Goal: Information Seeking & Learning: Check status

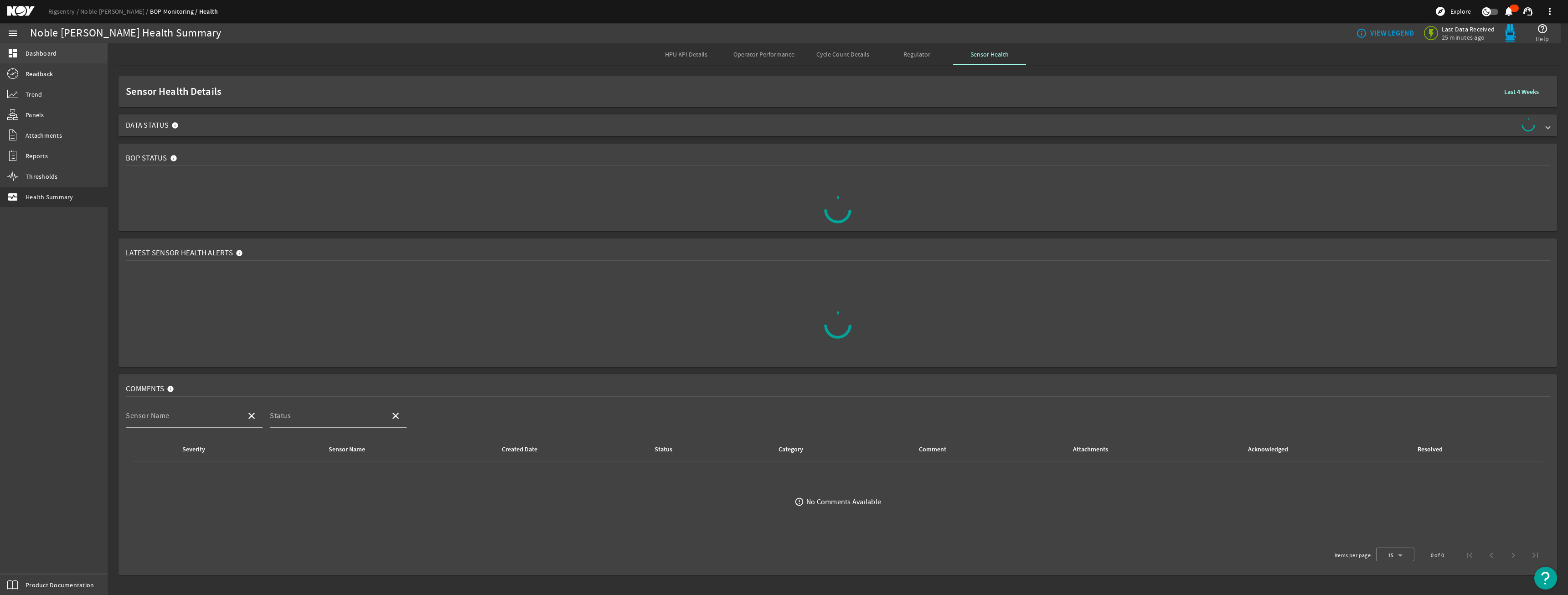
click at [33, 43] on link "dashboard Dashboard" at bounding box center [54, 54] width 108 height 20
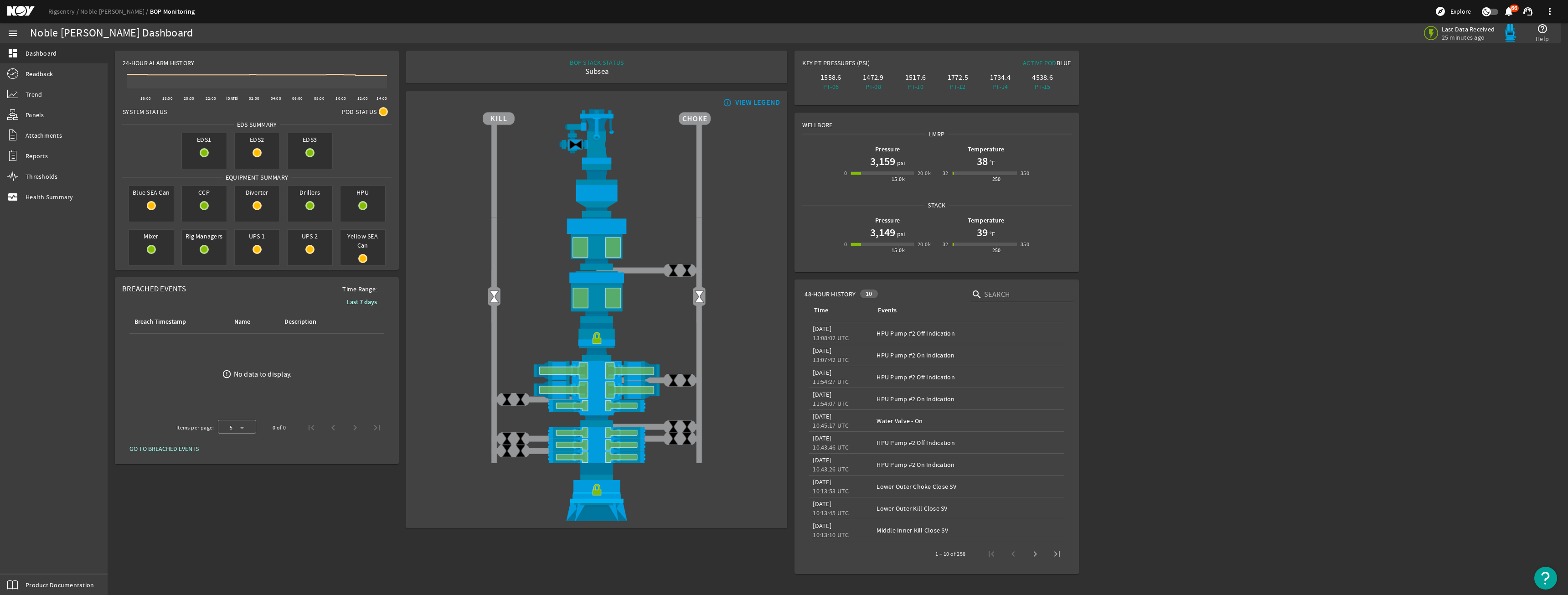
drag, startPoint x: 614, startPoint y: 292, endPoint x: 624, endPoint y: 310, distance: 20.6
click at [614, 293] on img at bounding box center [597, 296] width 228 height 53
click at [41, 196] on span "Health Summary" at bounding box center [50, 197] width 48 height 9
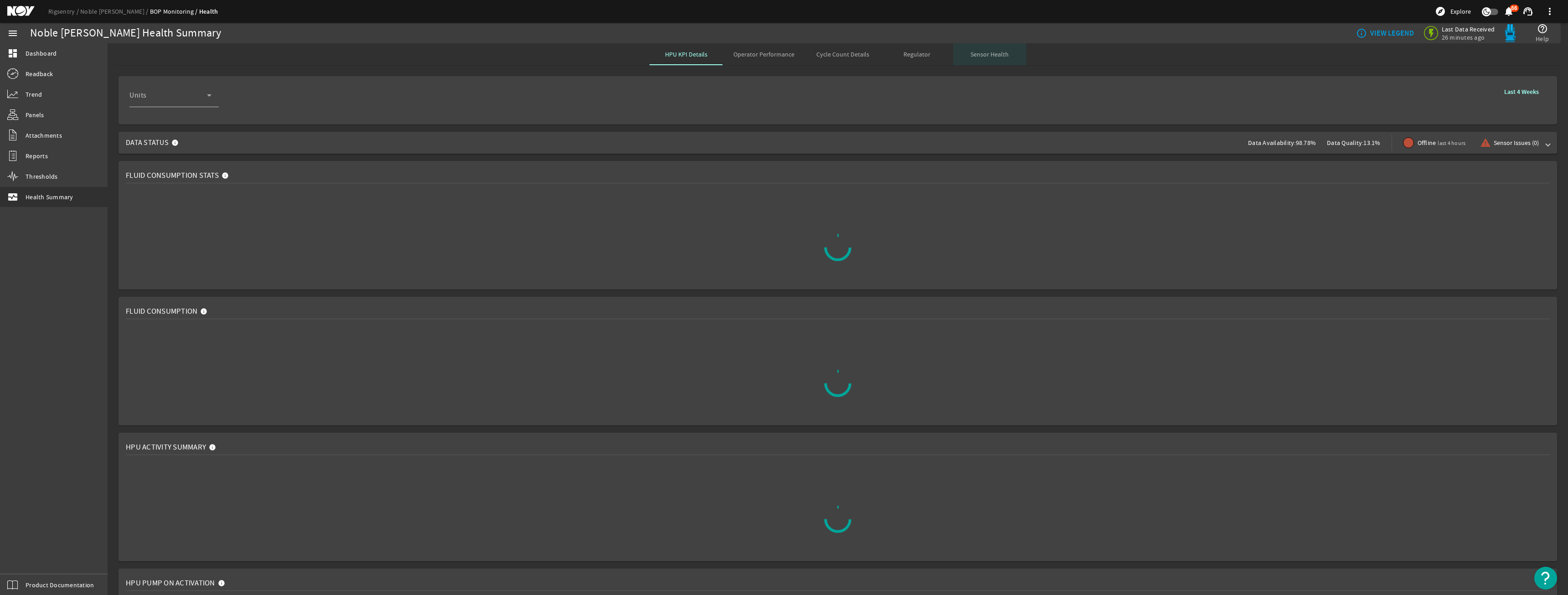
click at [971, 61] on span "Sensor Health" at bounding box center [989, 54] width 38 height 22
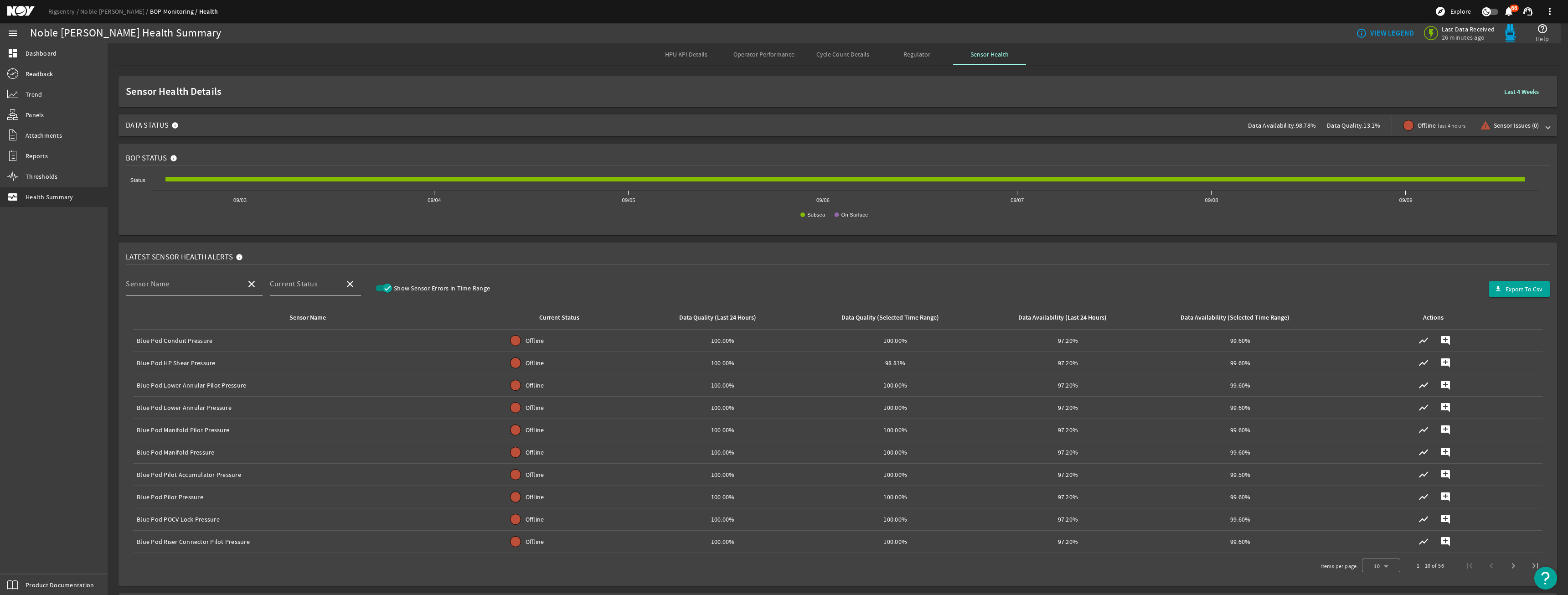
click at [797, 126] on span "Data Status Data Availability: 98.78% Data Quality: 13.1% Offline last 4 hours …" at bounding box center [836, 125] width 1421 height 22
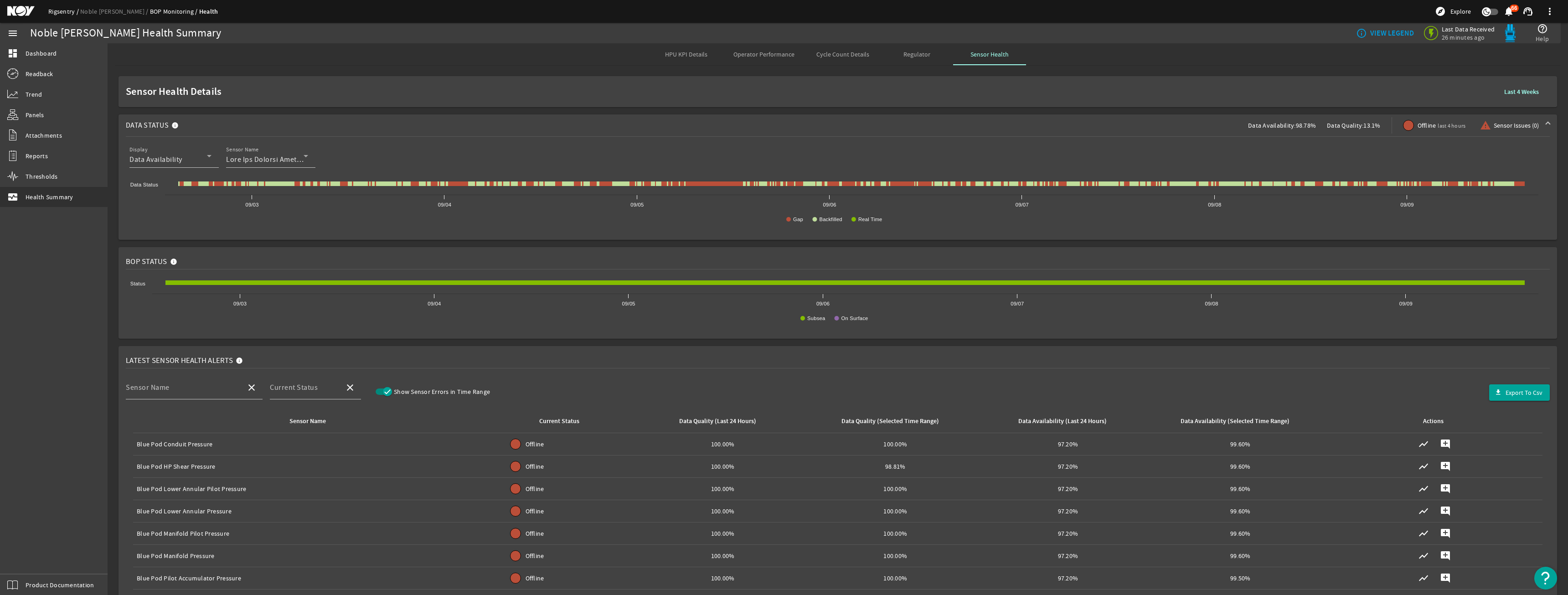
click at [62, 15] on link "Rigsentry" at bounding box center [64, 11] width 32 height 9
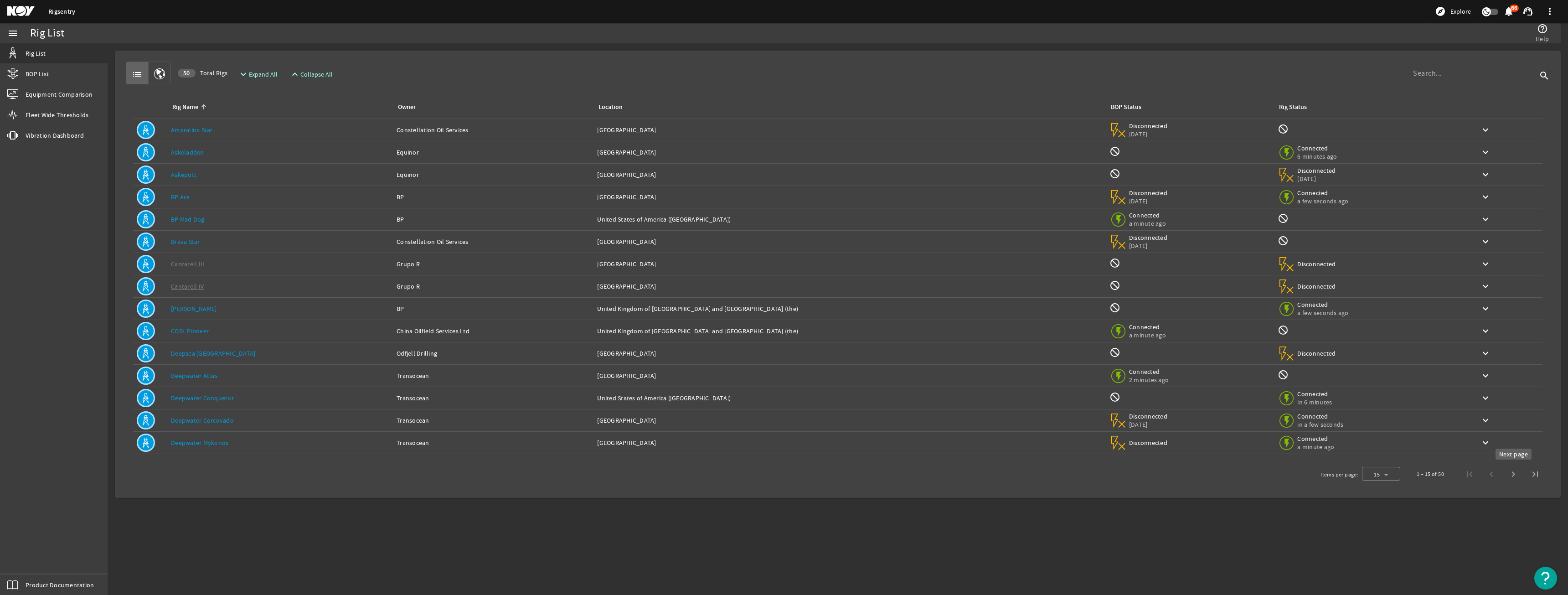
click at [1515, 481] on span "Next page" at bounding box center [1513, 474] width 22 height 22
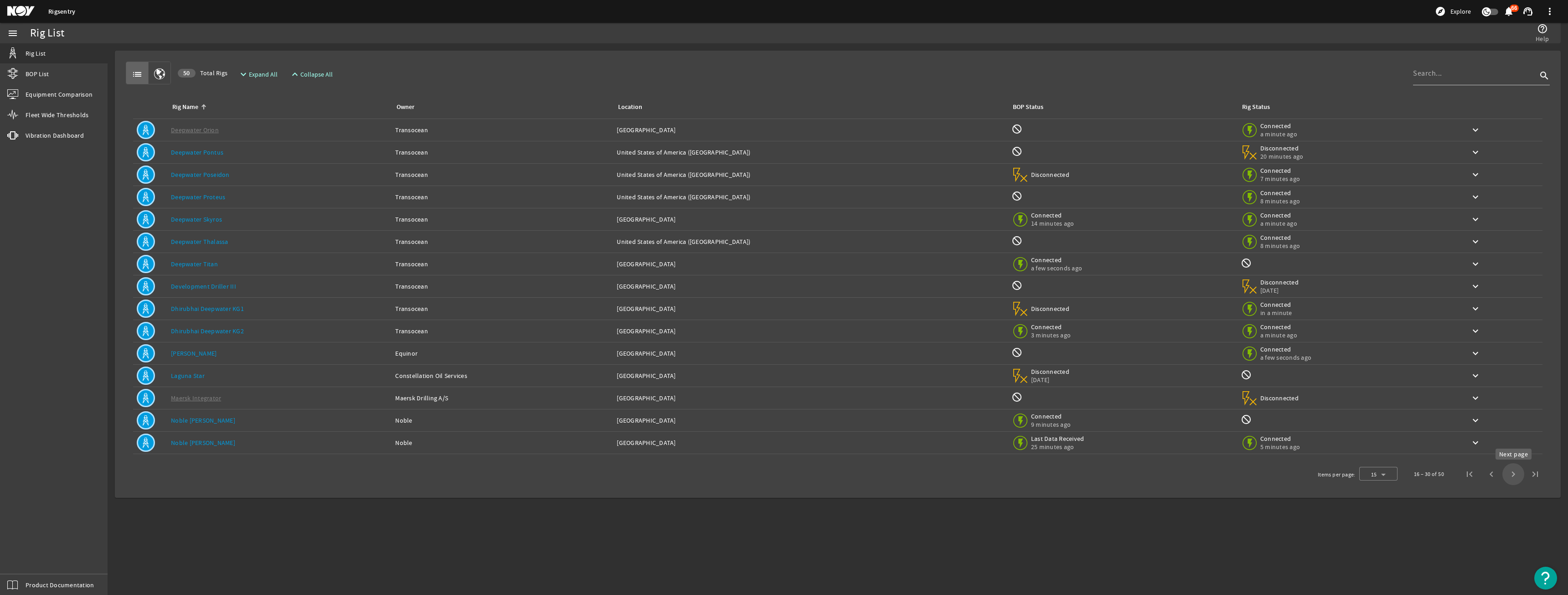
click at [1518, 476] on span "Next page" at bounding box center [1513, 474] width 22 height 22
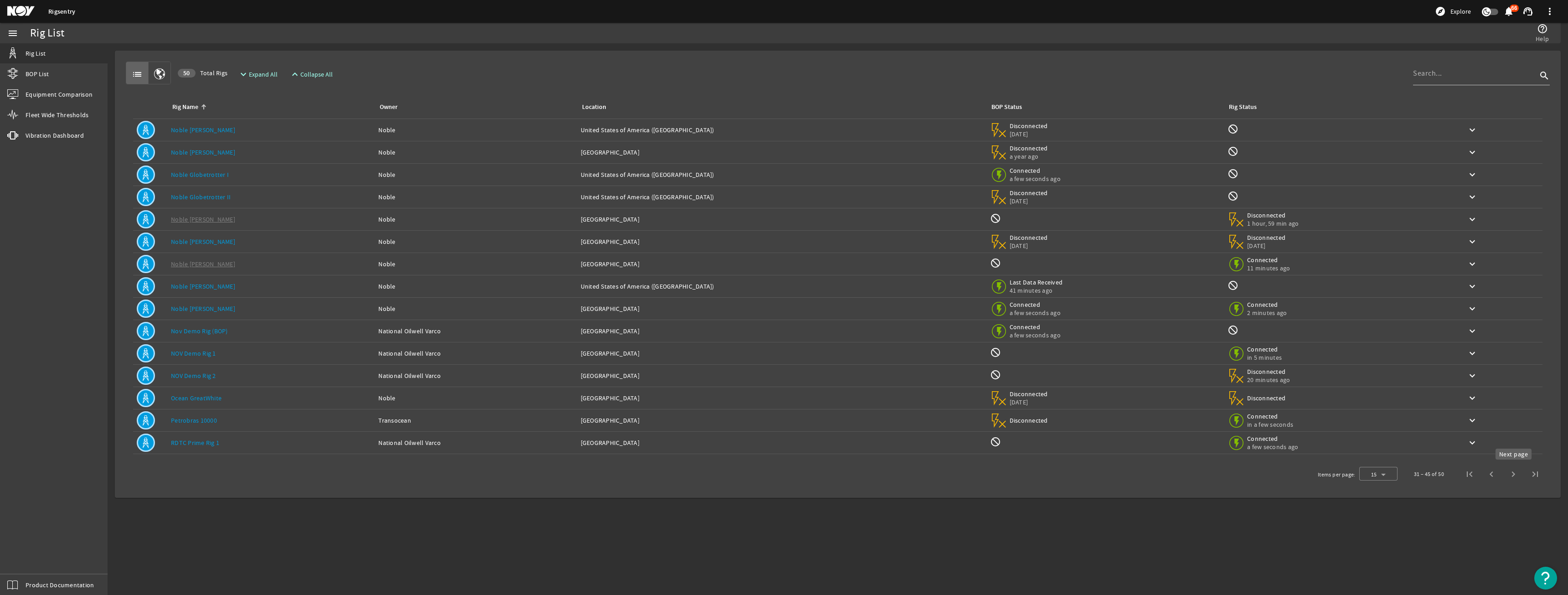
click at [1520, 477] on span "Next page" at bounding box center [1513, 474] width 22 height 22
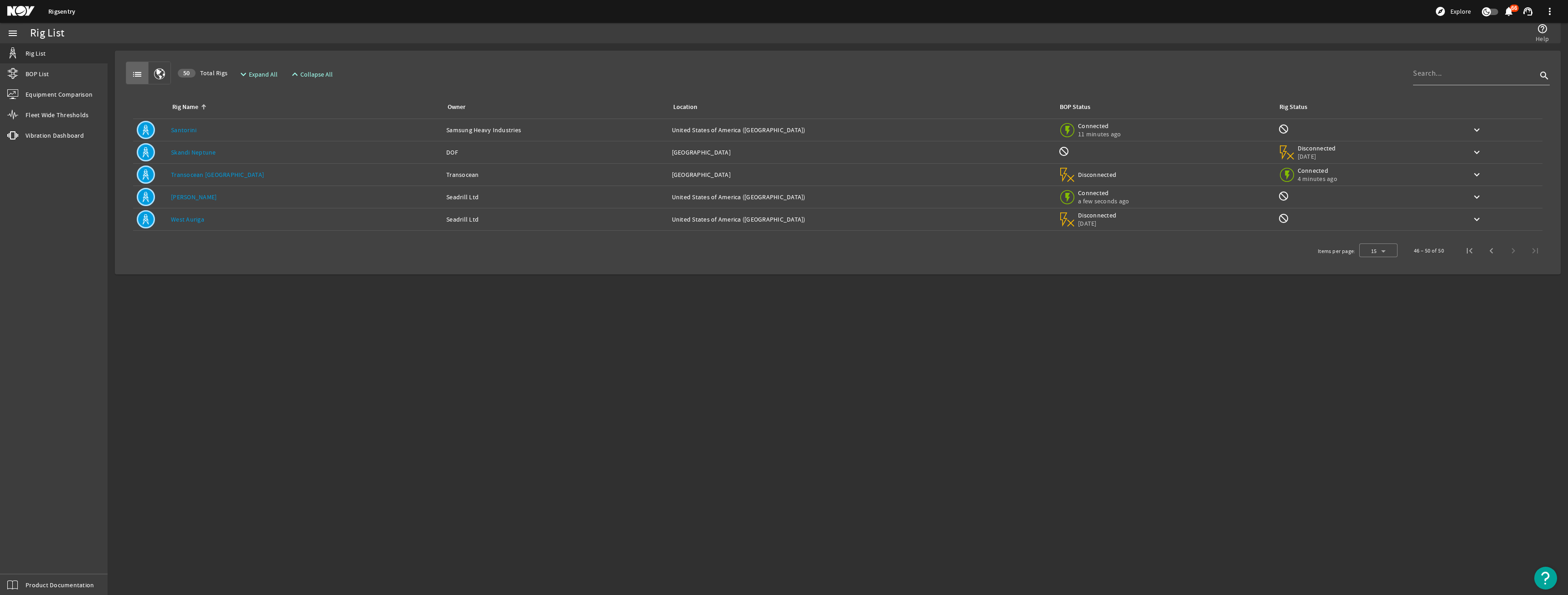
click at [178, 134] on div "Rig Name: [GEOGRAPHIC_DATA]" at bounding box center [304, 130] width 268 height 9
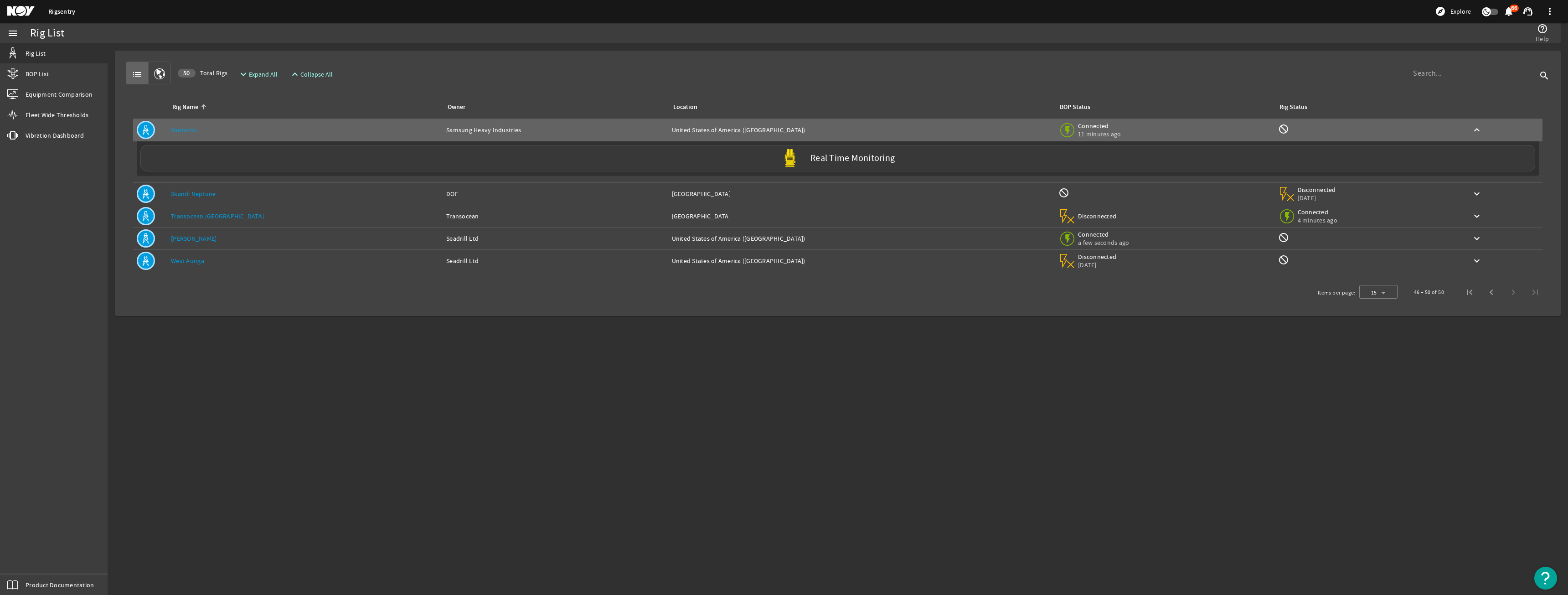
click at [429, 168] on div "Real Time Monitoring" at bounding box center [838, 158] width 1395 height 26
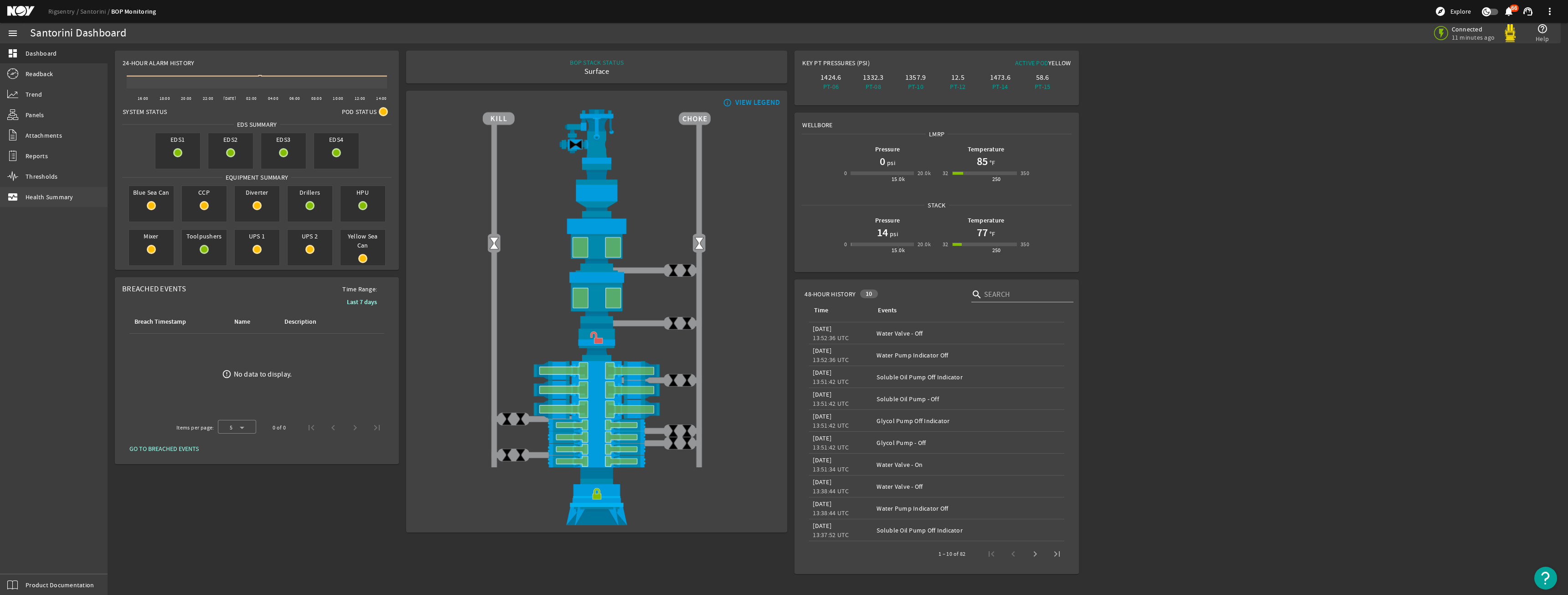
click at [88, 188] on link "monitor_heart Health Summary" at bounding box center [54, 197] width 108 height 20
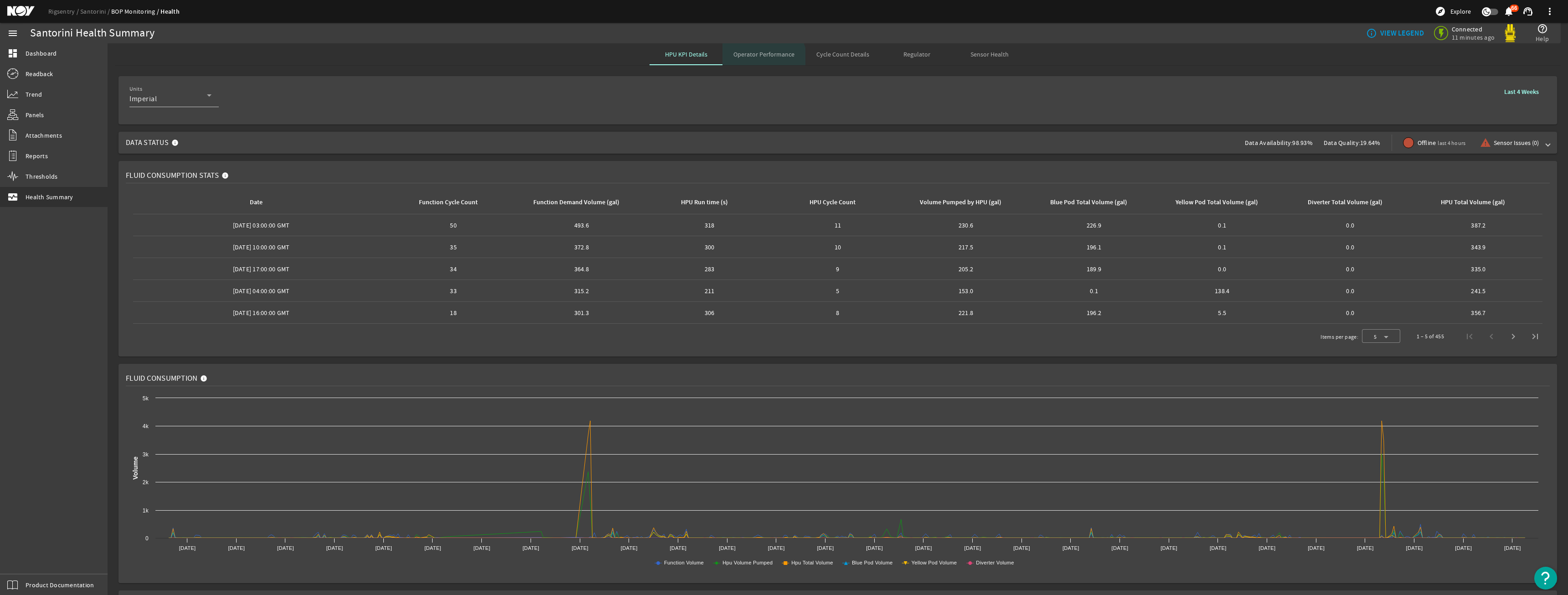
click at [760, 61] on span "Operator Performance" at bounding box center [763, 54] width 61 height 22
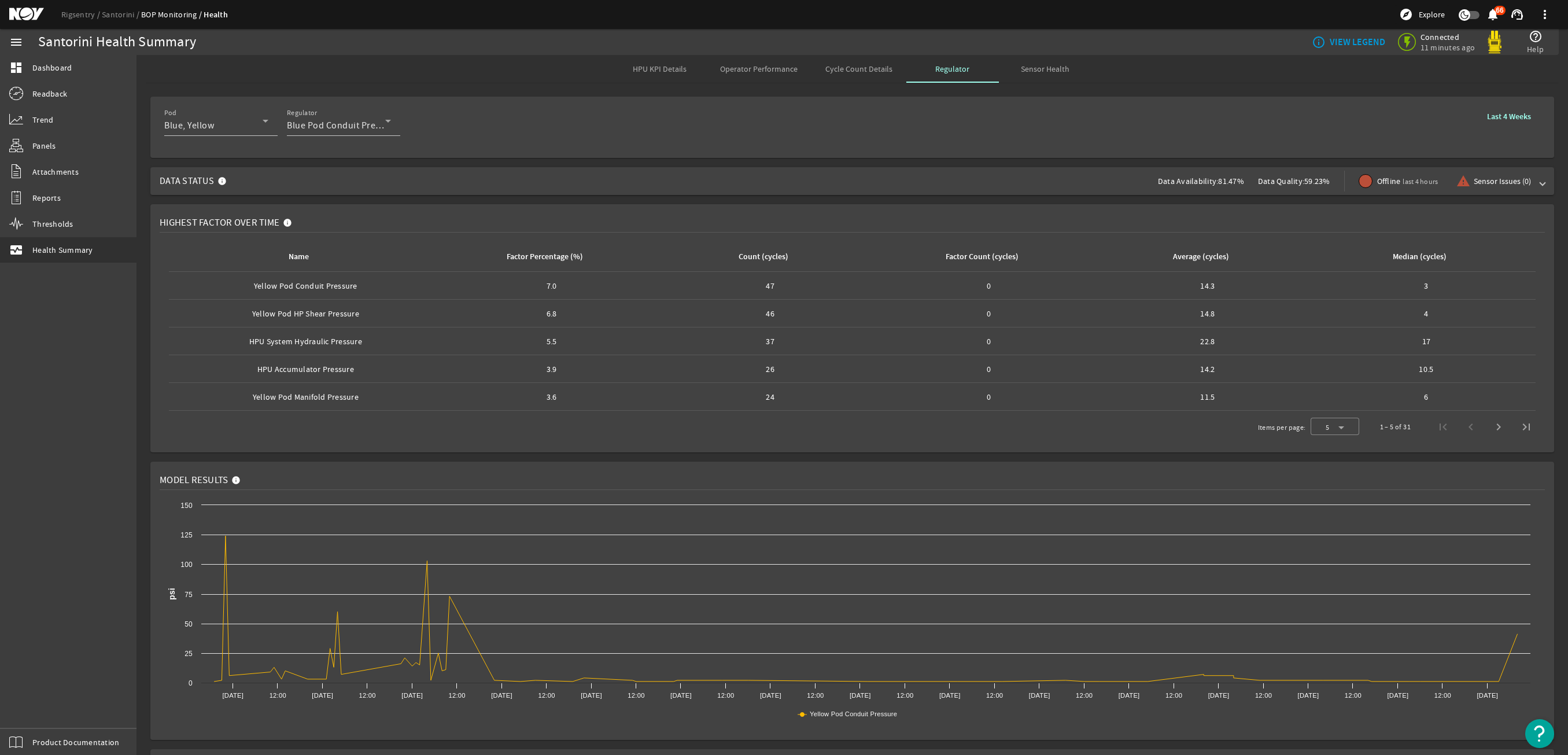
click at [563, 255] on div "Factor Percentage (%)" at bounding box center [545, 256] width 77 height 13
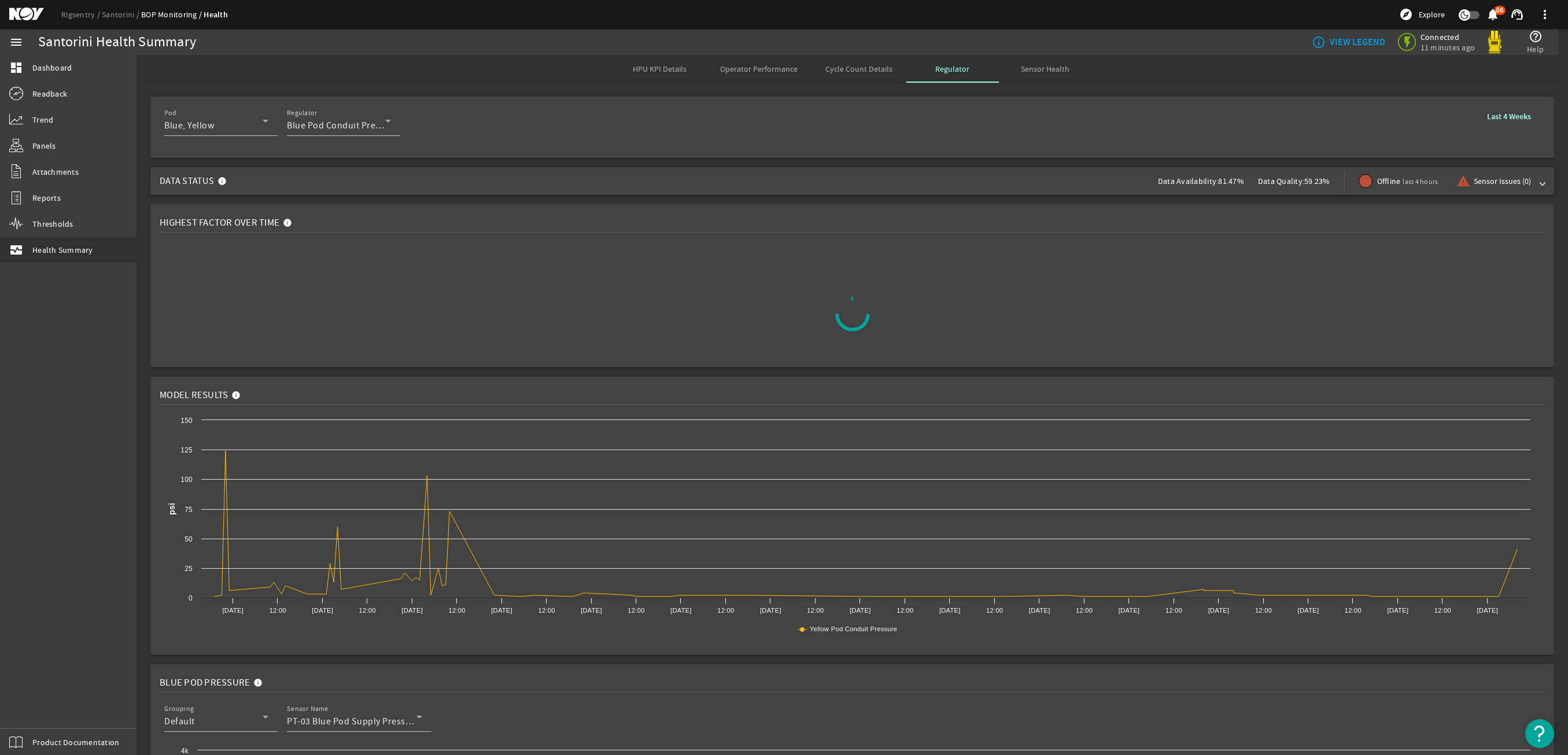
click at [563, 255] on div at bounding box center [851, 314] width 1385 height 145
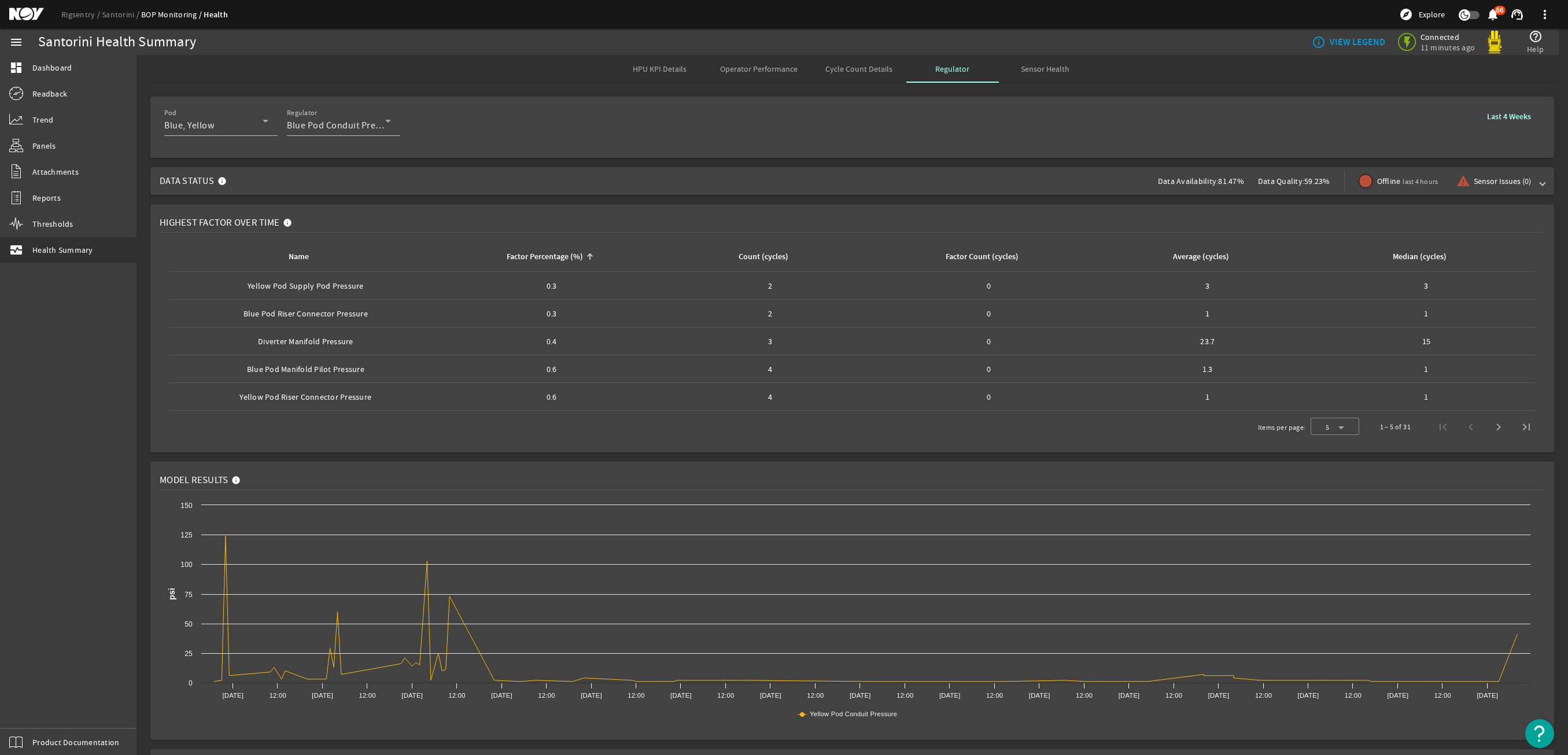
click at [561, 258] on div "Factor Percentage (%)" at bounding box center [545, 256] width 77 height 13
click at [67, 11] on link "Rigsentry" at bounding box center [81, 14] width 40 height 11
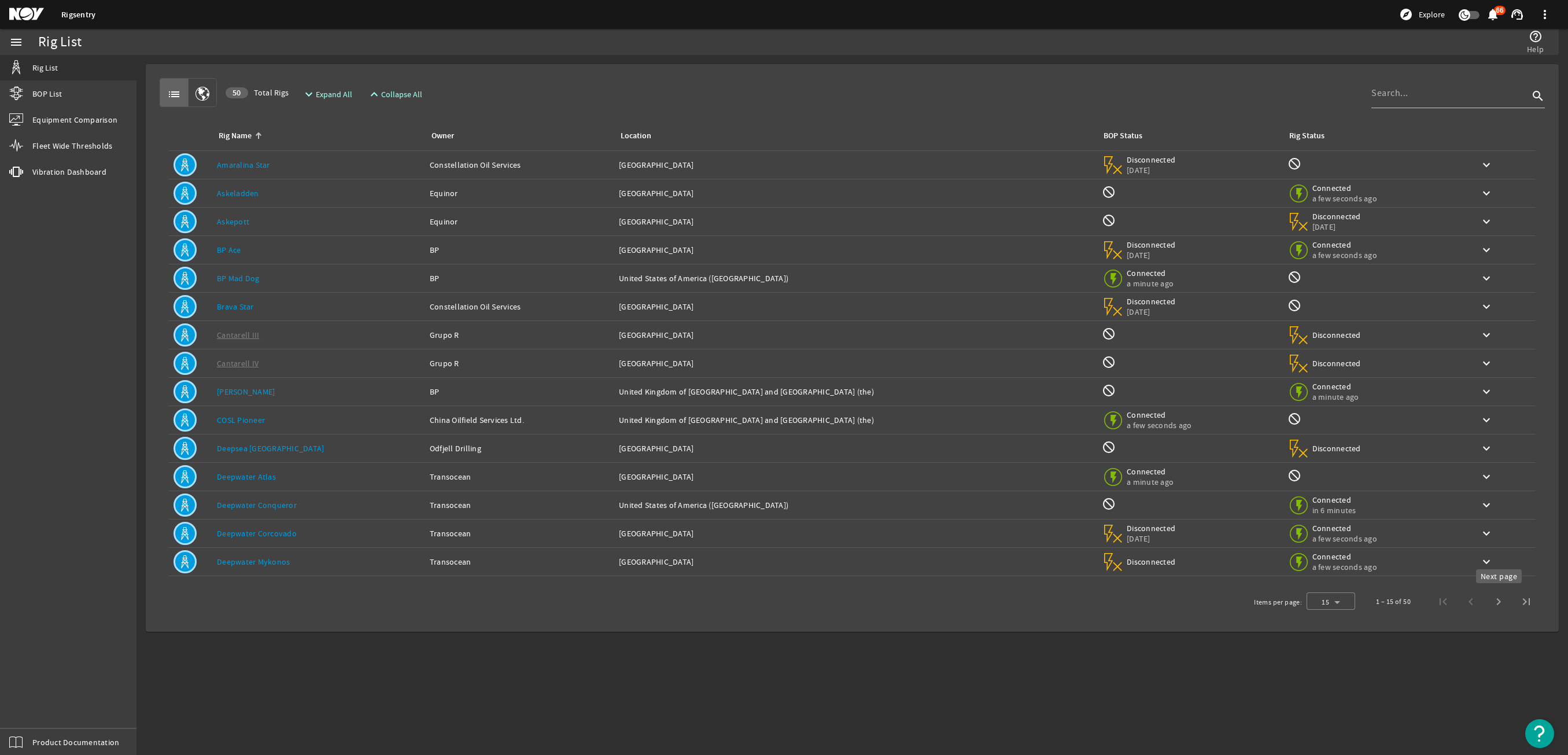
click at [1535, 613] on span "Last page" at bounding box center [1526, 601] width 28 height 28
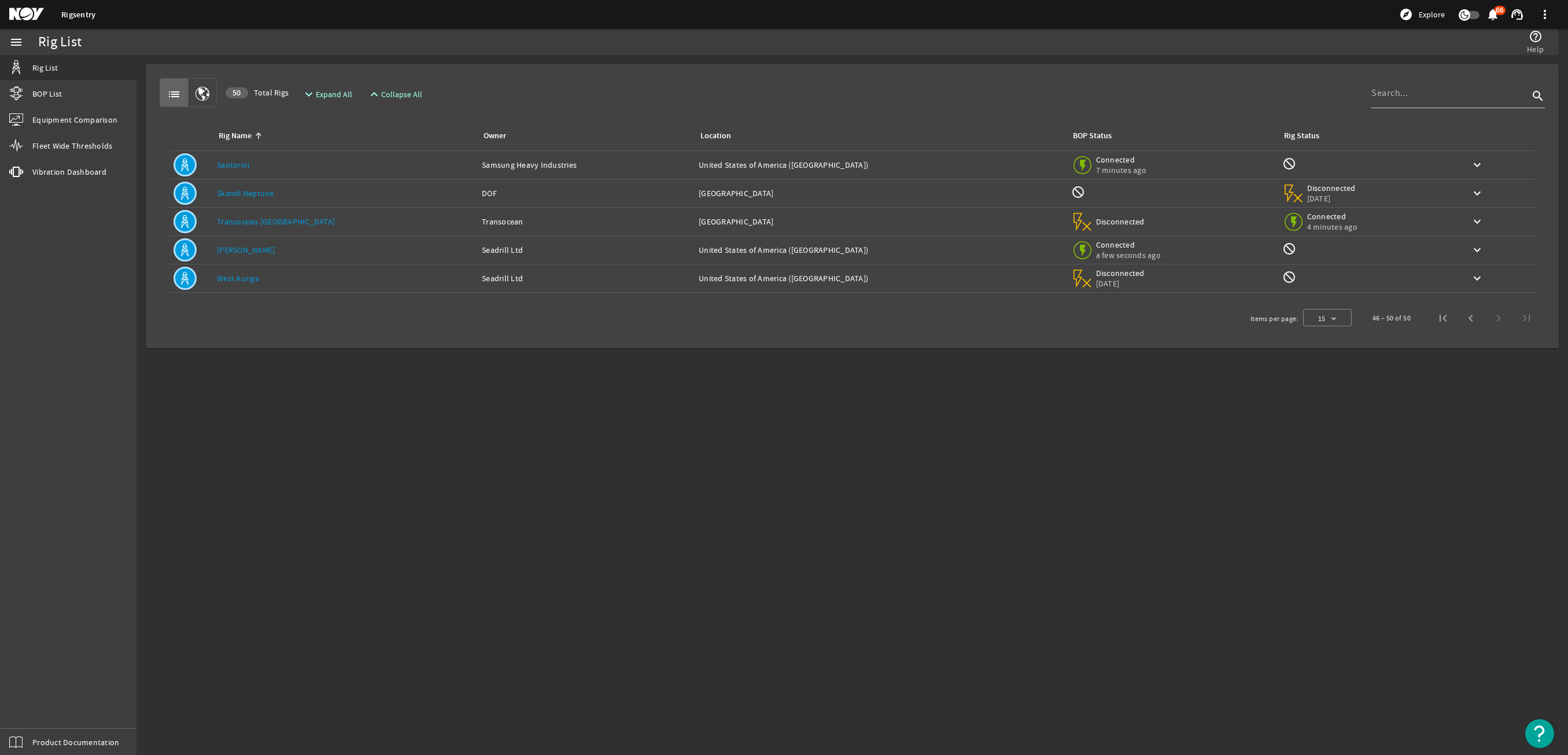
click at [239, 167] on link "Santorini" at bounding box center [232, 164] width 32 height 11
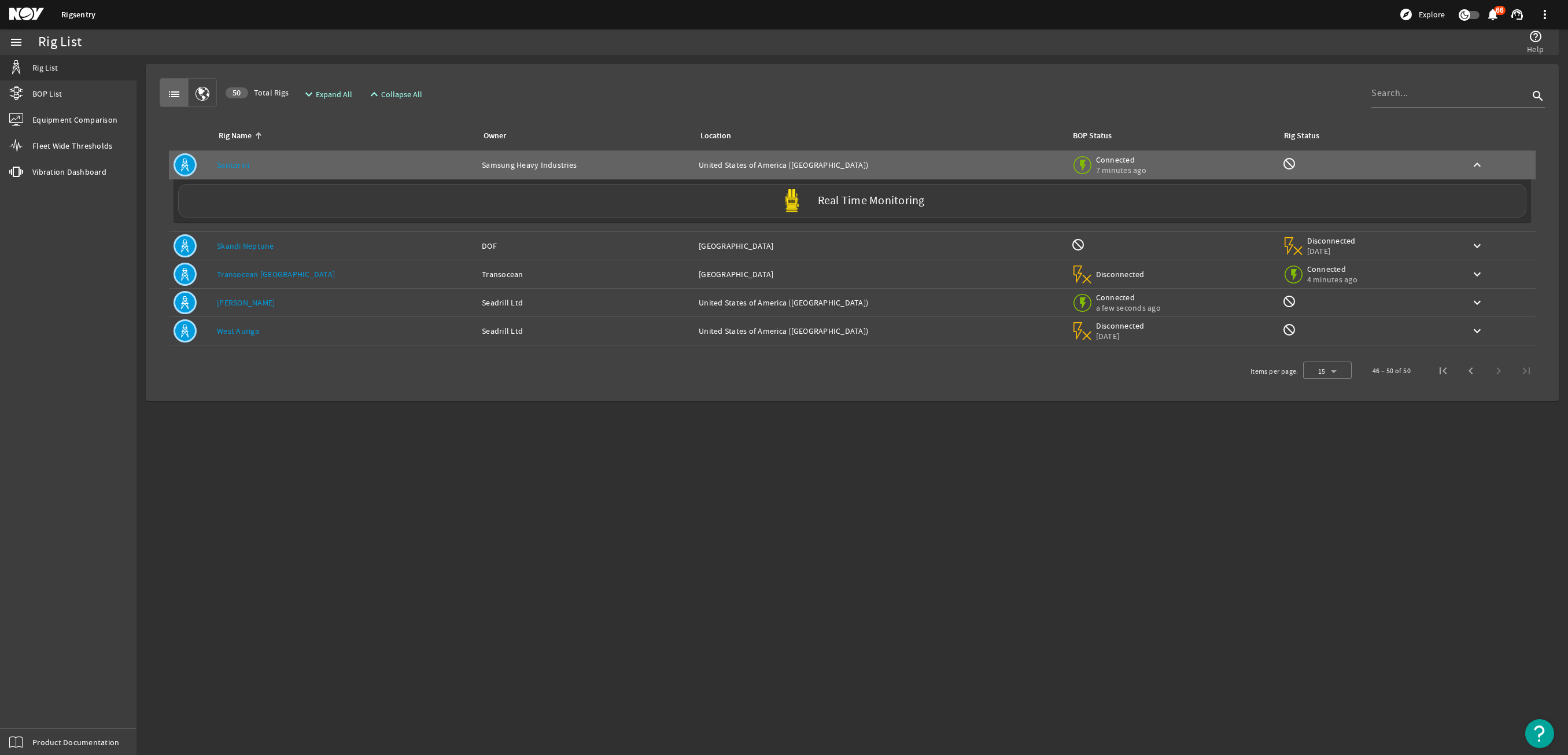
click at [295, 186] on div "Real Time Monitoring" at bounding box center [851, 201] width 1348 height 33
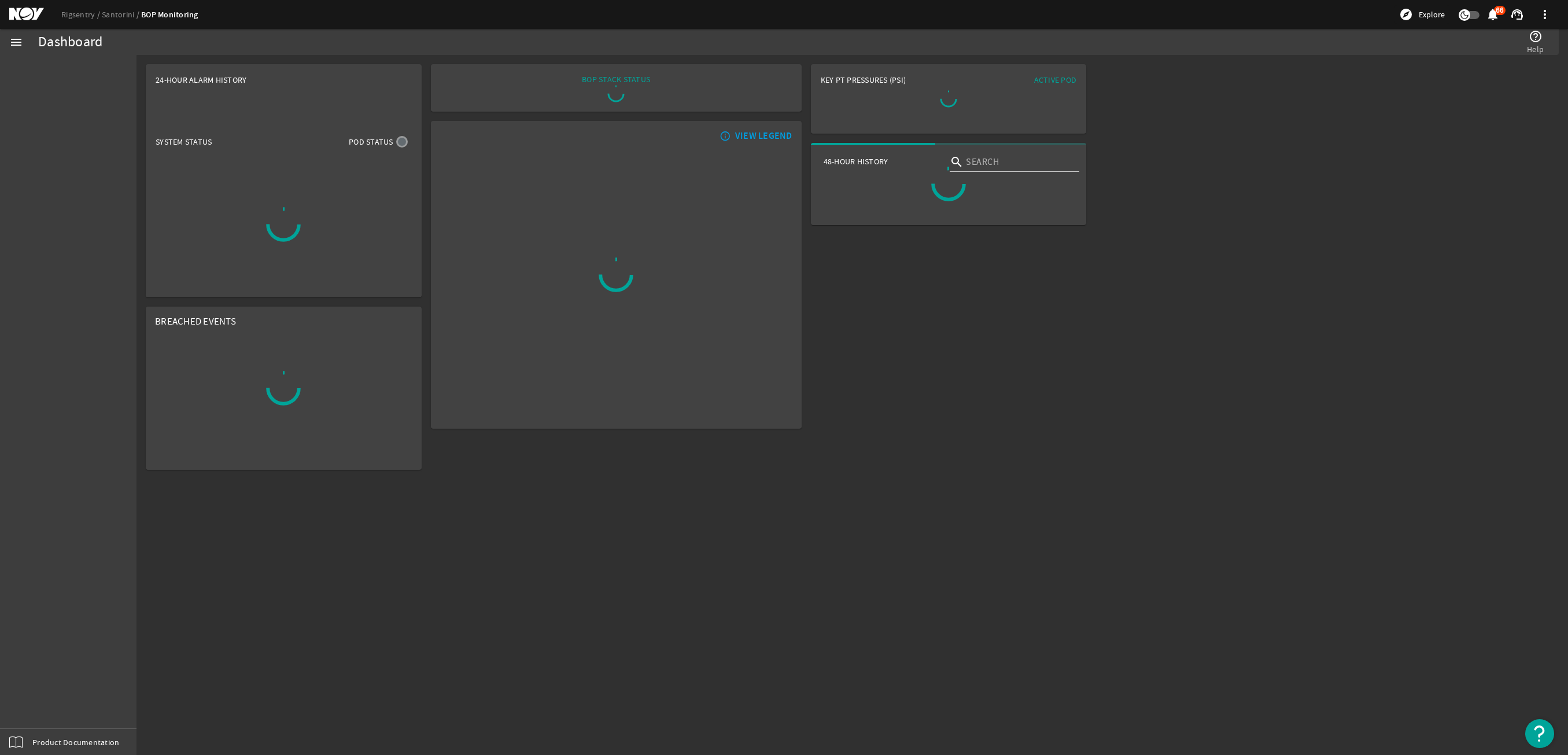
click at [296, 201] on div at bounding box center [283, 224] width 275 height 145
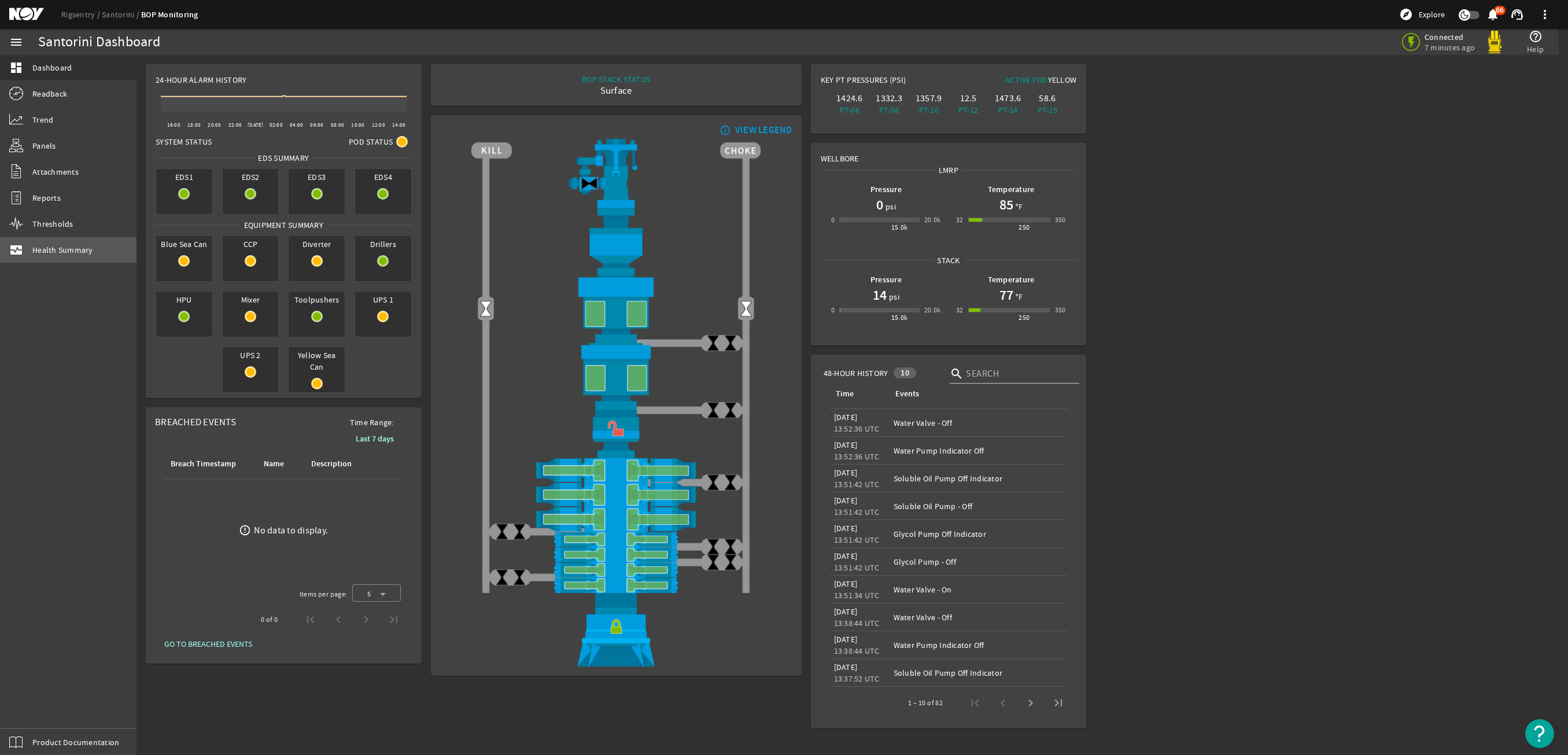
click at [59, 247] on span "Health Summary" at bounding box center [63, 250] width 61 height 12
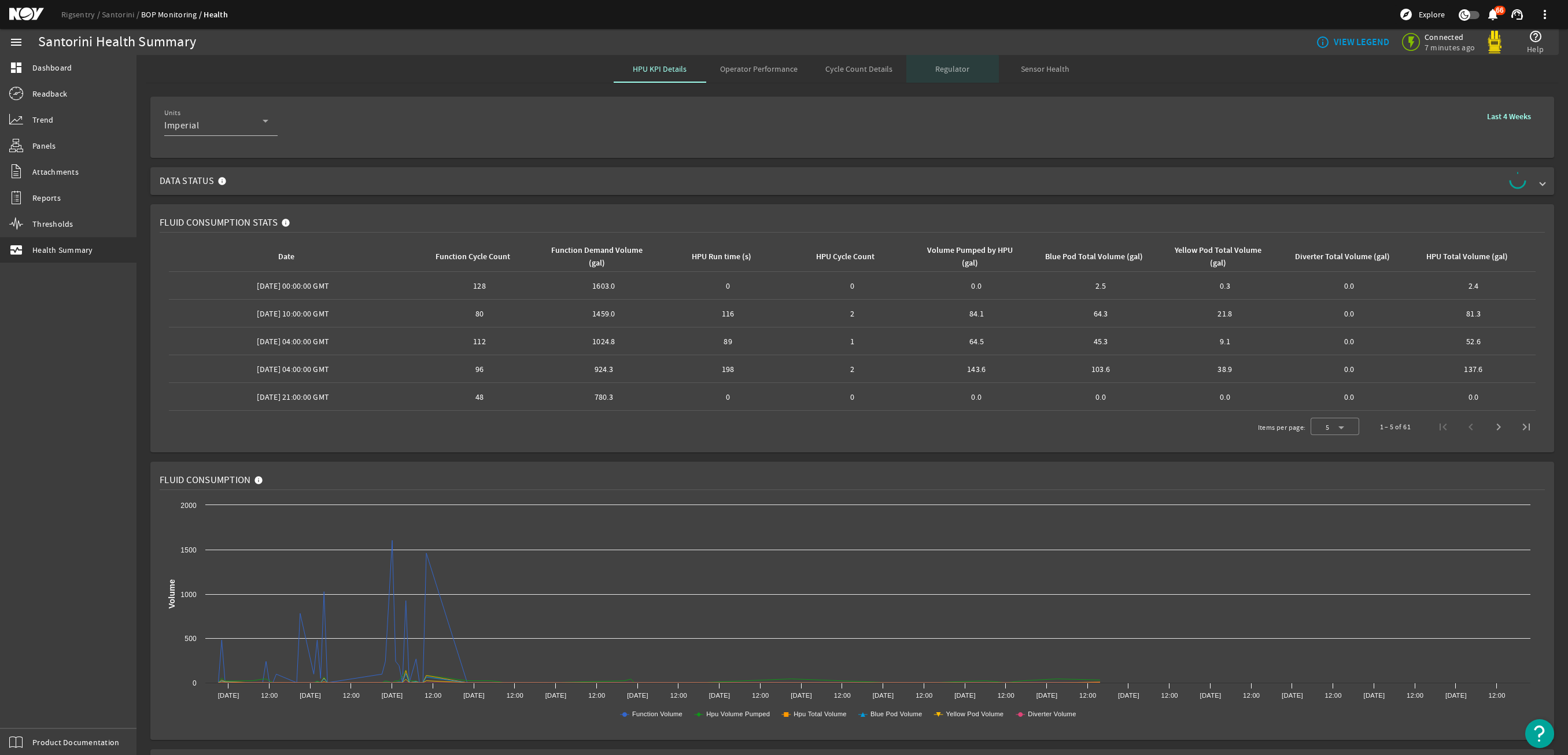
click at [935, 71] on span "Regulator" at bounding box center [952, 69] width 34 height 8
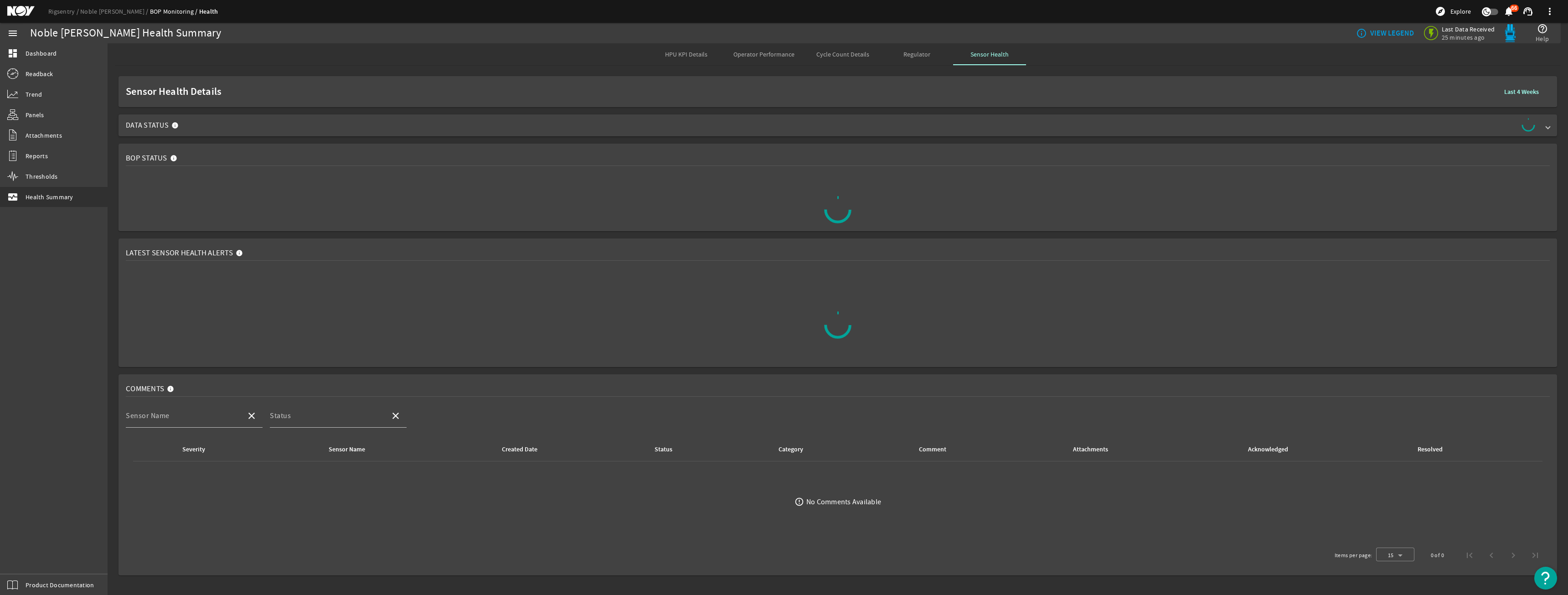
click at [905, 60] on span "Regulator" at bounding box center [916, 54] width 27 height 22
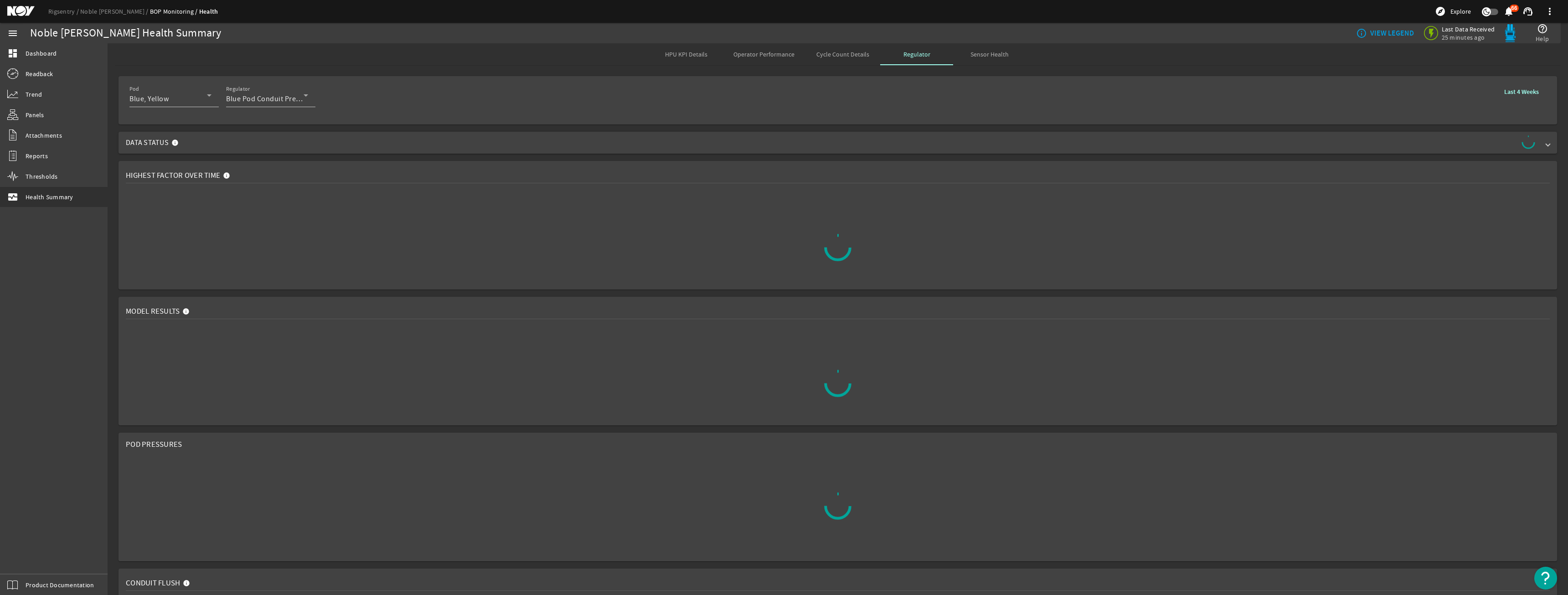
drag, startPoint x: 514, startPoint y: 161, endPoint x: 502, endPoint y: 163, distance: 12.2
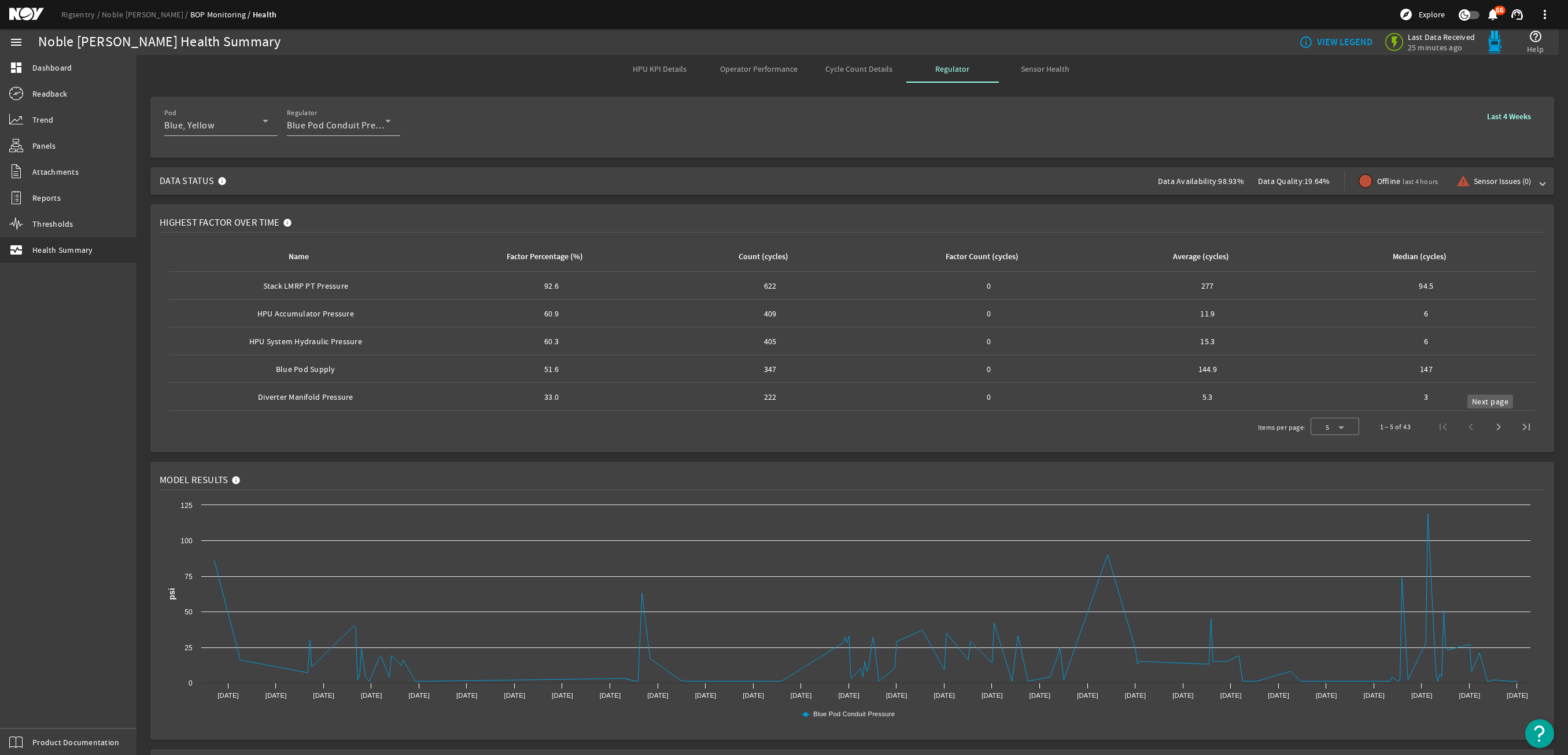
click at [1492, 428] on span "Next page" at bounding box center [1498, 426] width 28 height 28
click at [141, 14] on link "Noble [PERSON_NAME]" at bounding box center [146, 14] width 89 height 11
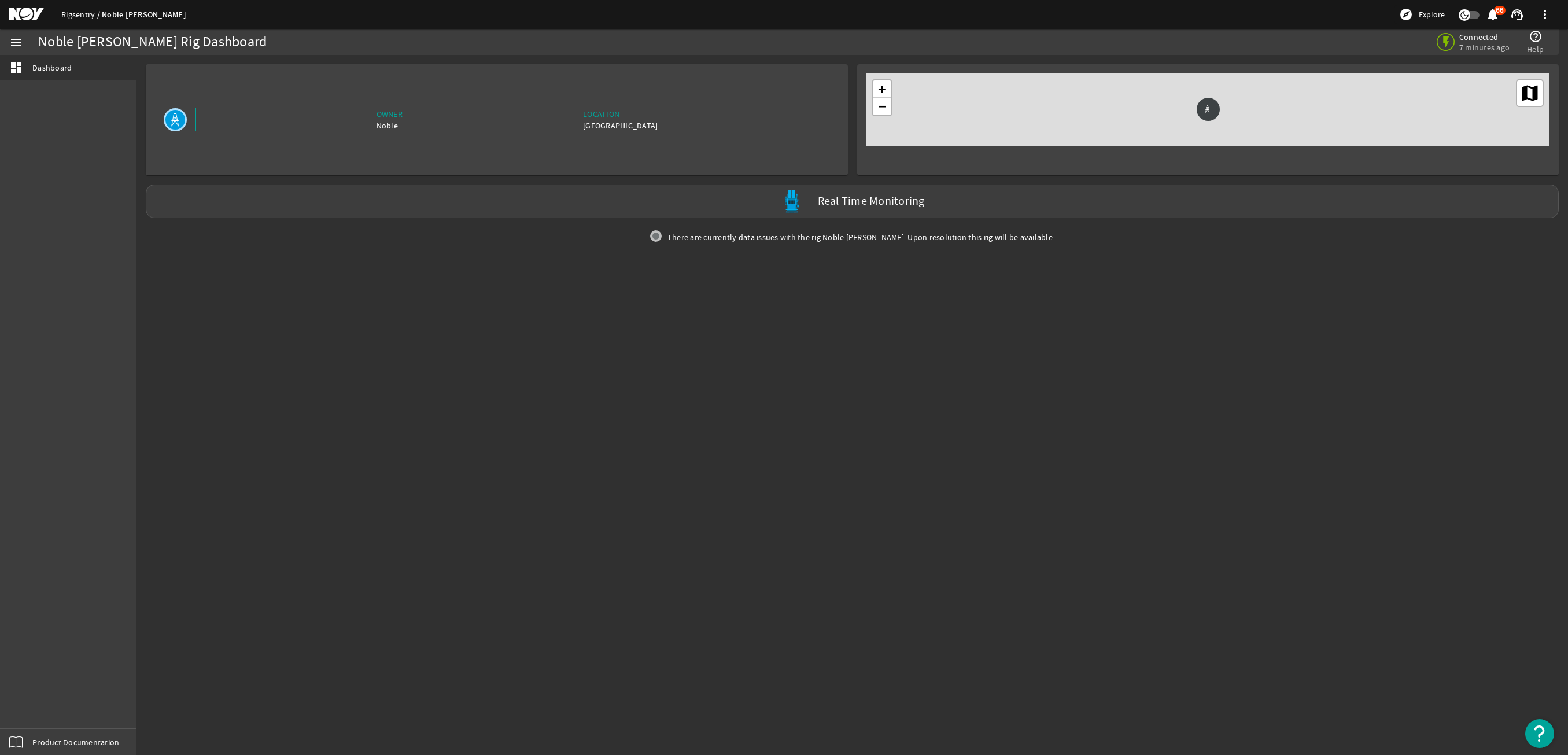
click at [95, 14] on link "Rigsentry" at bounding box center [81, 14] width 40 height 11
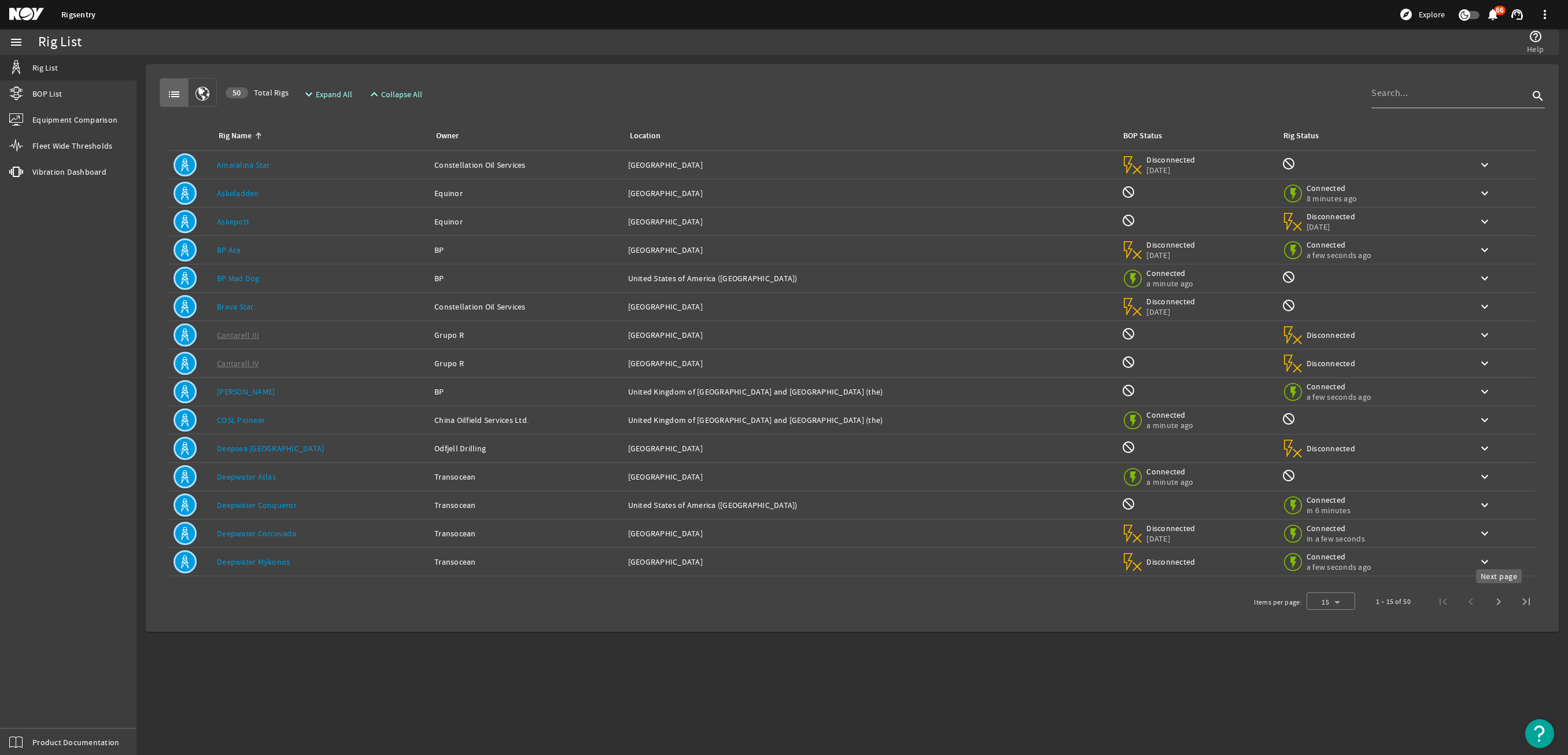
click at [1487, 610] on span "Next page" at bounding box center [1498, 601] width 28 height 28
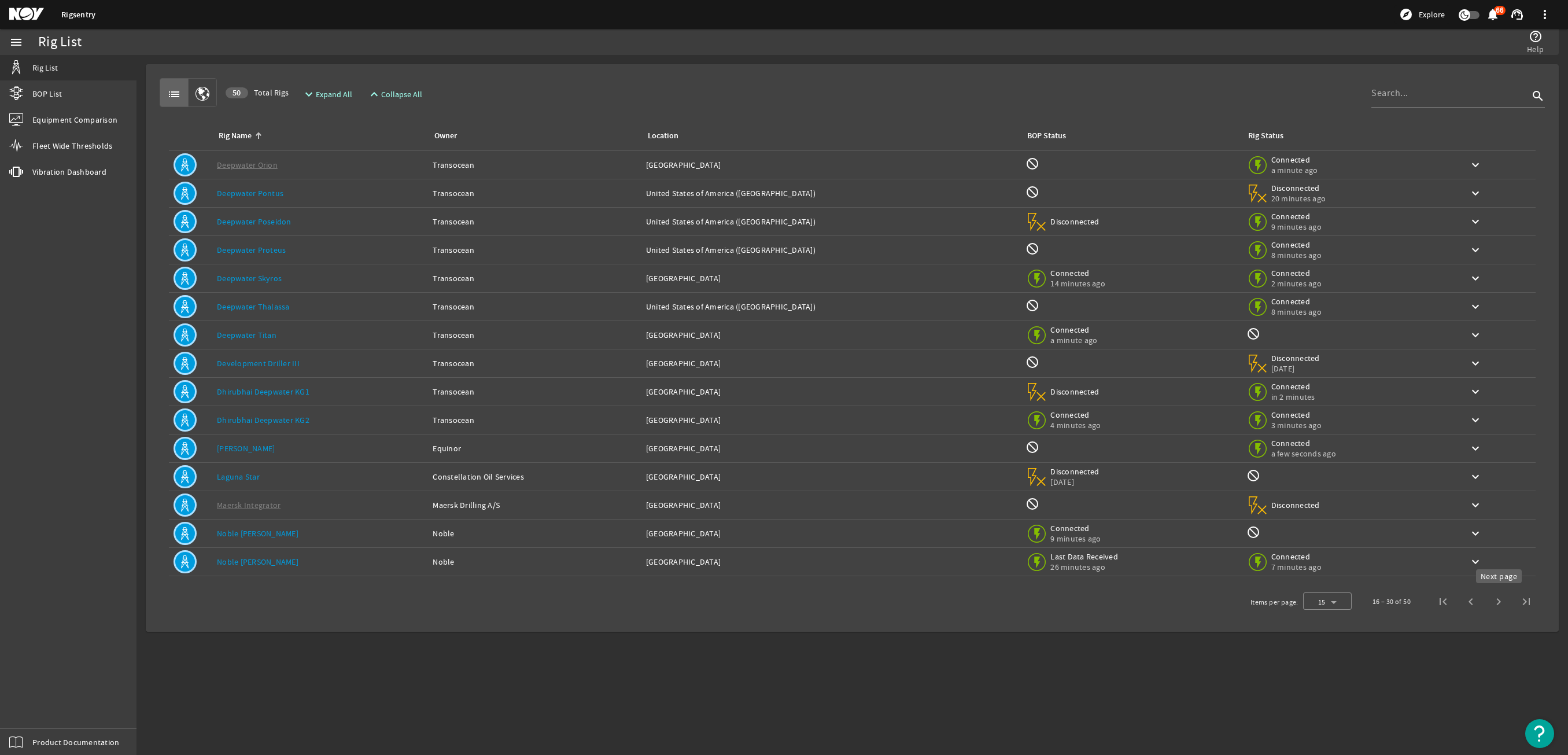
click at [1493, 602] on span "Next page" at bounding box center [1498, 601] width 28 height 28
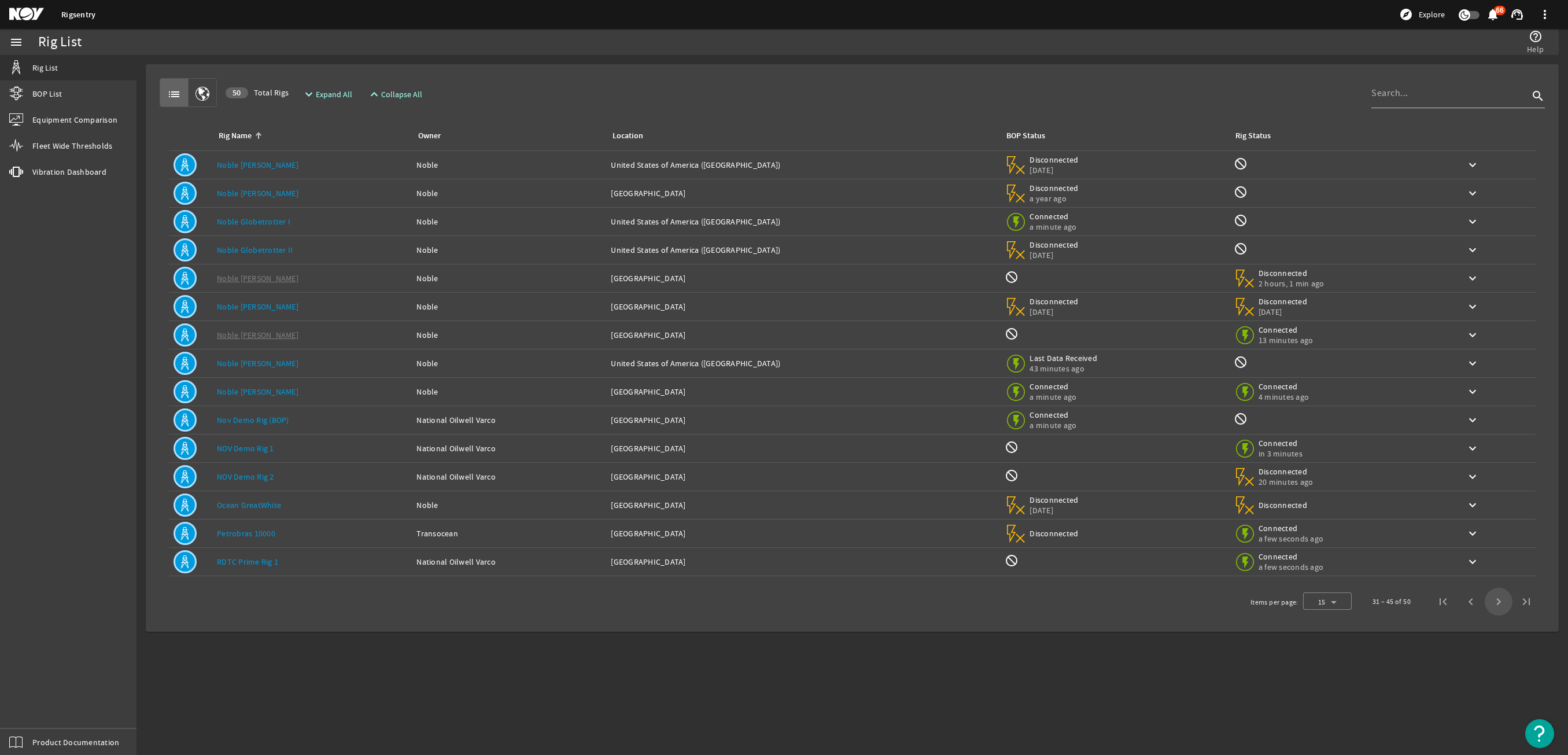
click at [1493, 602] on span "Next page" at bounding box center [1498, 601] width 28 height 28
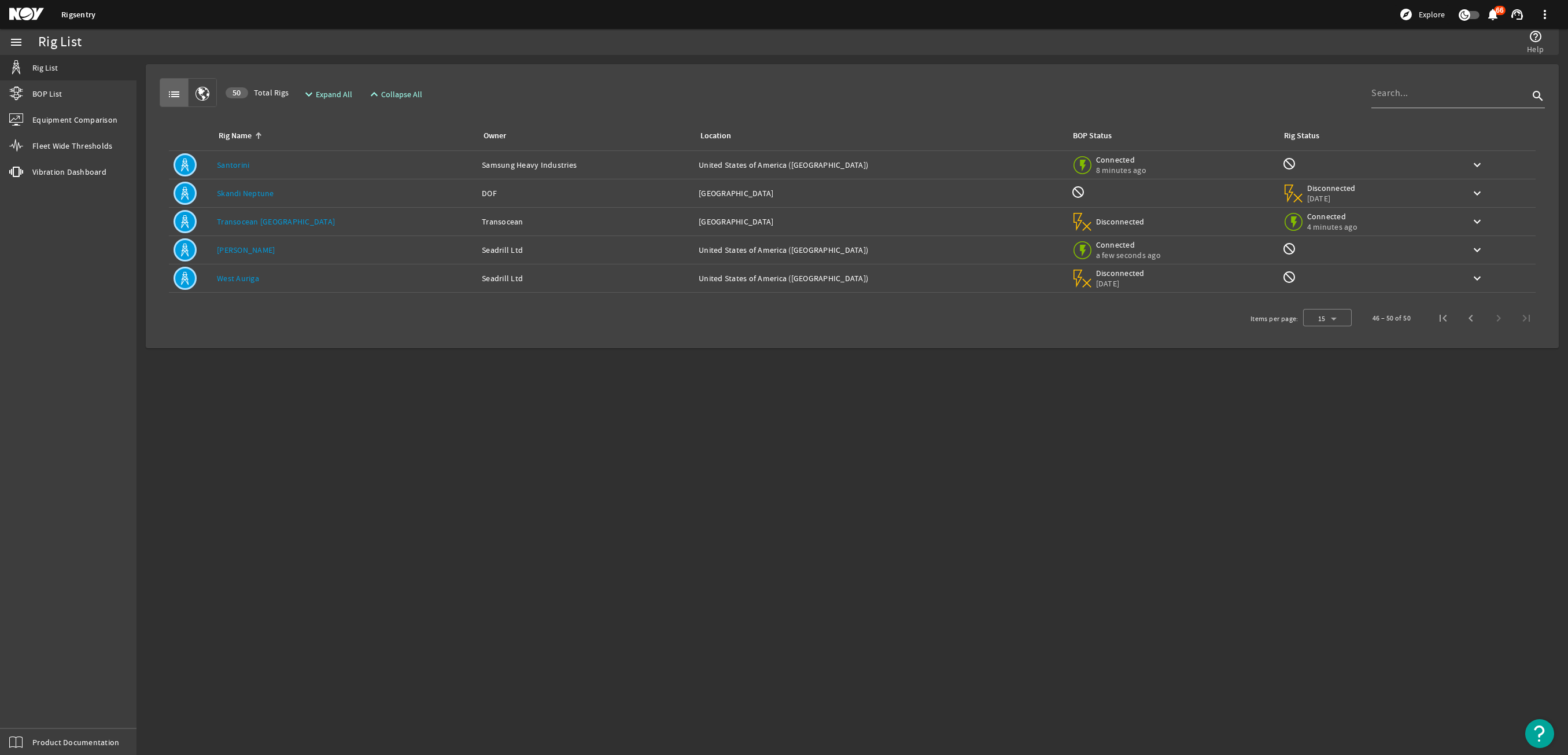
click at [268, 167] on div "Rig Name: [GEOGRAPHIC_DATA]" at bounding box center [345, 165] width 256 height 12
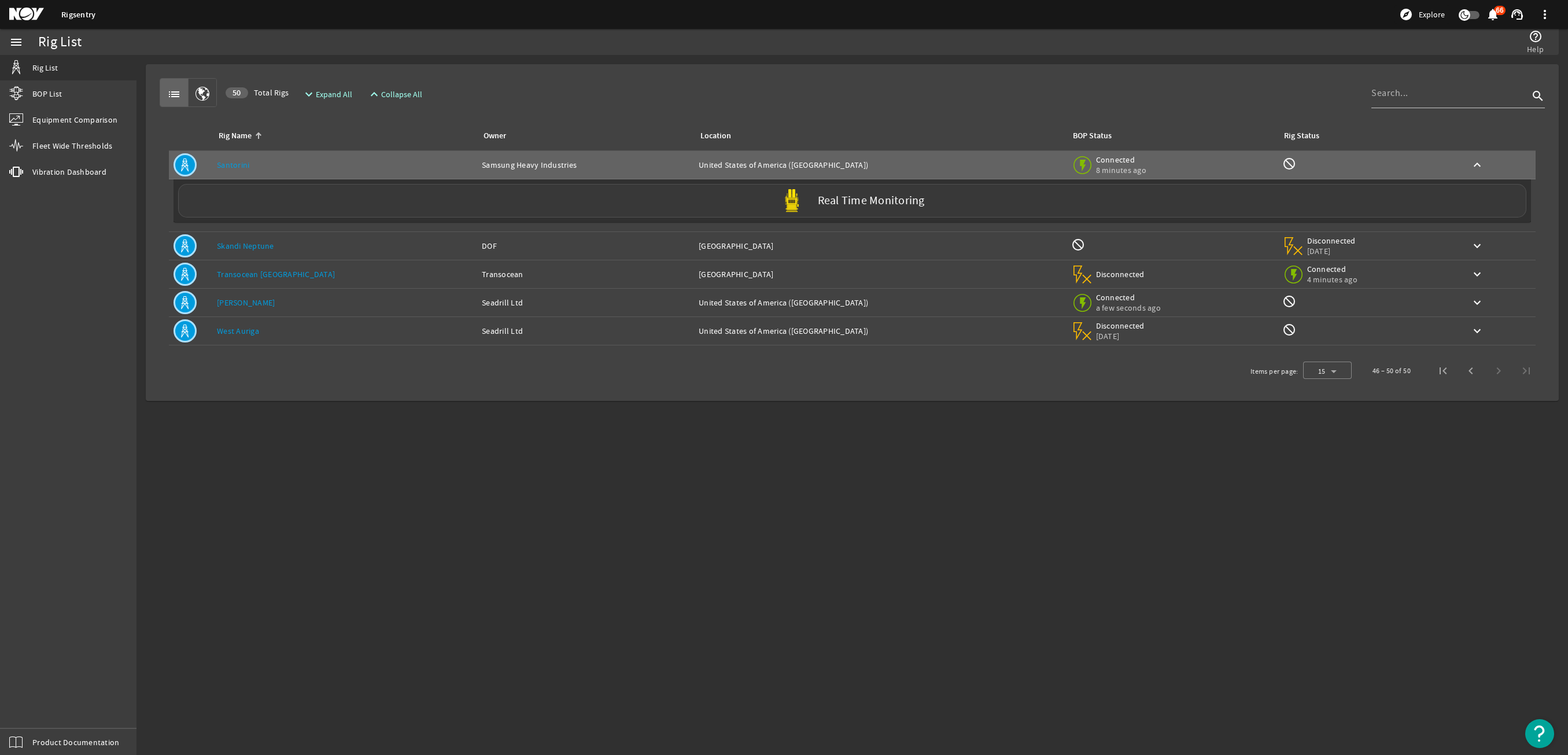
click at [296, 203] on div "Real Time Monitoring" at bounding box center [851, 201] width 1348 height 33
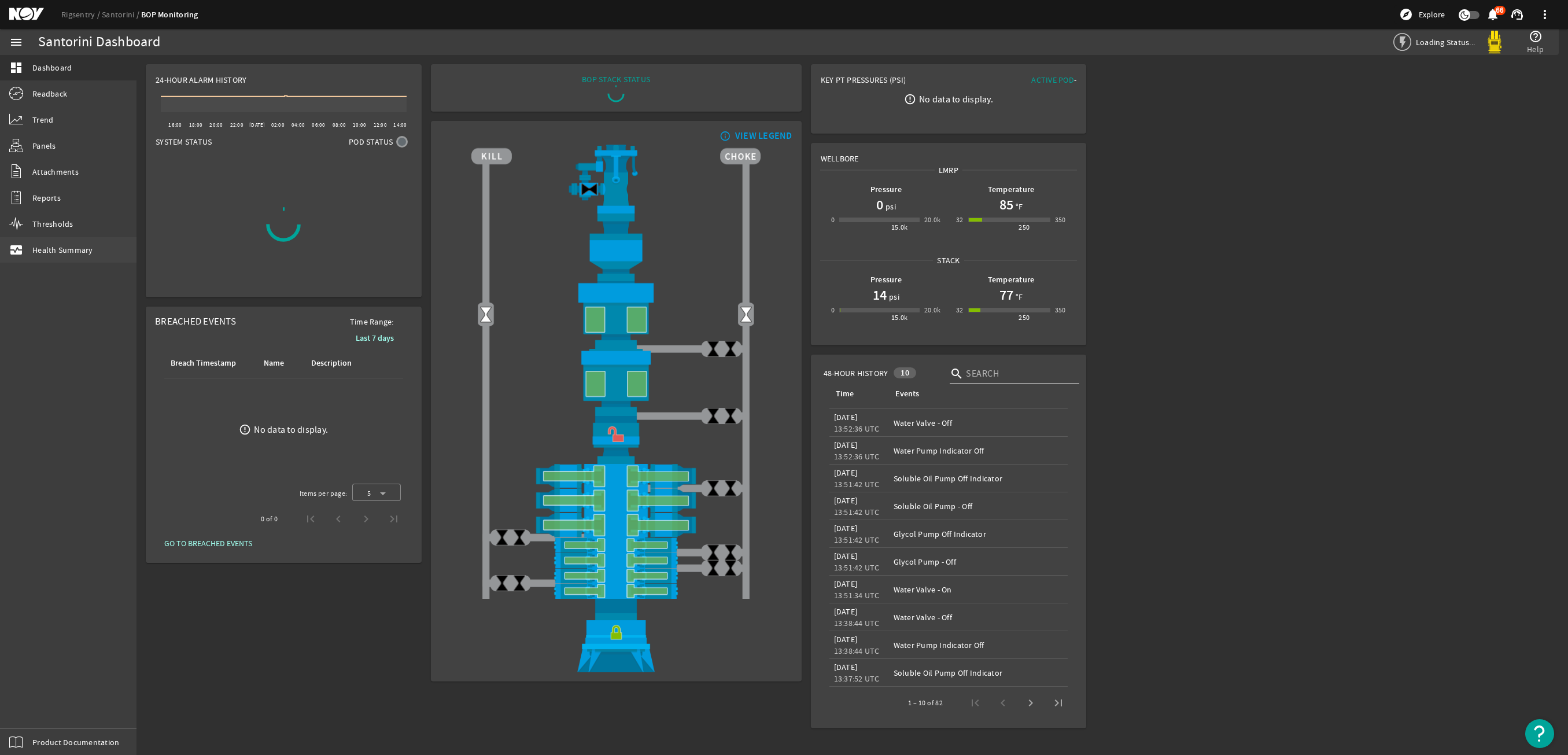
click at [89, 253] on span "Health Summary" at bounding box center [63, 250] width 61 height 12
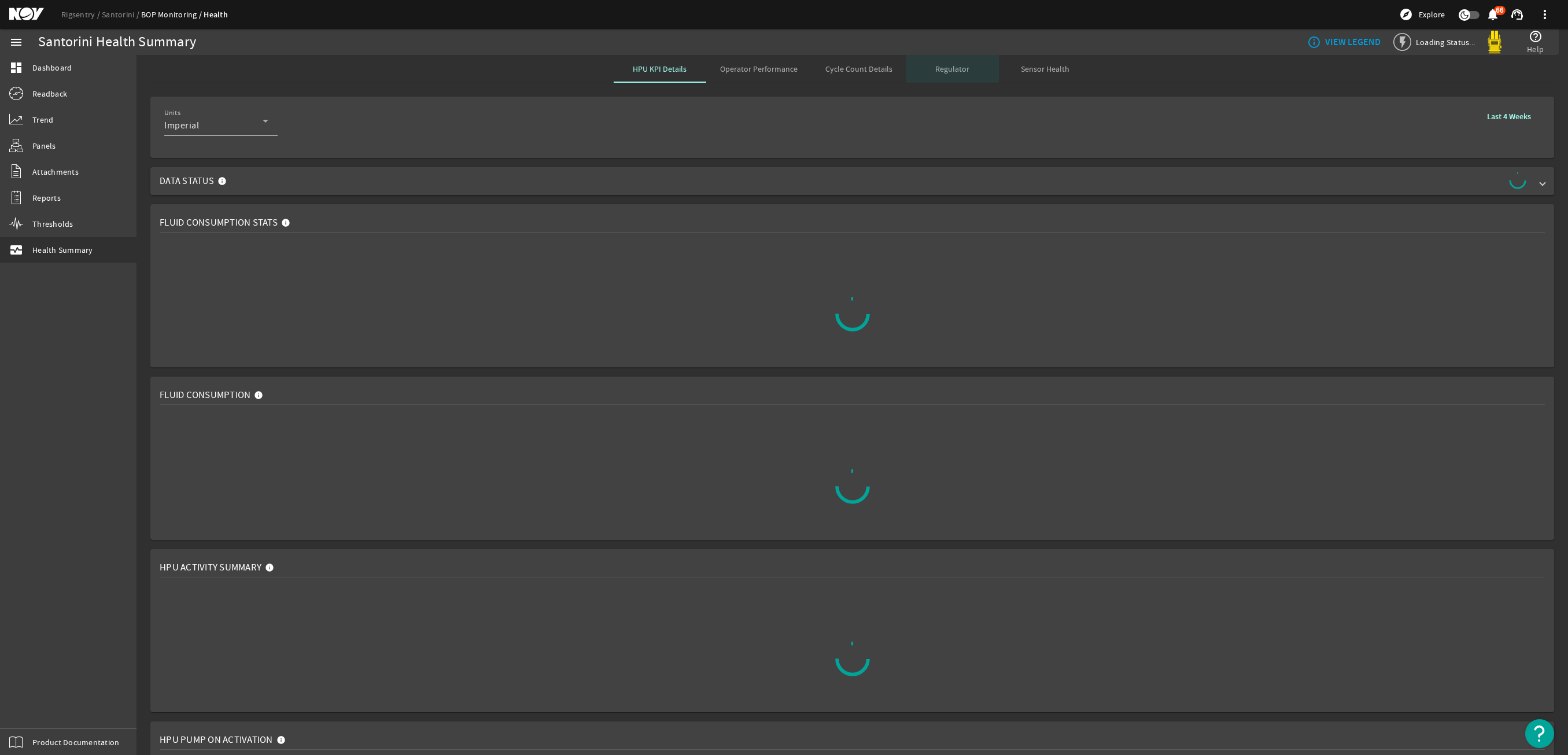
click at [921, 65] on div "Regulator" at bounding box center [953, 69] width 93 height 28
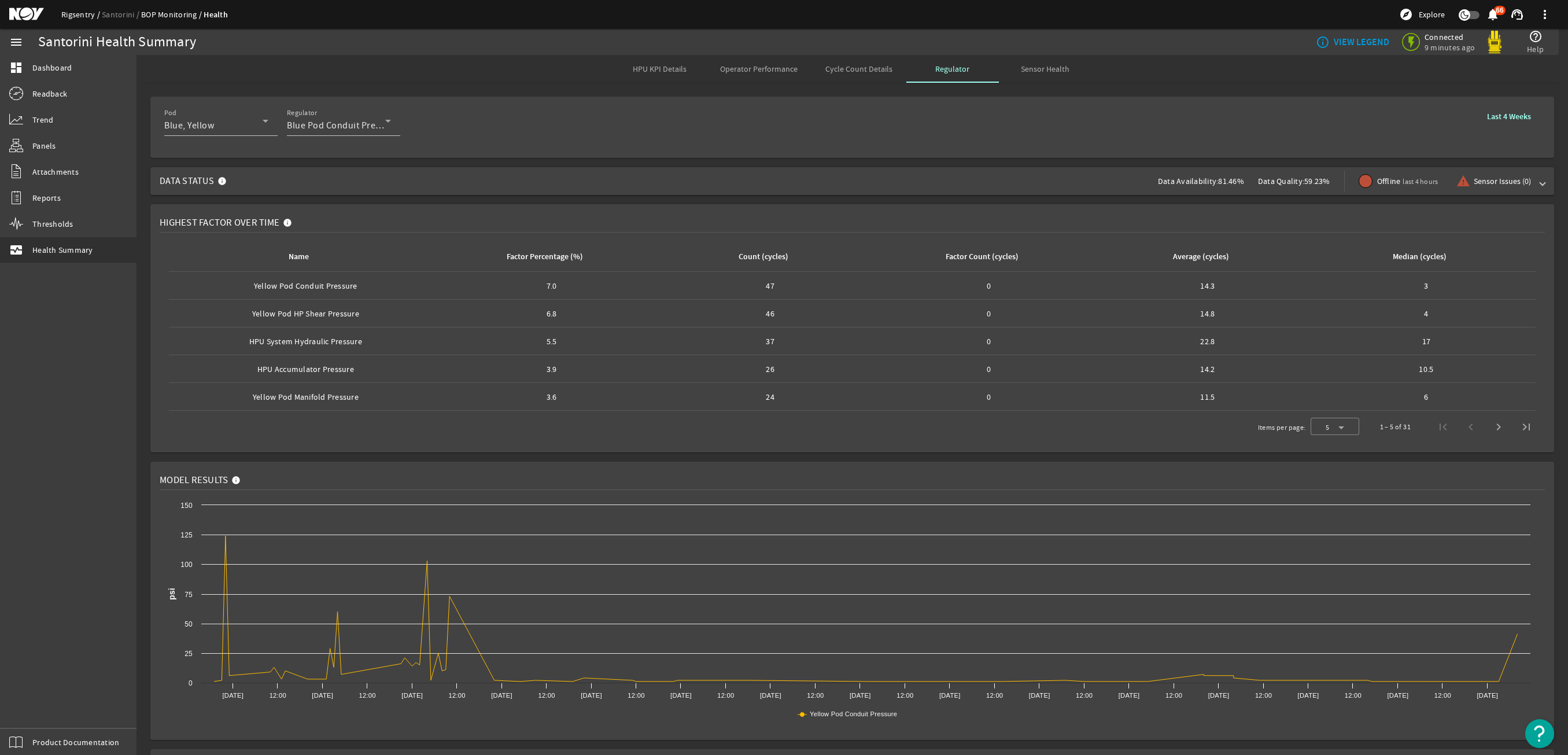
click at [69, 14] on link "Rigsentry" at bounding box center [81, 14] width 40 height 11
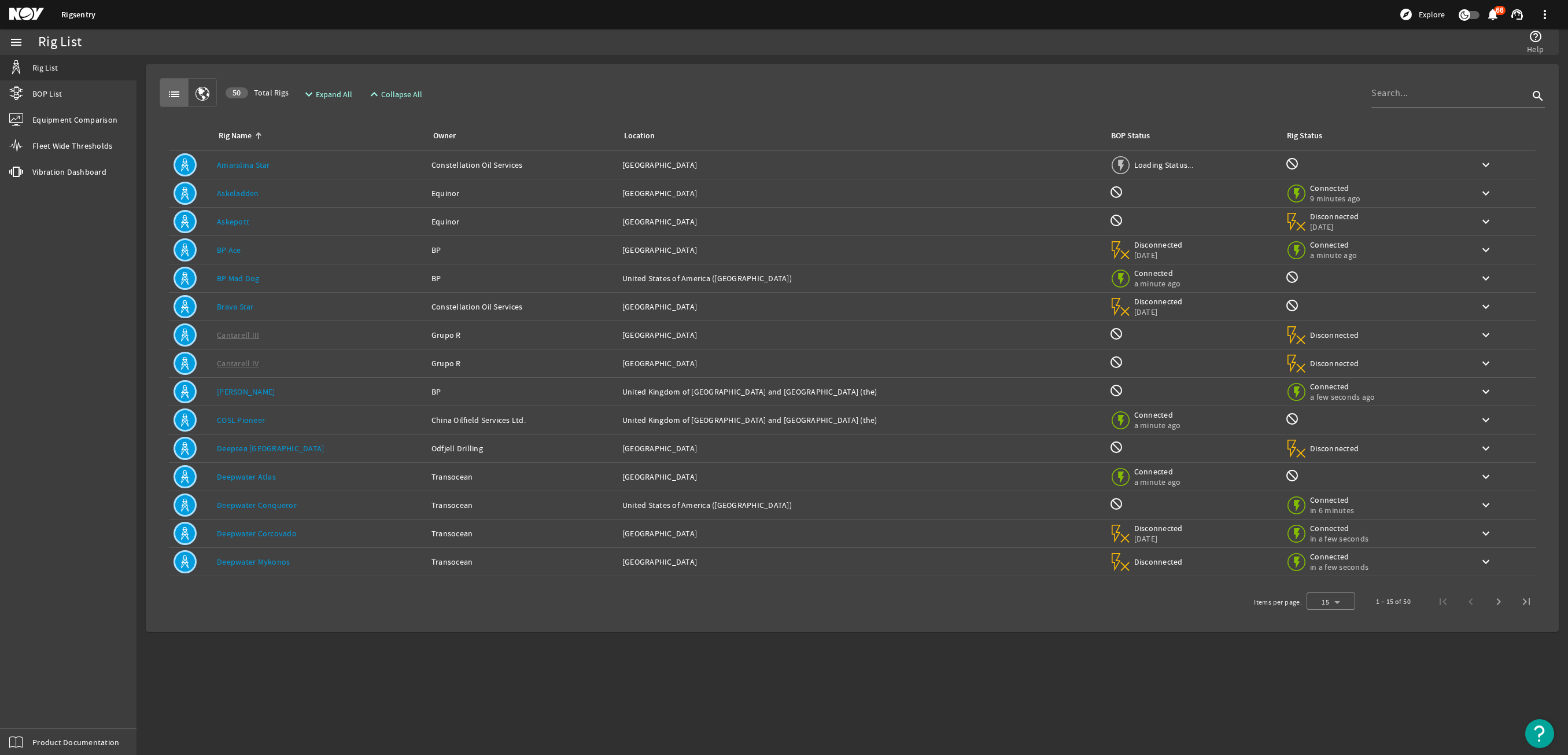
click at [1519, 613] on span "Last page" at bounding box center [1526, 601] width 28 height 28
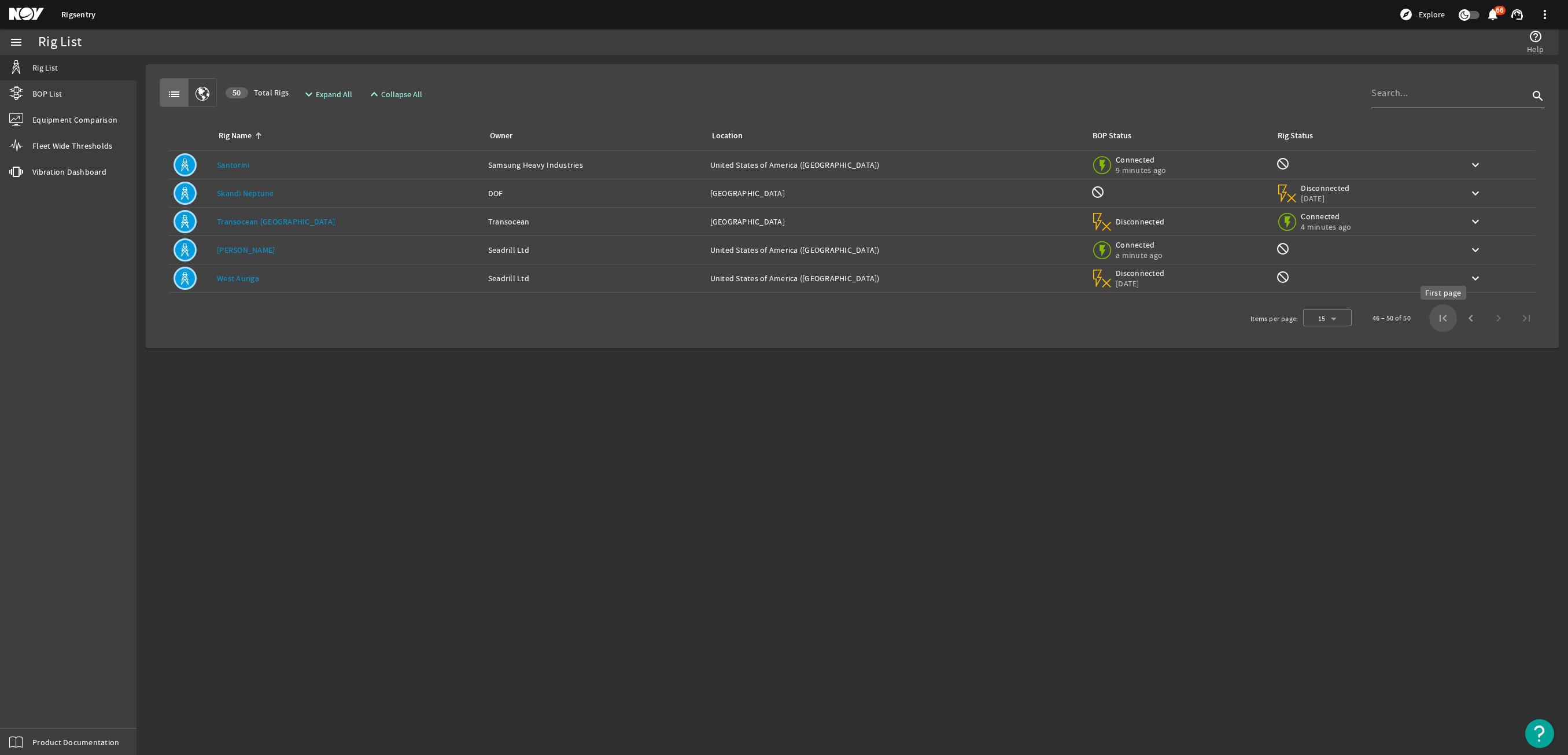
click at [1435, 324] on span "First page" at bounding box center [1443, 318] width 28 height 28
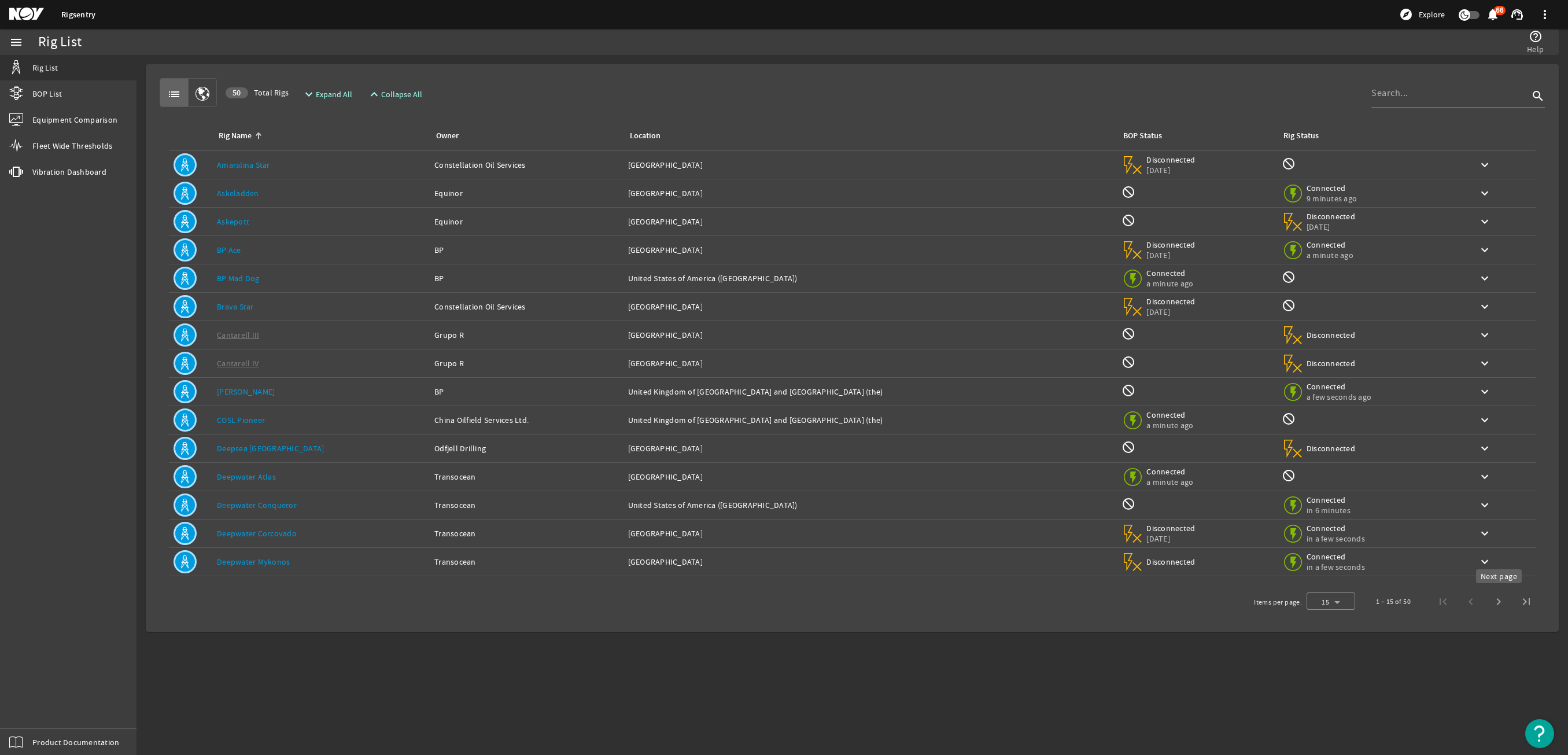
click at [1499, 596] on span "Next page" at bounding box center [1498, 601] width 28 height 28
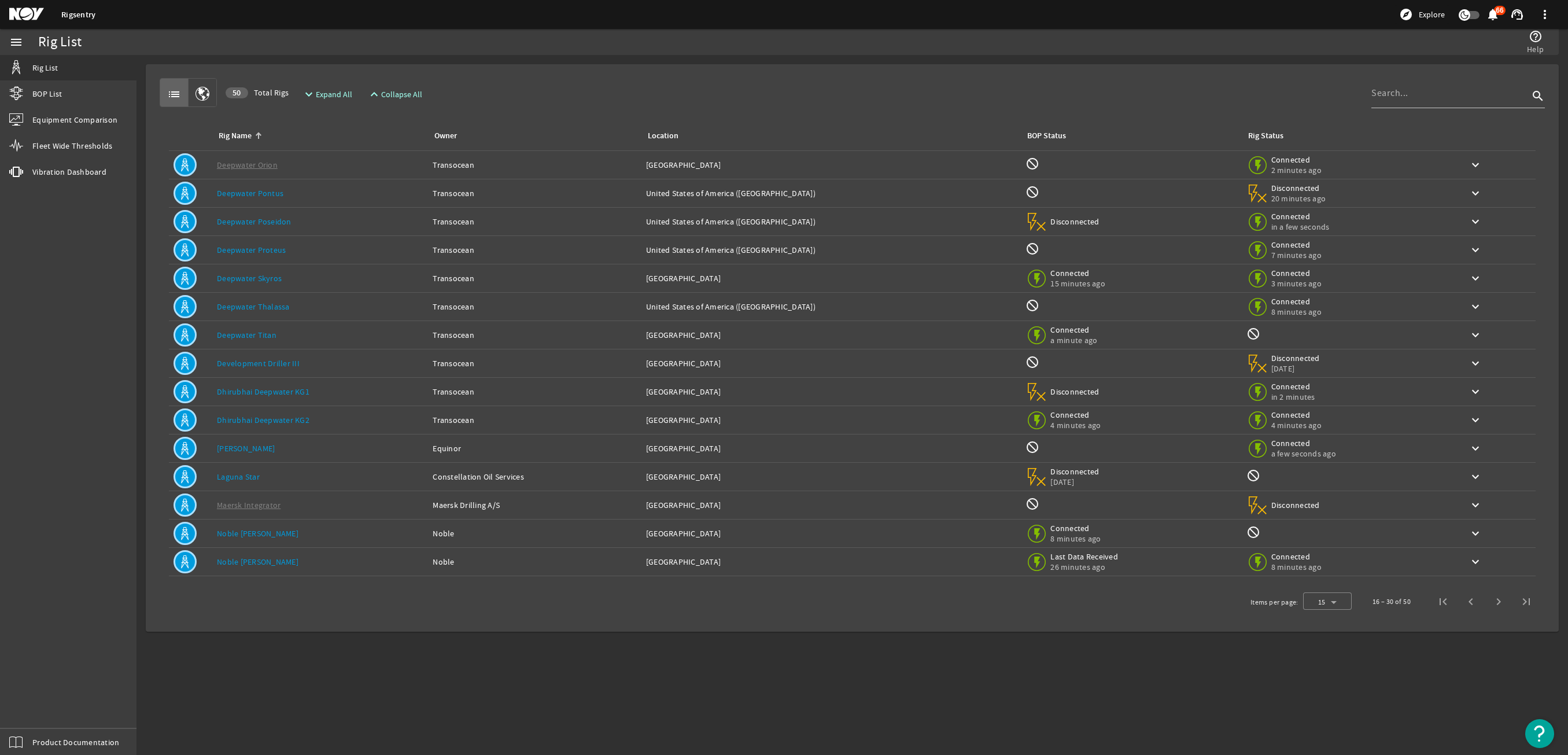
click at [278, 554] on td "Rig Name: Noble Don Taylor" at bounding box center [320, 561] width 216 height 29
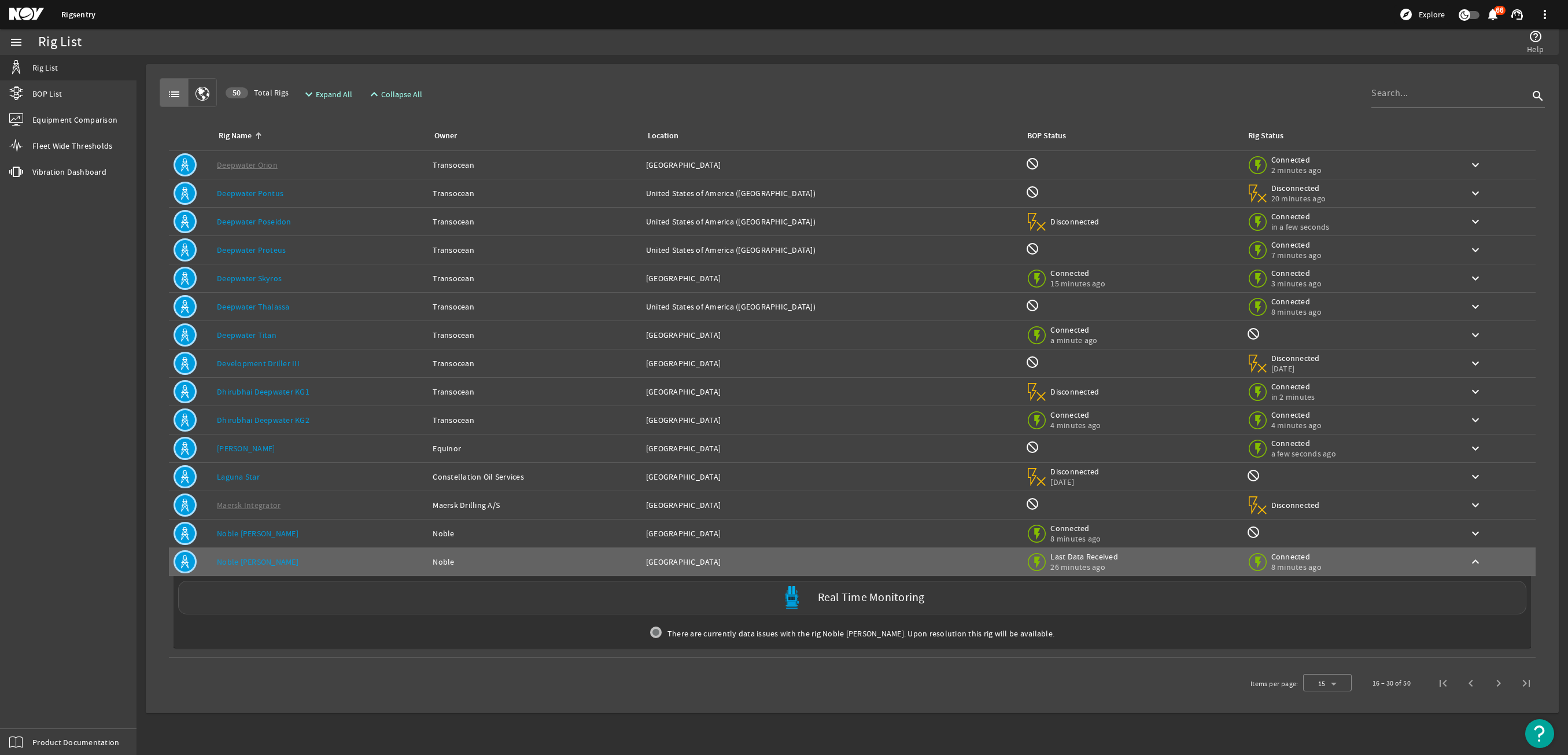
click at [280, 597] on div "Real Time Monitoring" at bounding box center [851, 598] width 1348 height 33
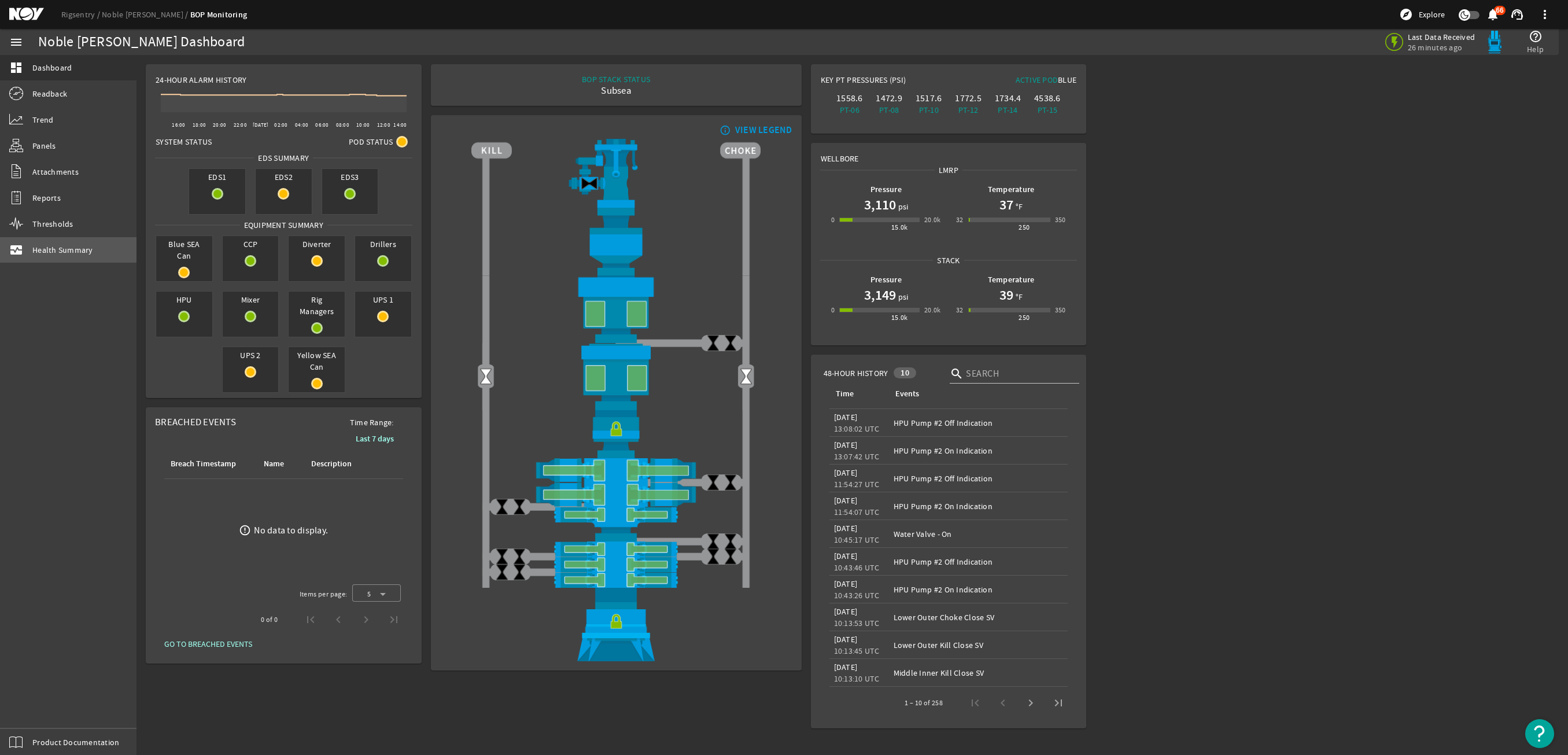
click at [40, 247] on span "Health Summary" at bounding box center [63, 250] width 61 height 12
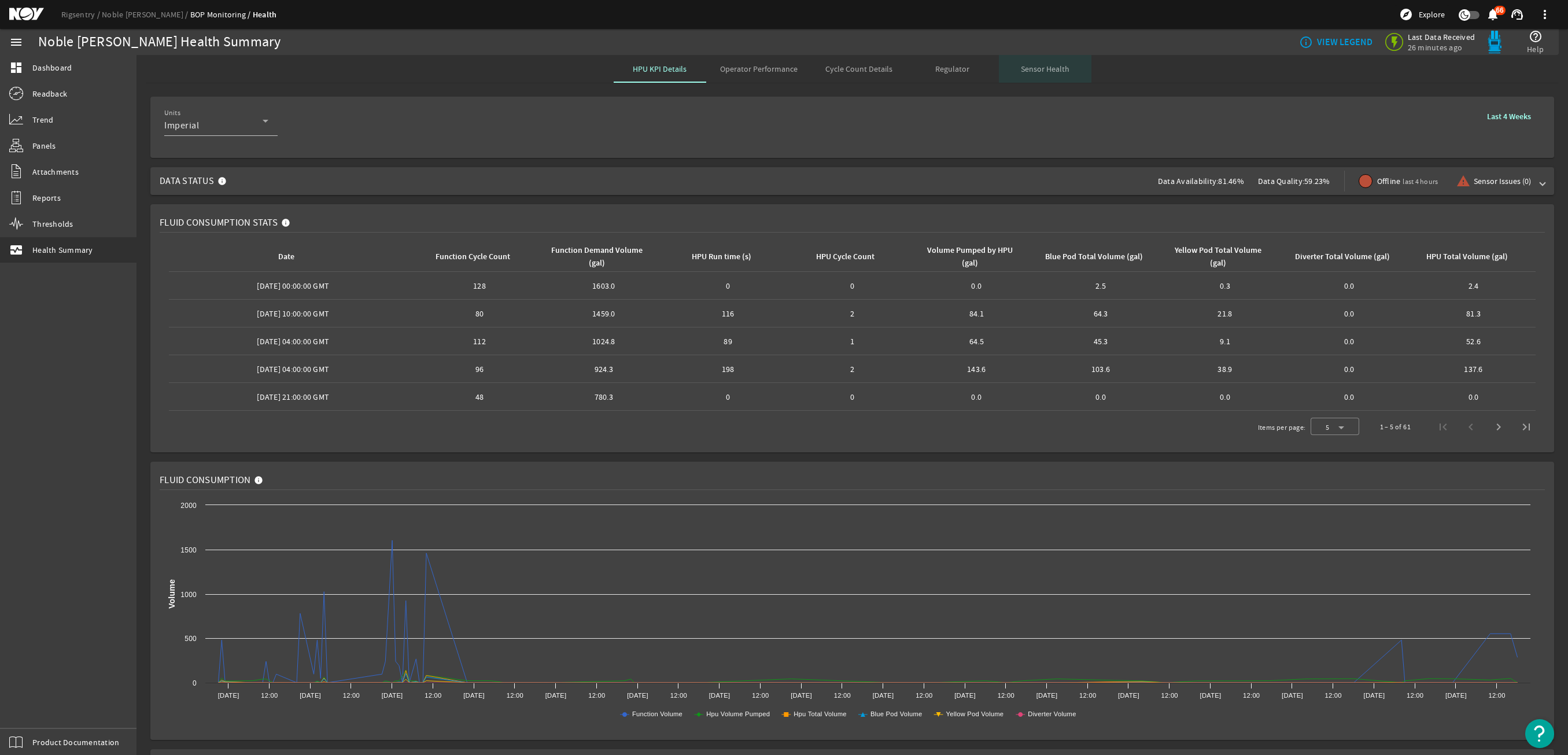
click at [1042, 75] on span "Sensor Health" at bounding box center [1044, 69] width 48 height 28
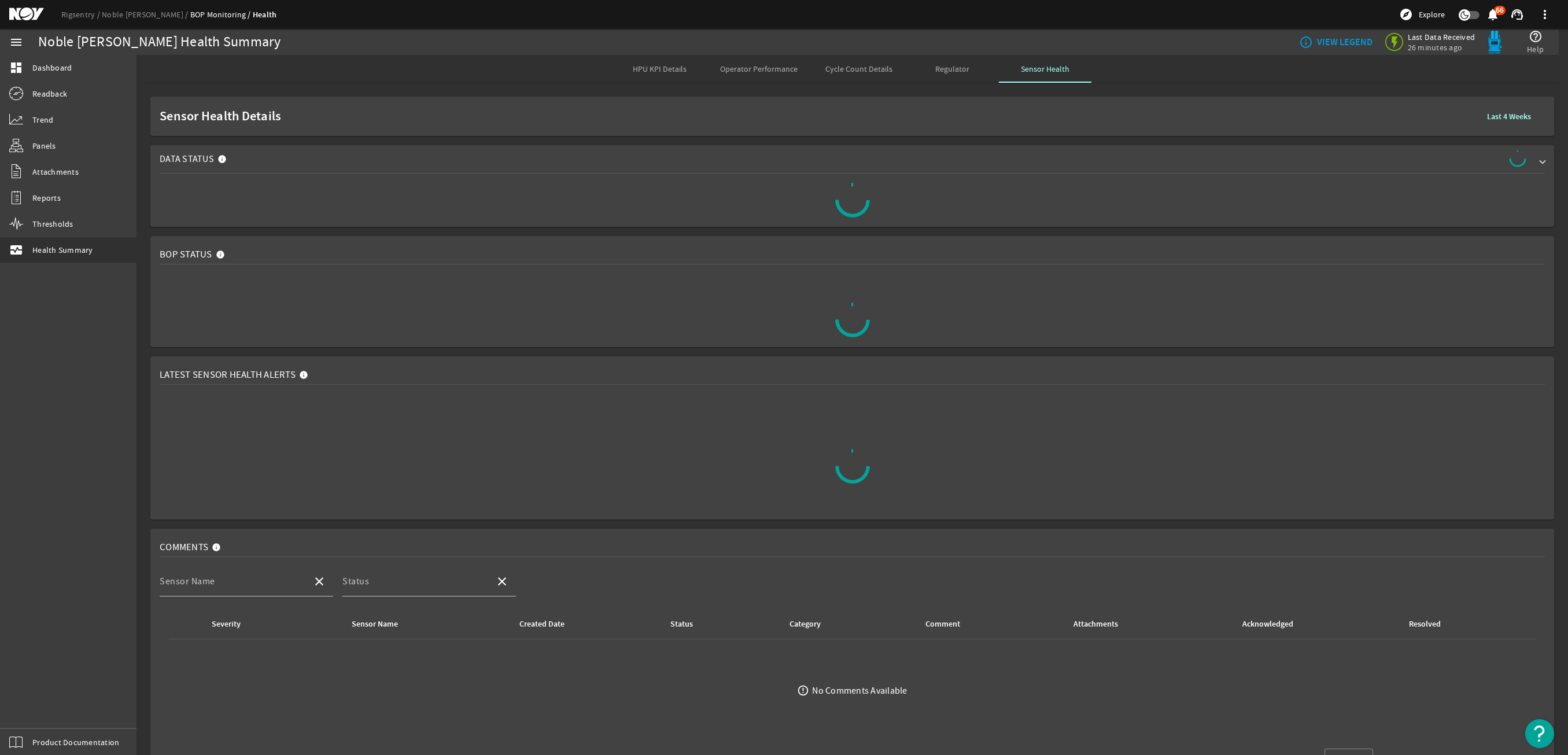
click at [964, 78] on span "Regulator" at bounding box center [952, 69] width 34 height 28
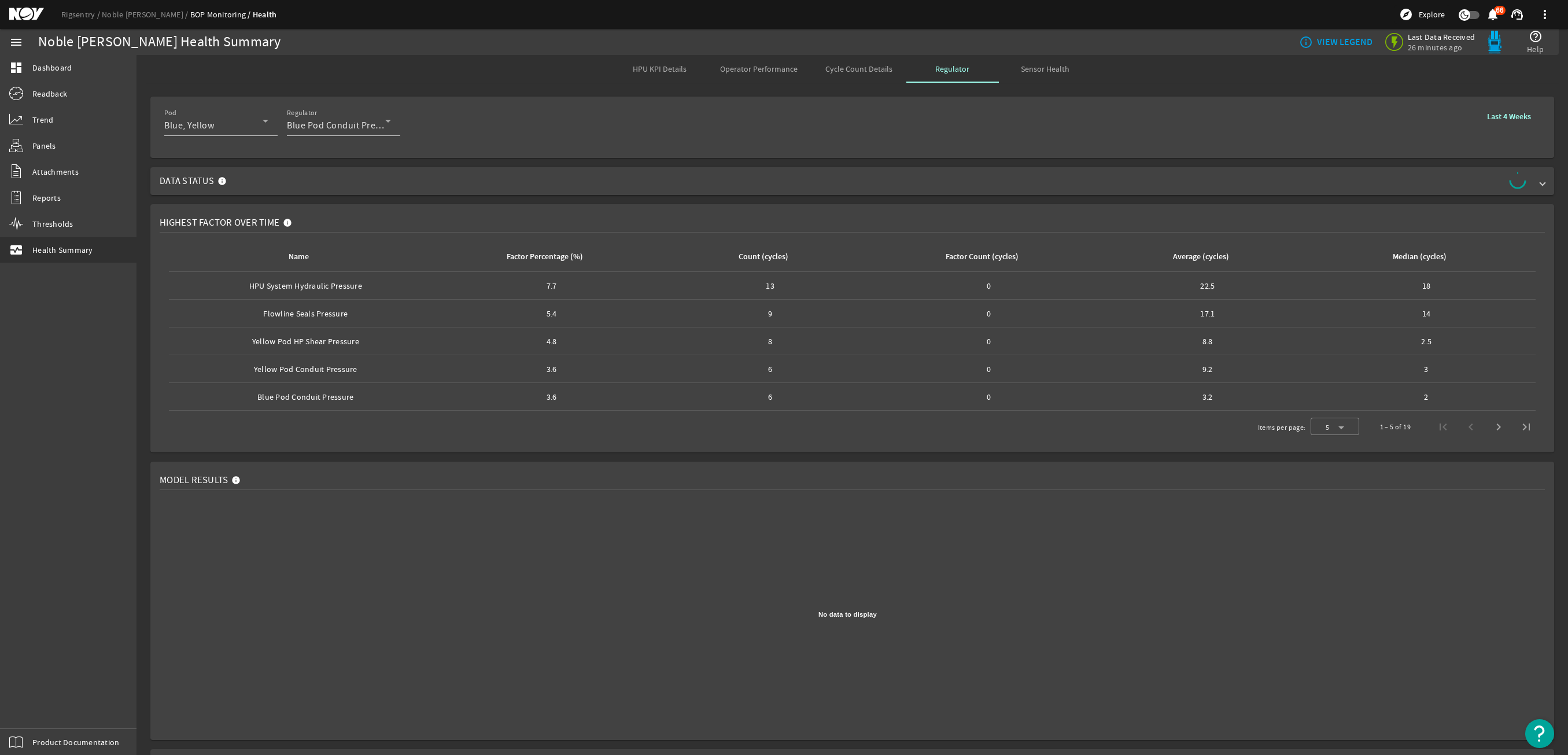
click at [561, 254] on div "Factor Percentage (%)" at bounding box center [545, 256] width 77 height 13
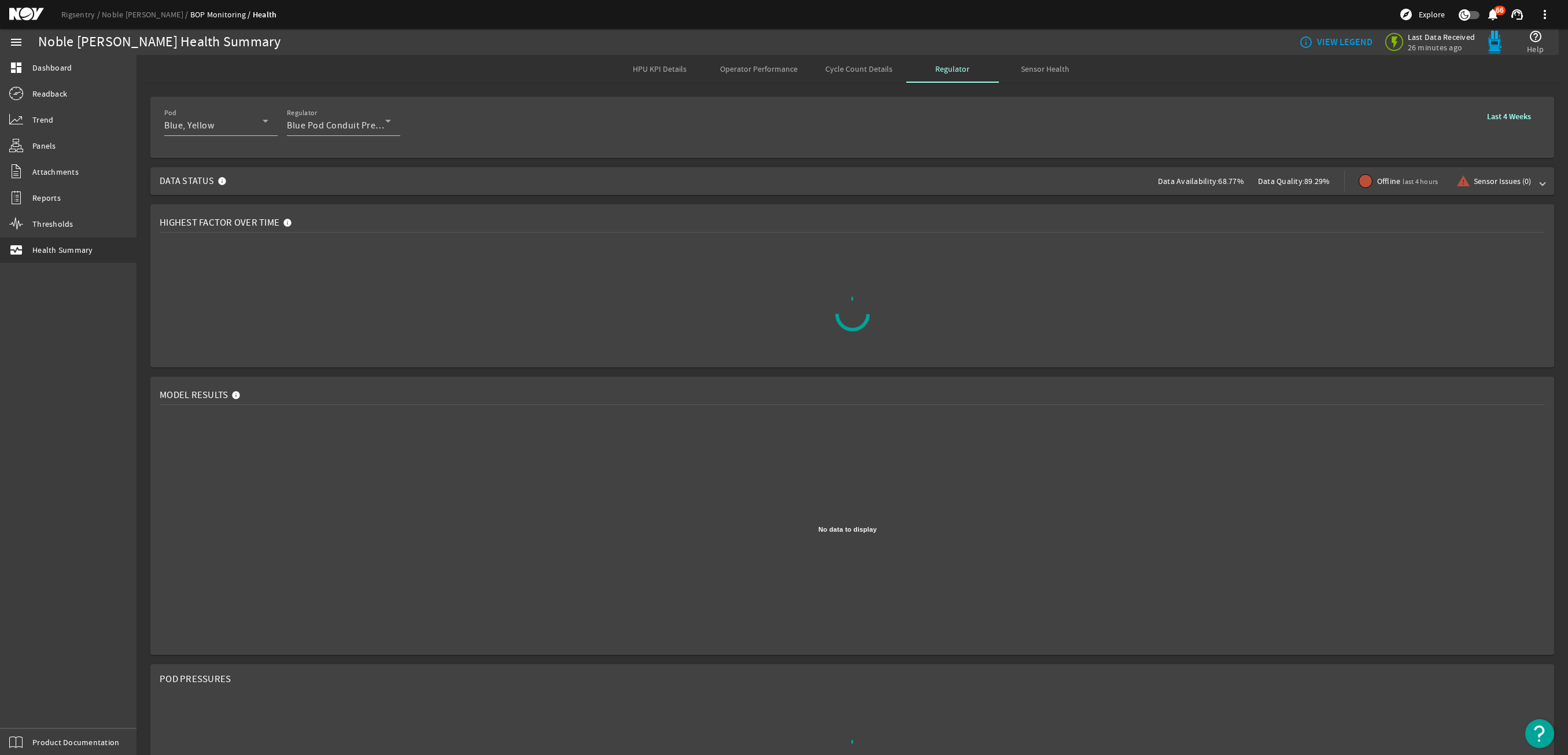
click at [561, 254] on div at bounding box center [851, 314] width 1385 height 145
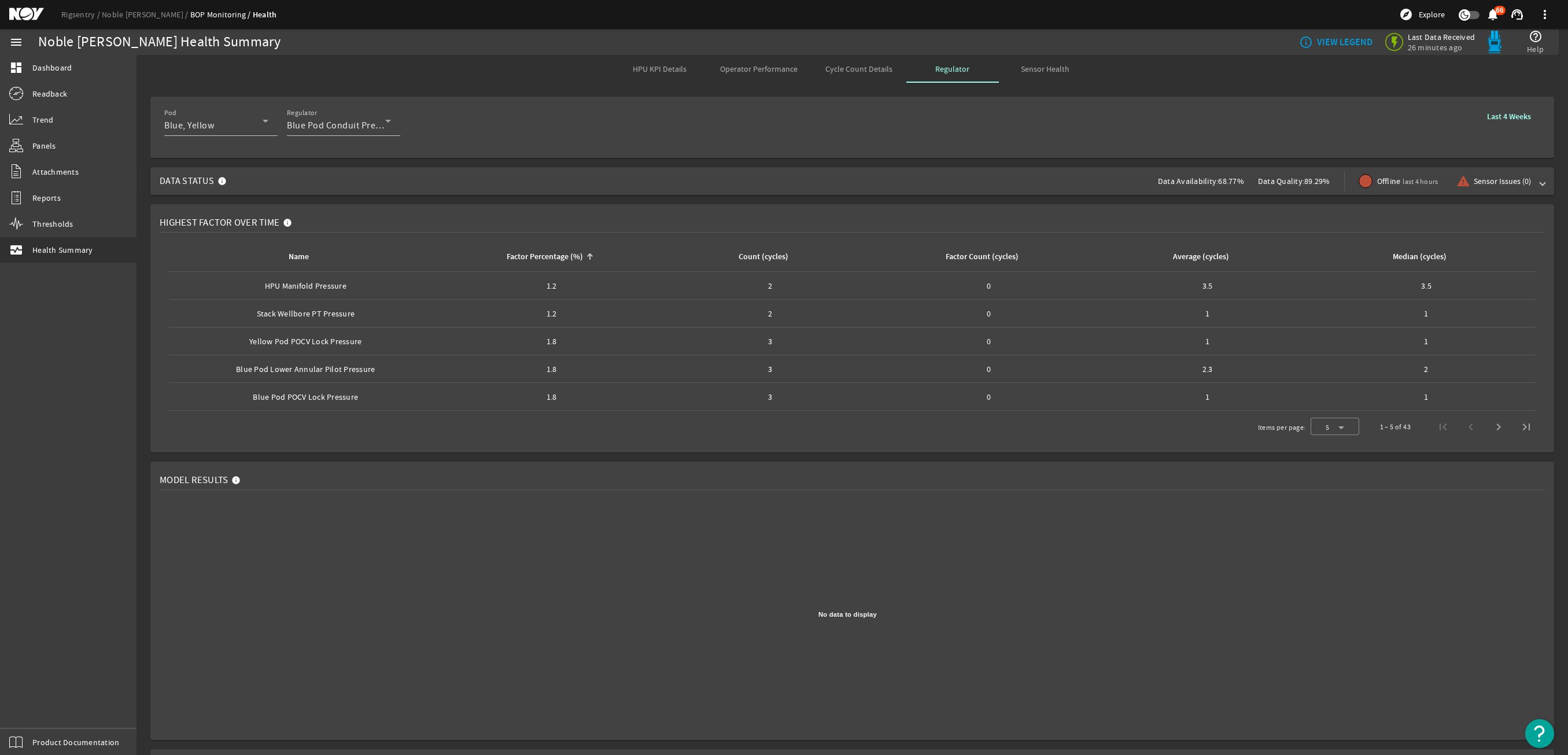
click at [561, 254] on div "Factor Percentage (%)" at bounding box center [545, 256] width 77 height 13
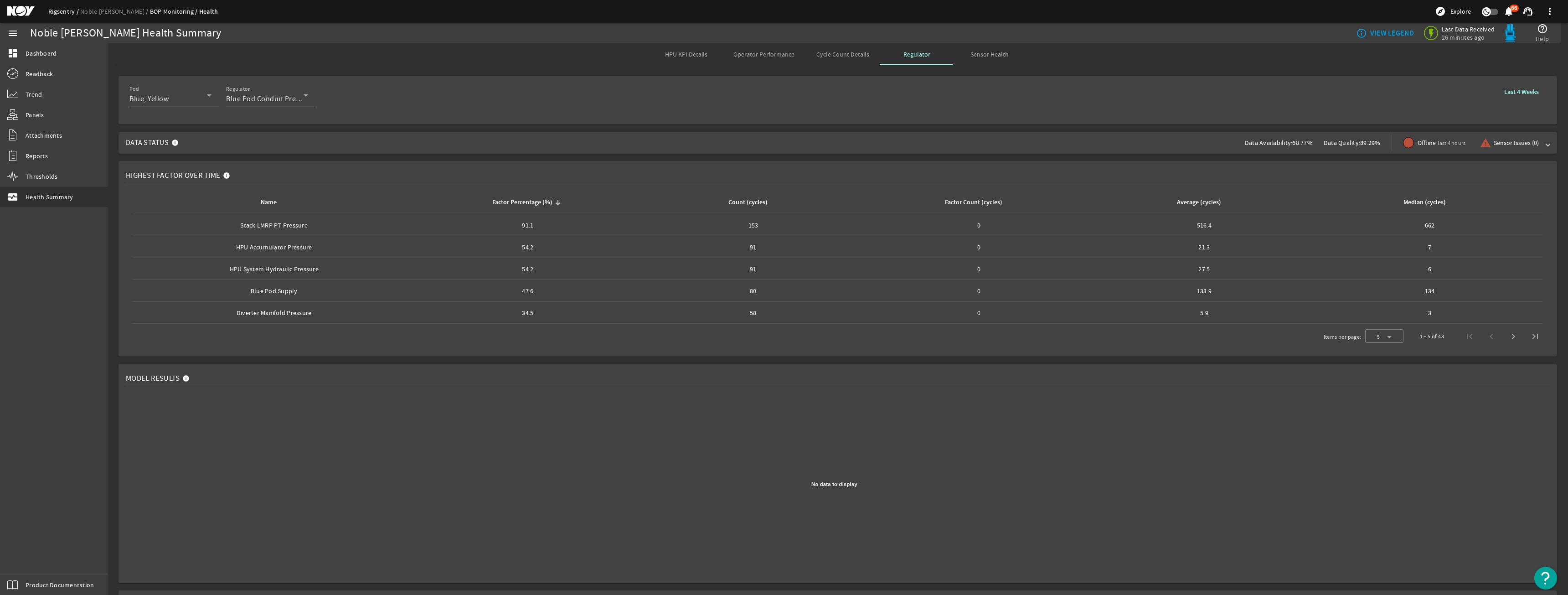
click at [62, 10] on link "Rigsentry" at bounding box center [64, 11] width 32 height 9
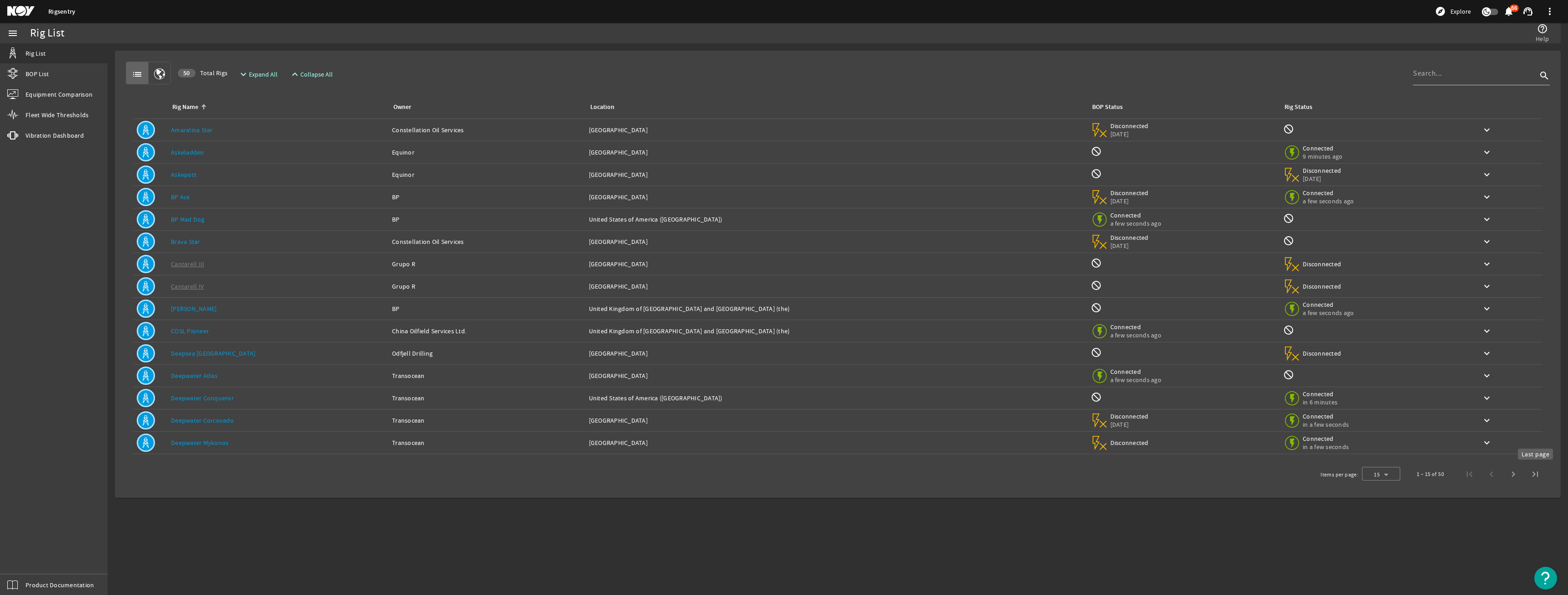
click at [1235, 468] on span "Last page" at bounding box center [1535, 474] width 22 height 22
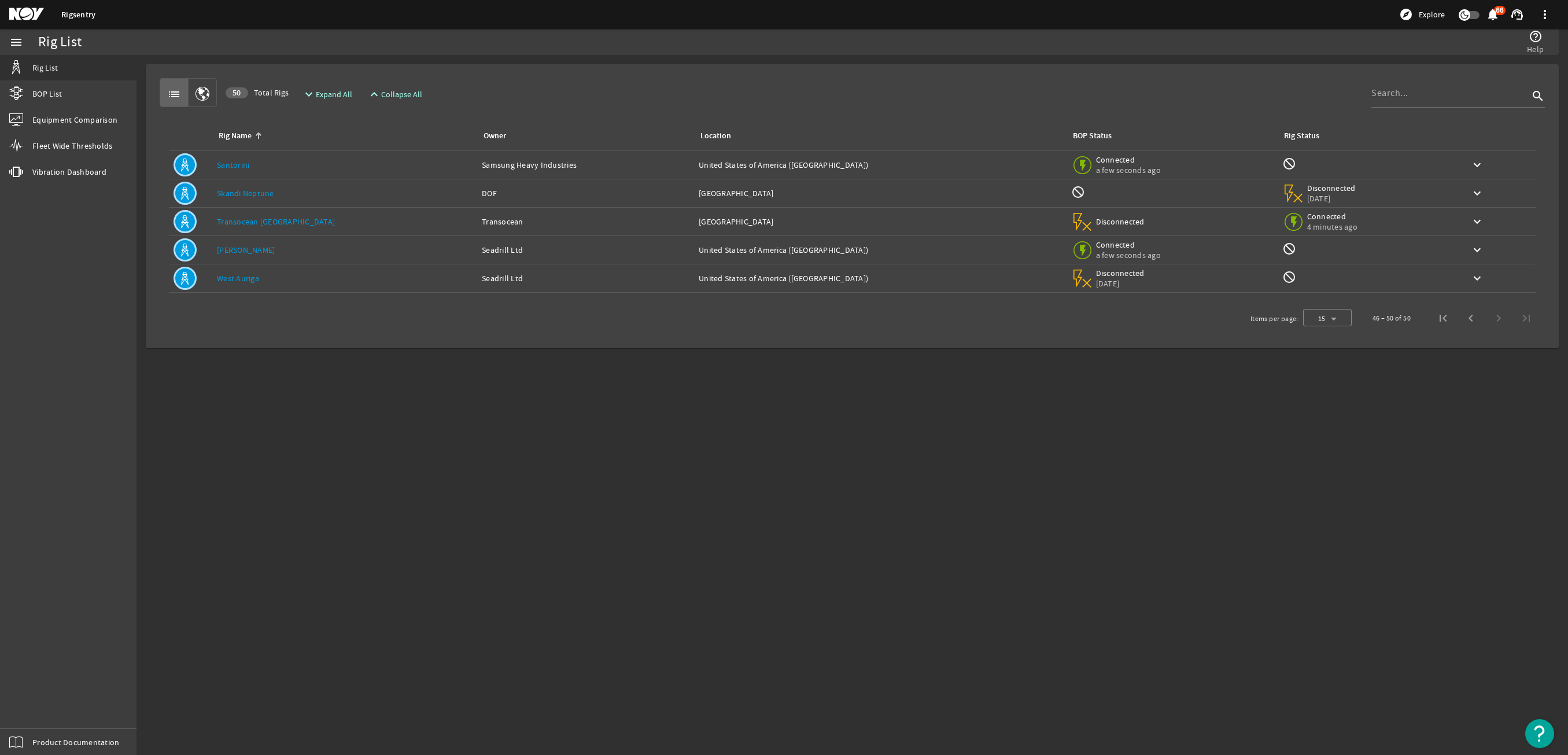
click at [217, 170] on td "Rig Name: Santorini" at bounding box center [345, 164] width 265 height 29
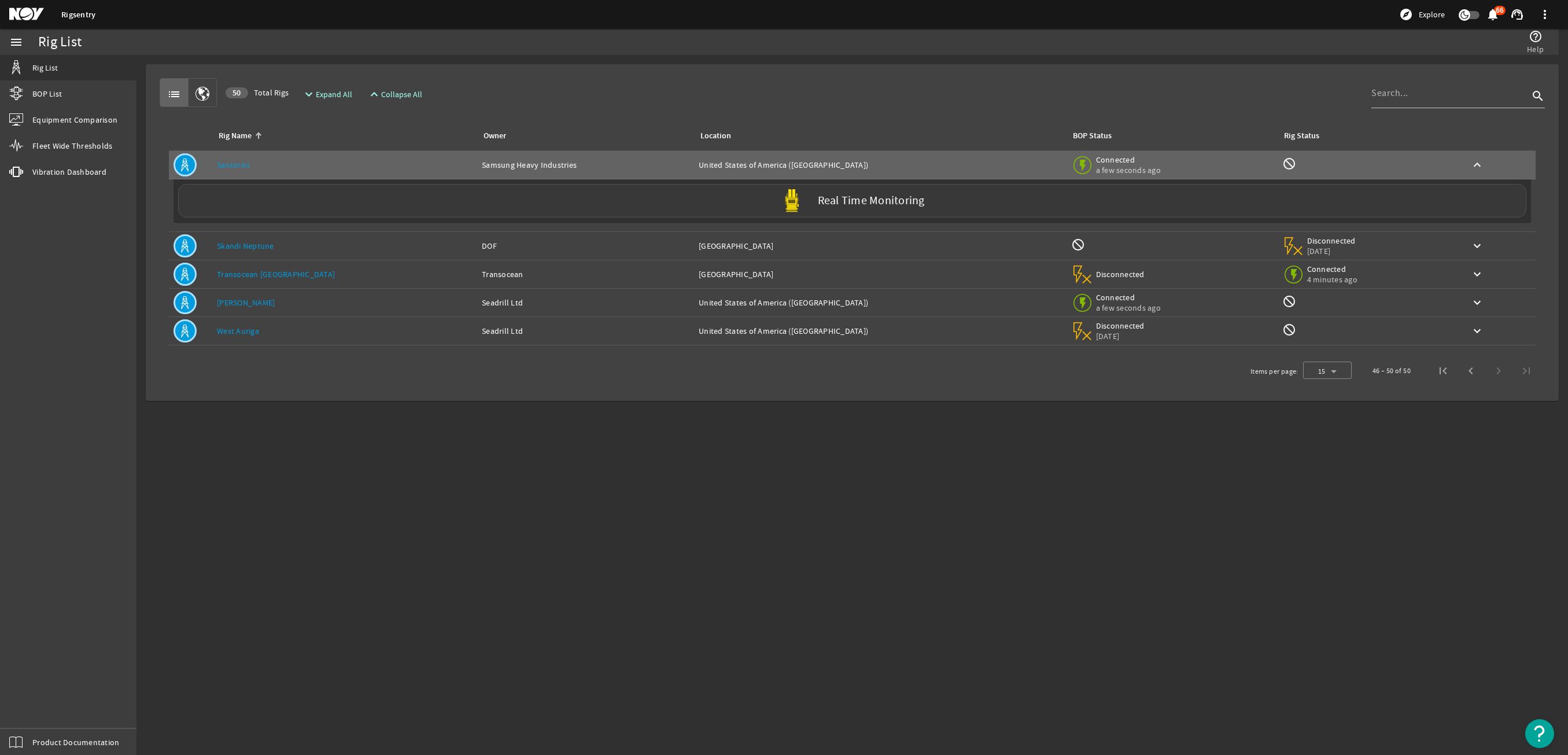
click at [307, 193] on div "Real Time Monitoring" at bounding box center [851, 201] width 1348 height 33
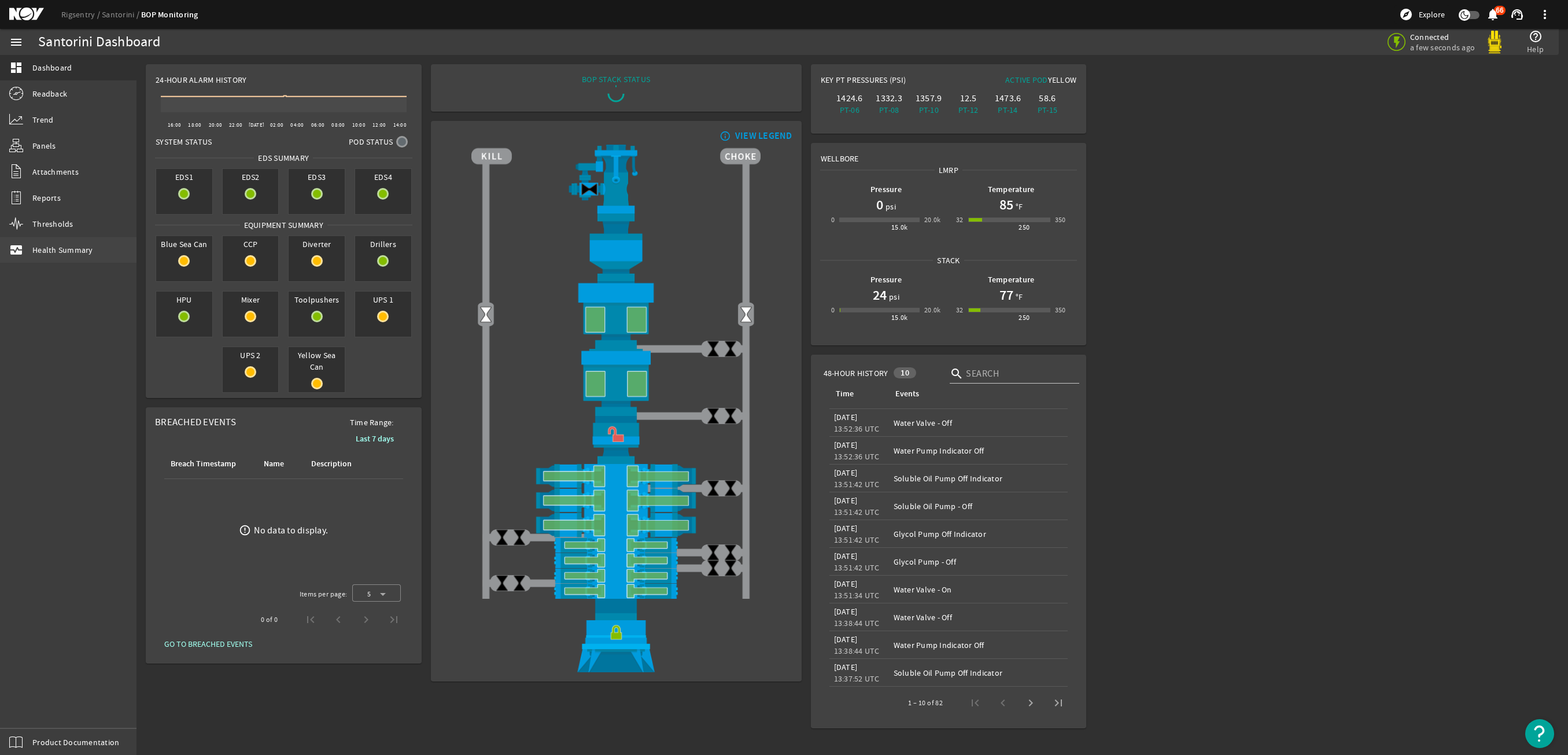
click at [75, 252] on span "Health Summary" at bounding box center [63, 250] width 61 height 12
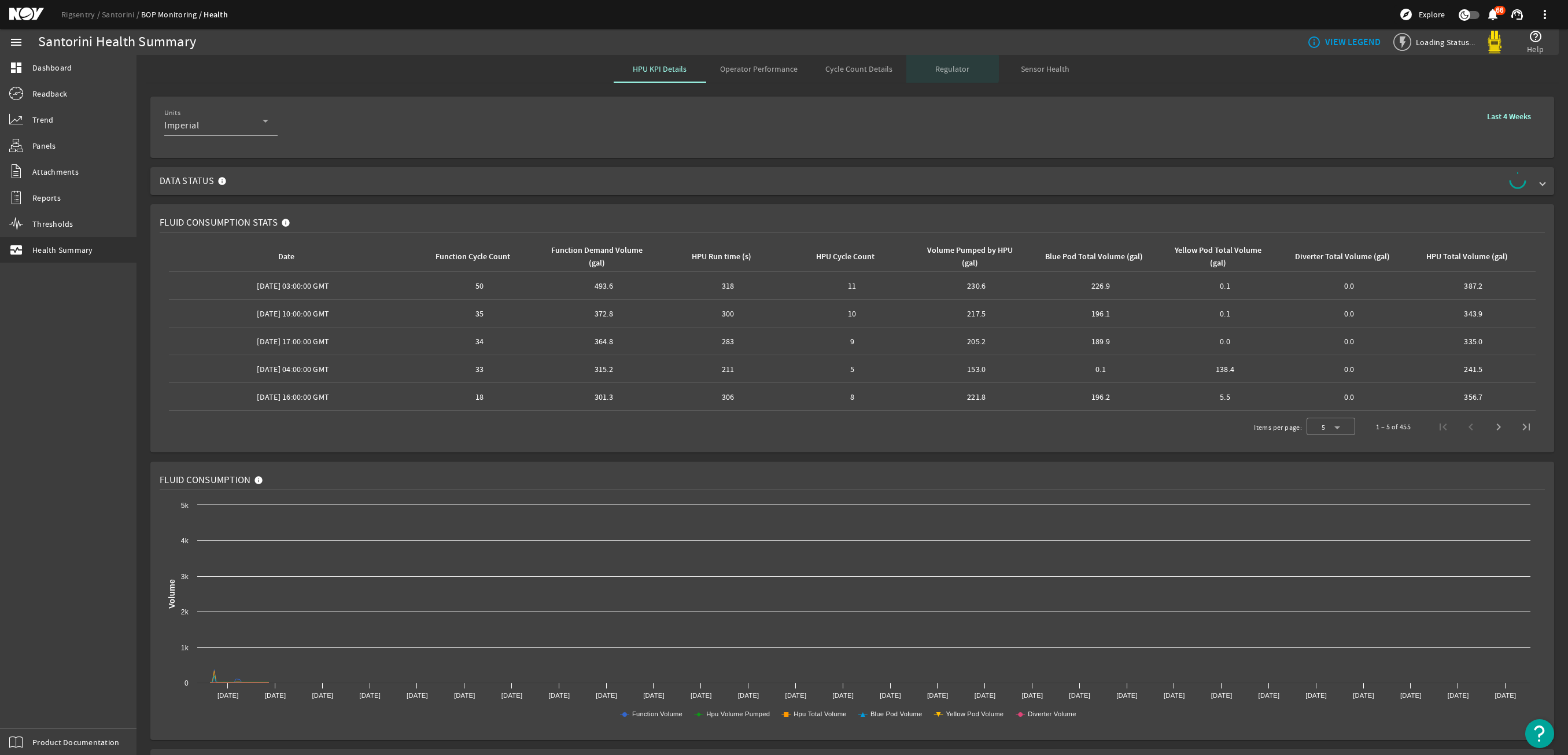
click at [935, 68] on span "Regulator" at bounding box center [952, 69] width 34 height 8
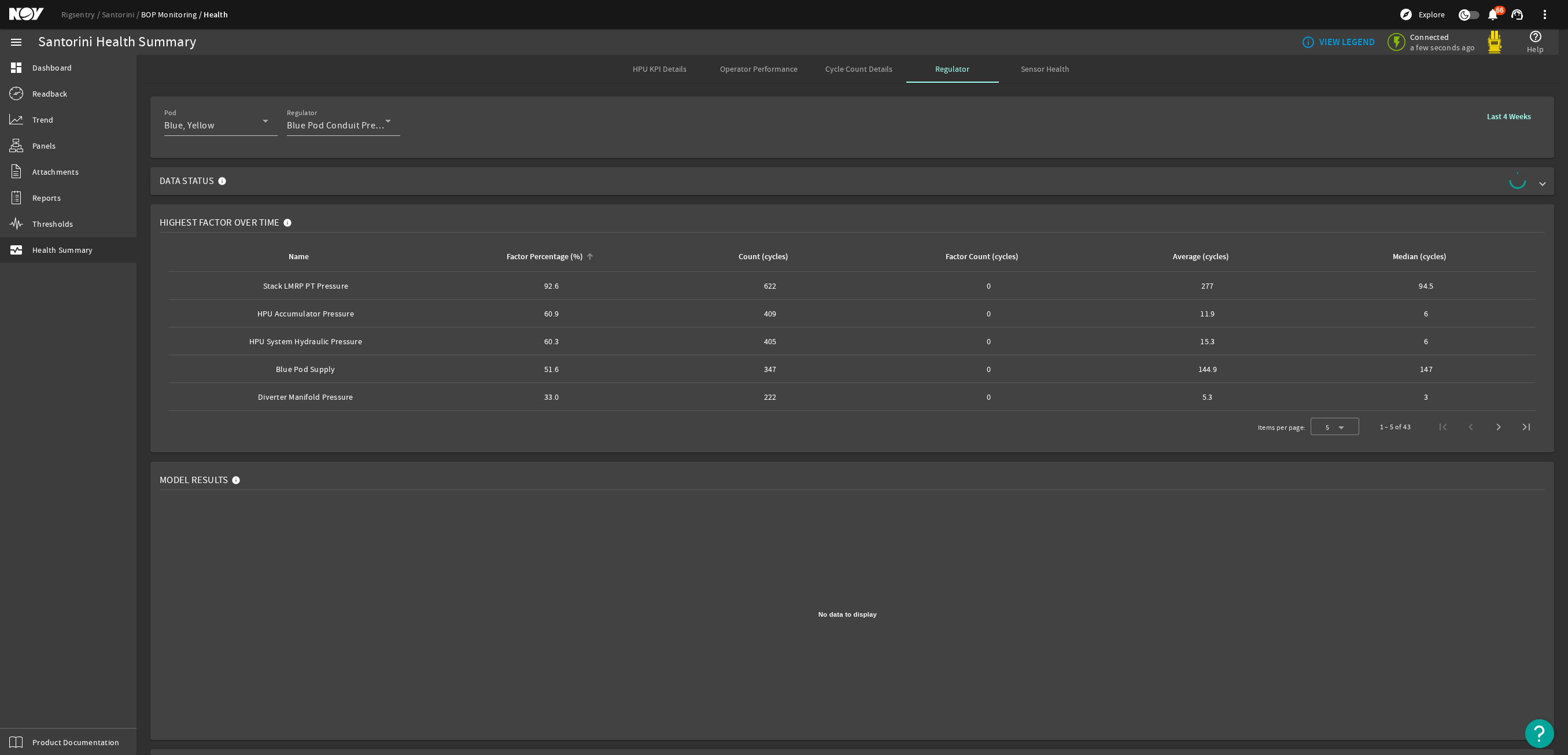
click at [581, 252] on div "Factor Percentage (%)" at bounding box center [549, 256] width 205 height 13
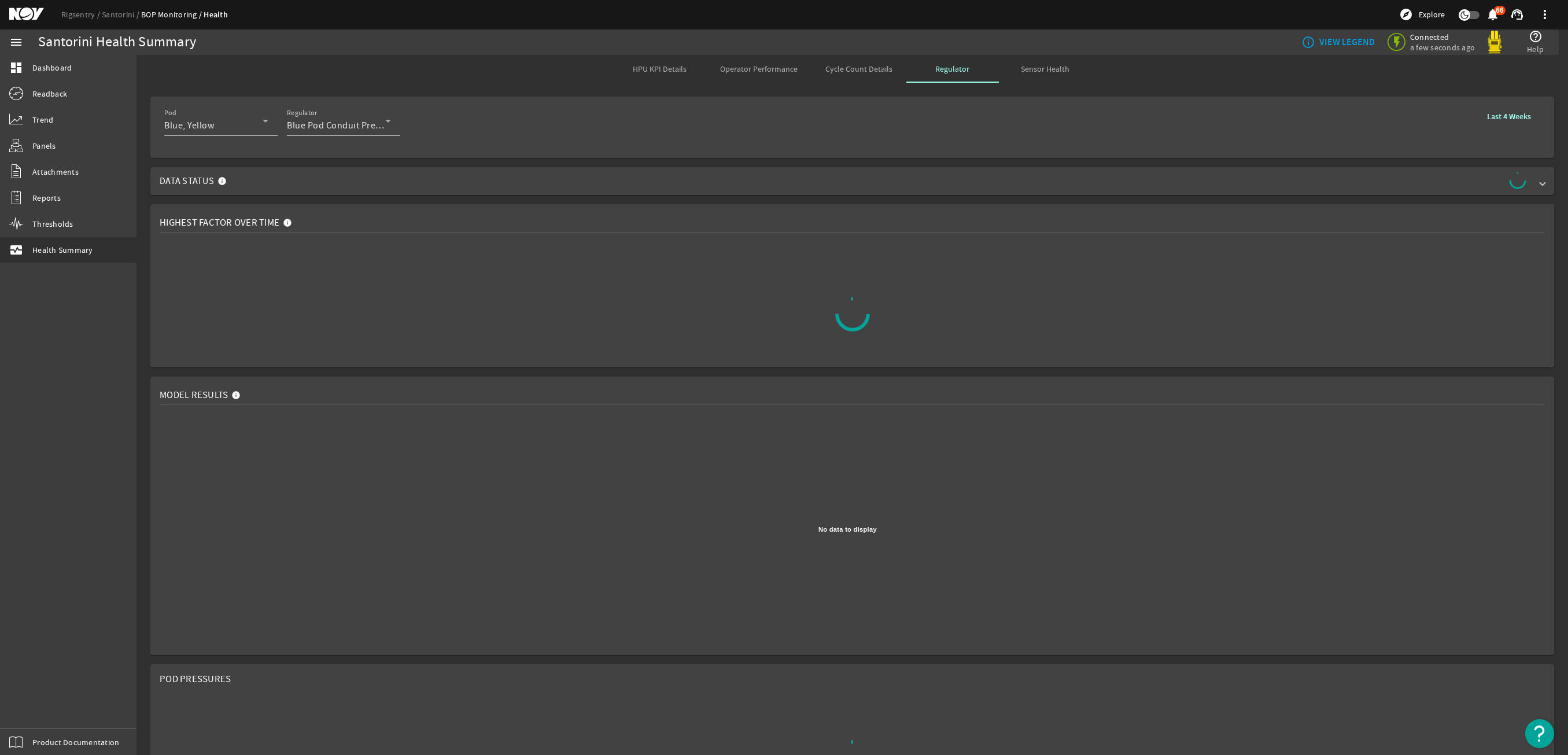
click at [581, 252] on div at bounding box center [851, 314] width 1385 height 145
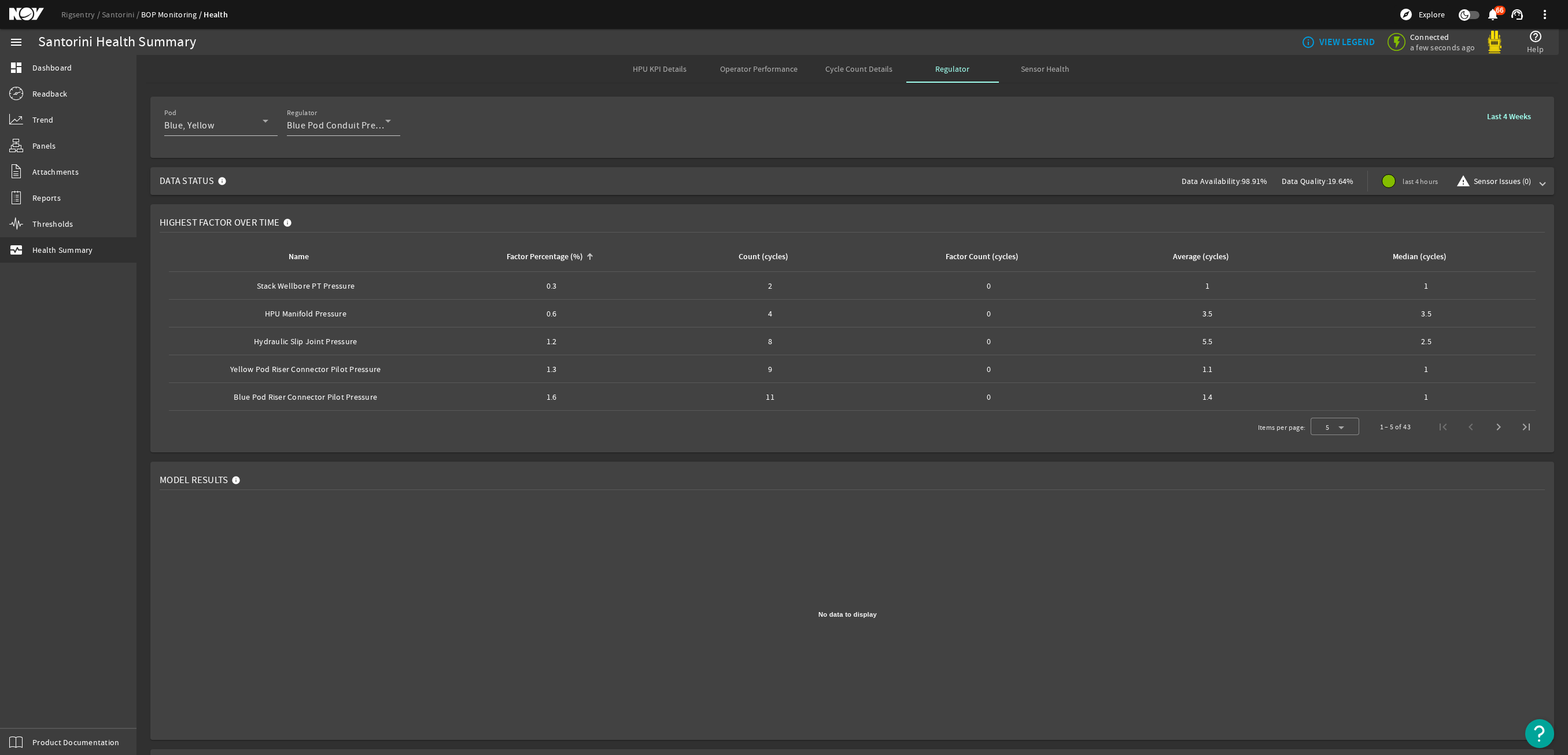
click at [564, 253] on div "Factor Percentage (%)" at bounding box center [545, 256] width 77 height 13
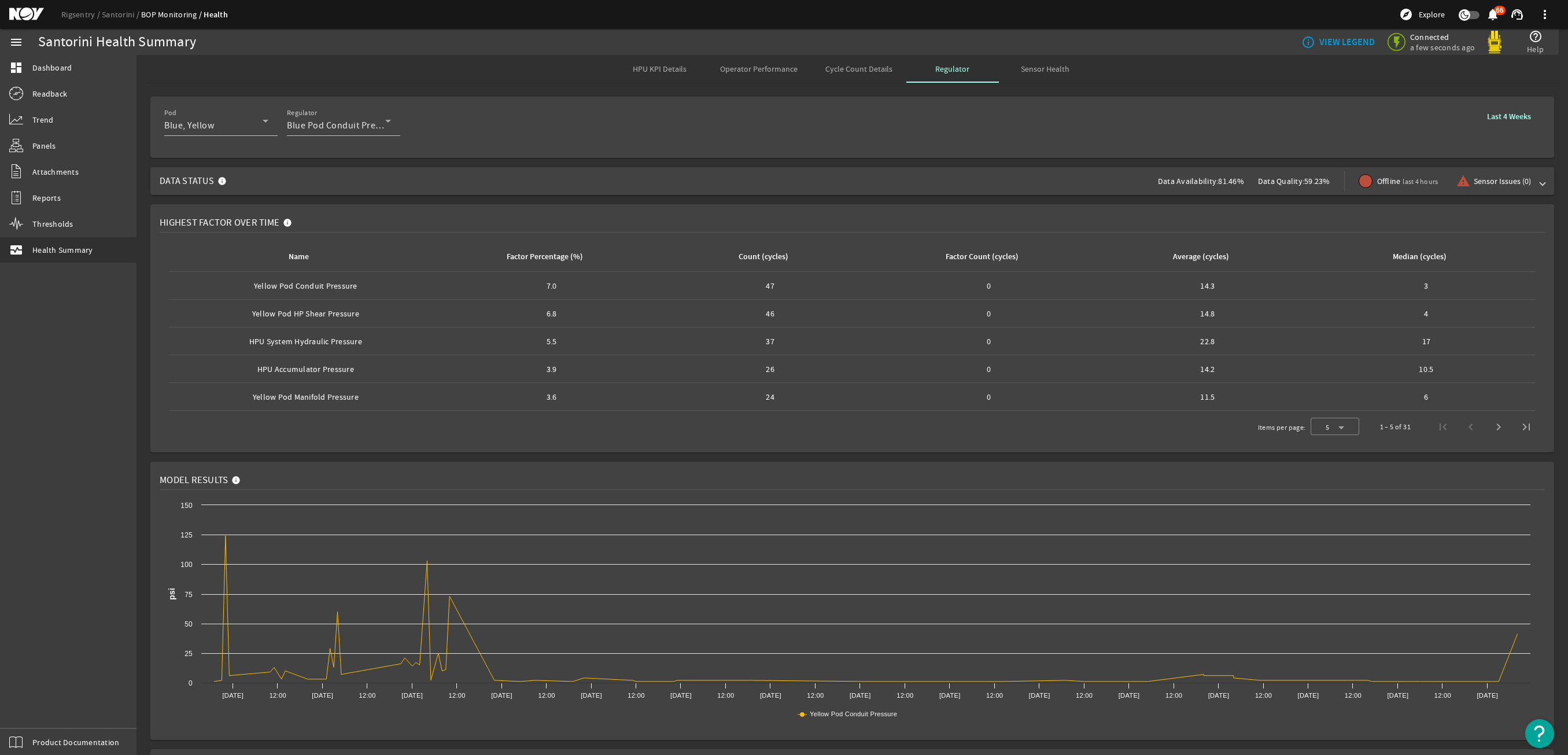
click at [566, 264] on th "Factor Percentage (%)" at bounding box center [551, 257] width 219 height 31
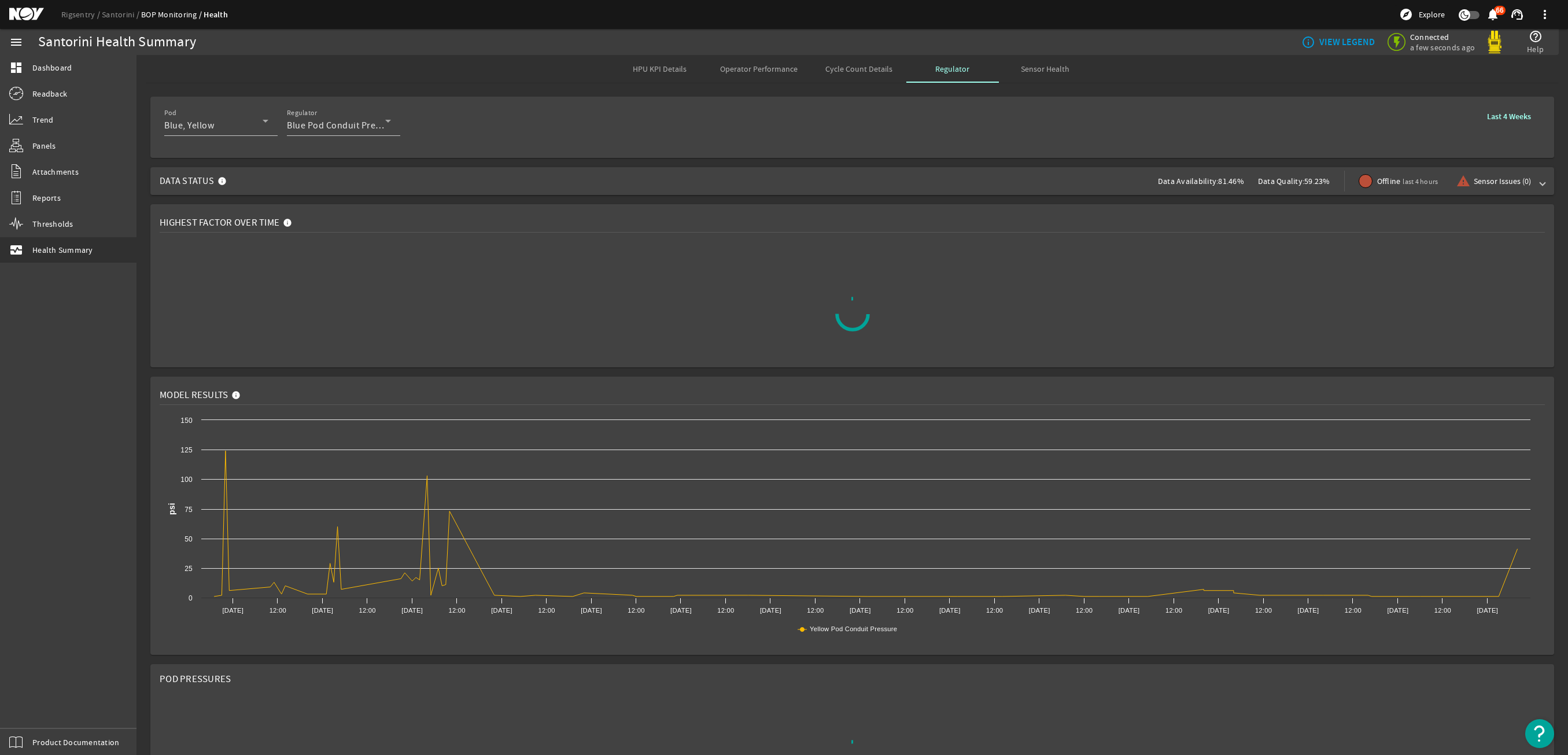
click at [566, 260] on div at bounding box center [851, 314] width 1385 height 145
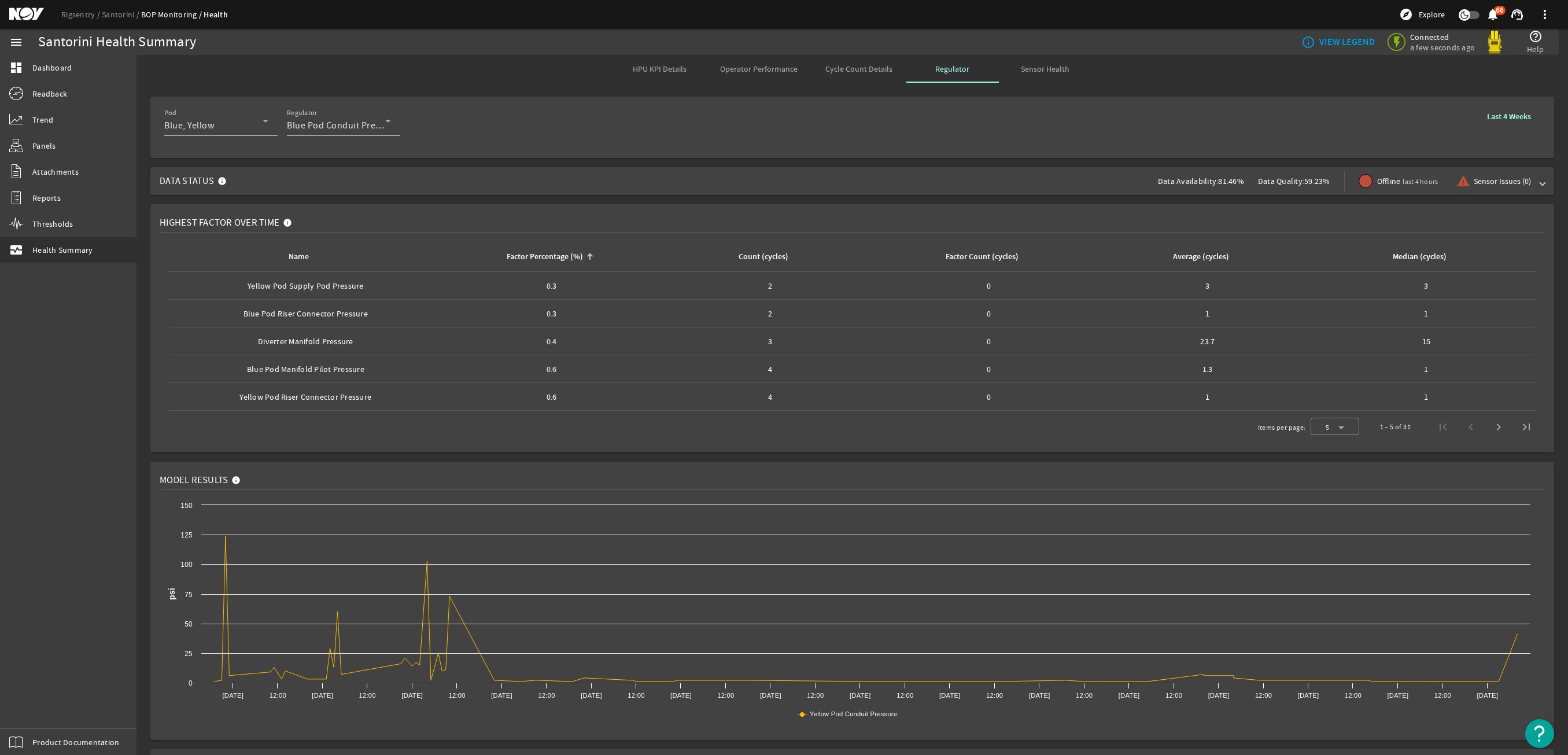
click at [562, 256] on div "Factor Percentage (%)" at bounding box center [545, 256] width 77 height 13
click at [85, 13] on link "Rigsentry" at bounding box center [81, 14] width 40 height 11
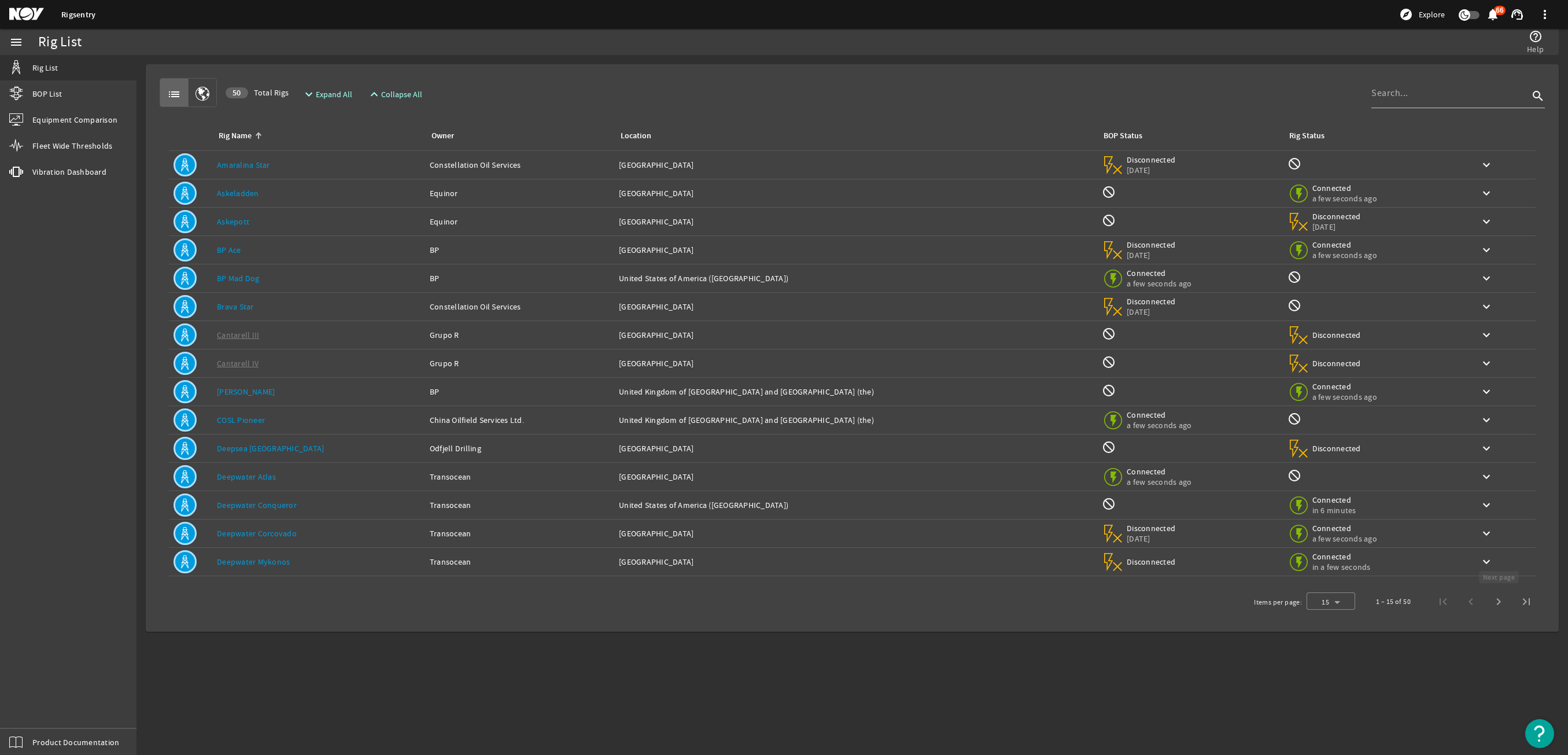
click at [1506, 597] on span "Next page" at bounding box center [1498, 601] width 28 height 28
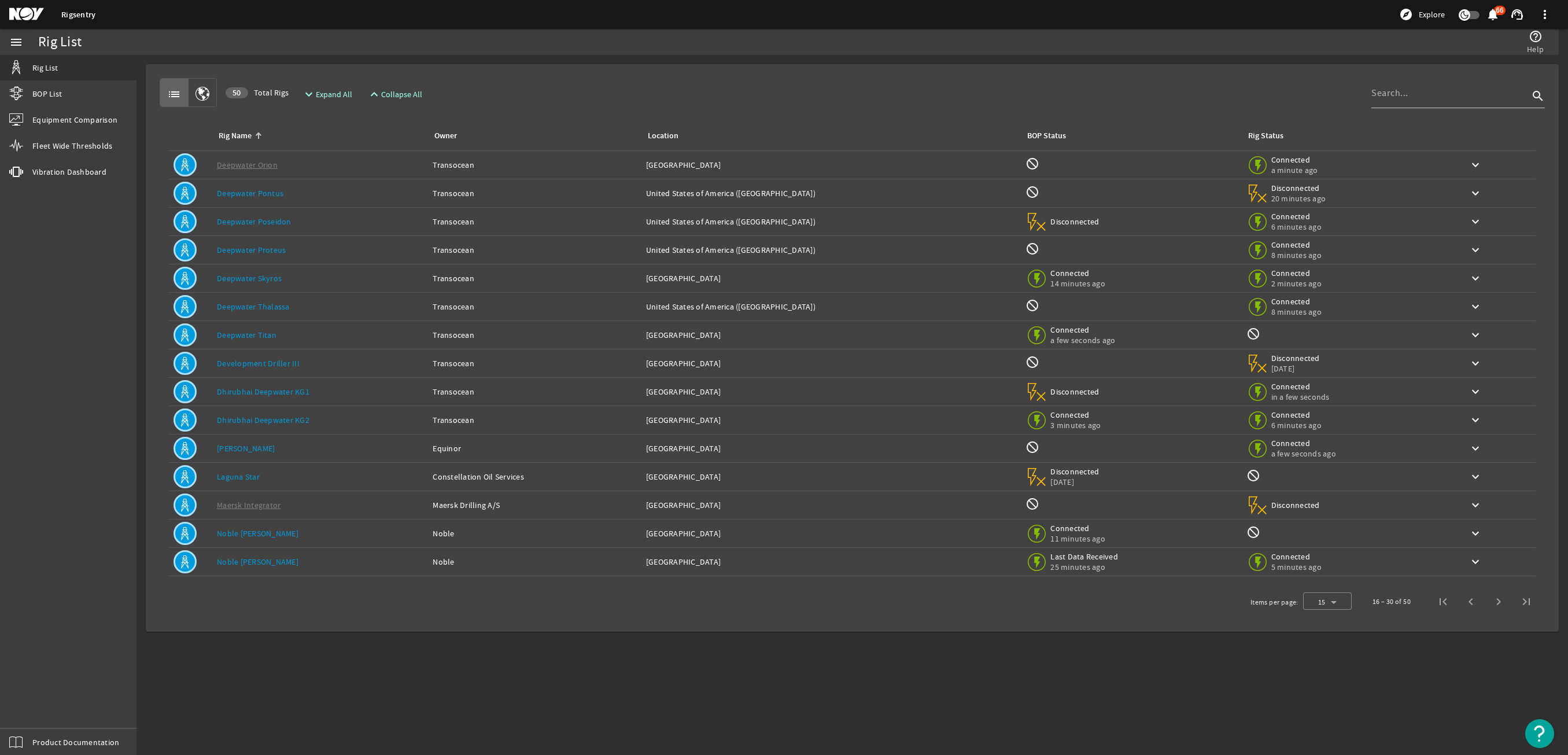
click at [273, 339] on link "Deepwater Titan" at bounding box center [246, 335] width 60 height 11
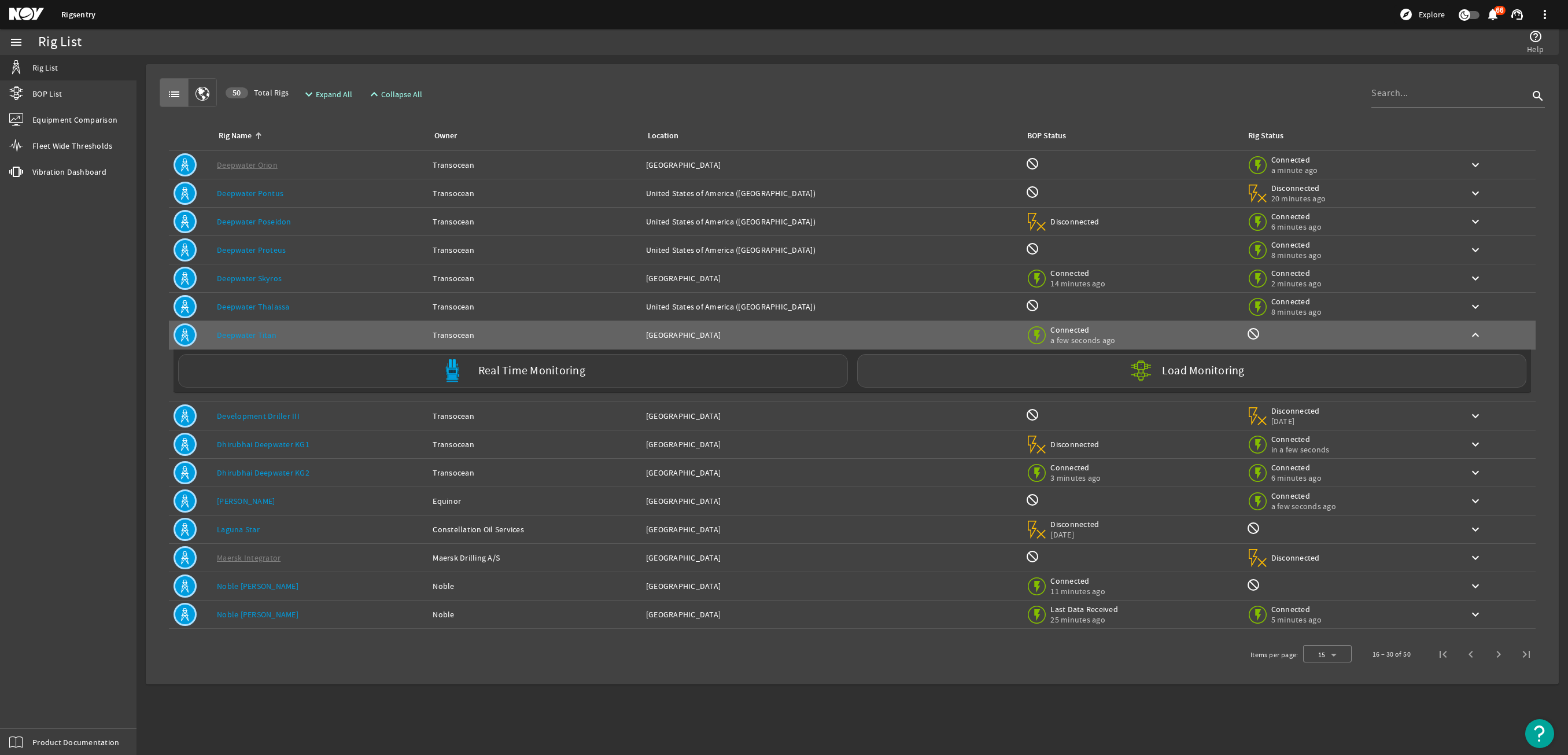
click at [296, 366] on div "Real Time Monitoring" at bounding box center [513, 371] width 669 height 33
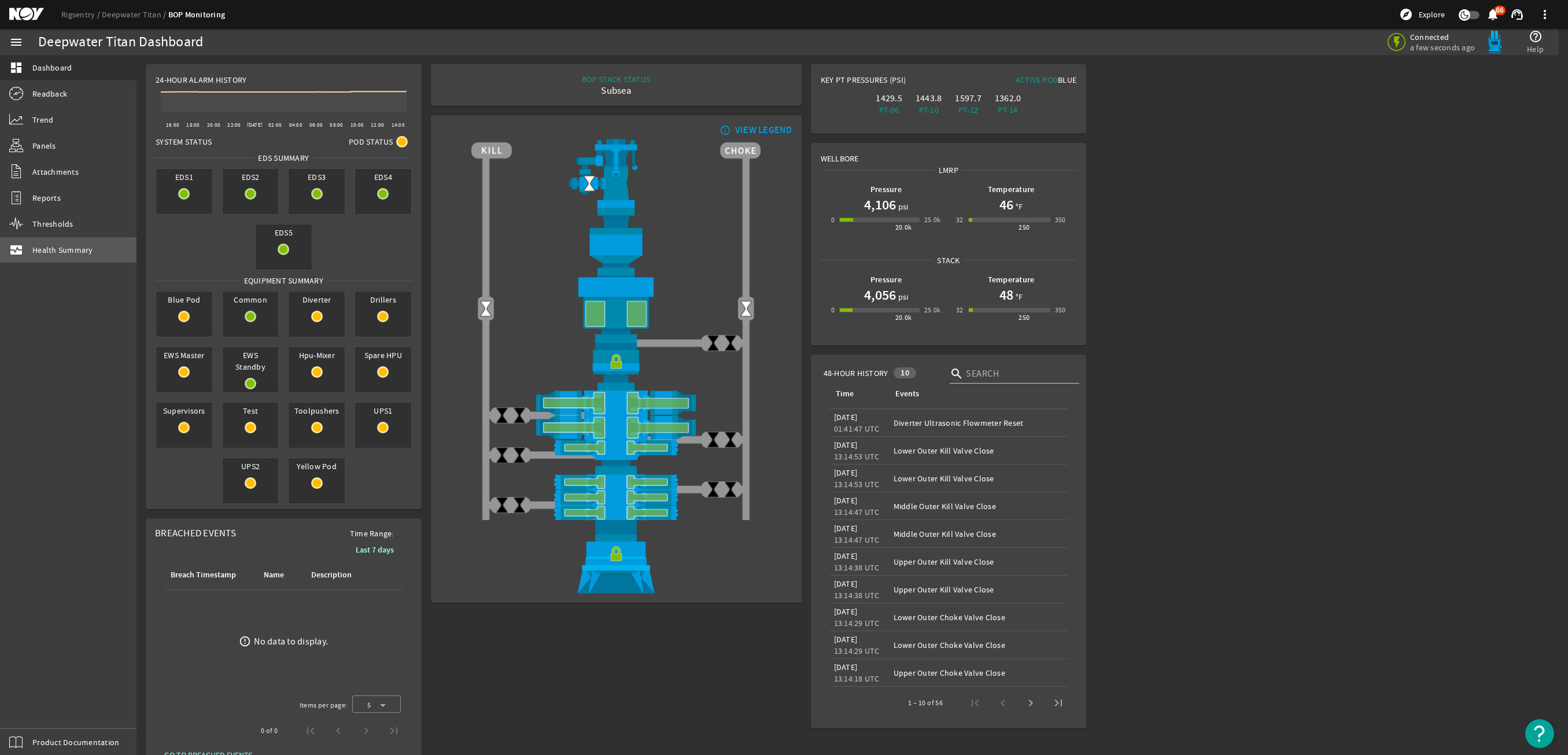
click at [25, 239] on link "monitor_heart Health Summary" at bounding box center [68, 250] width 137 height 26
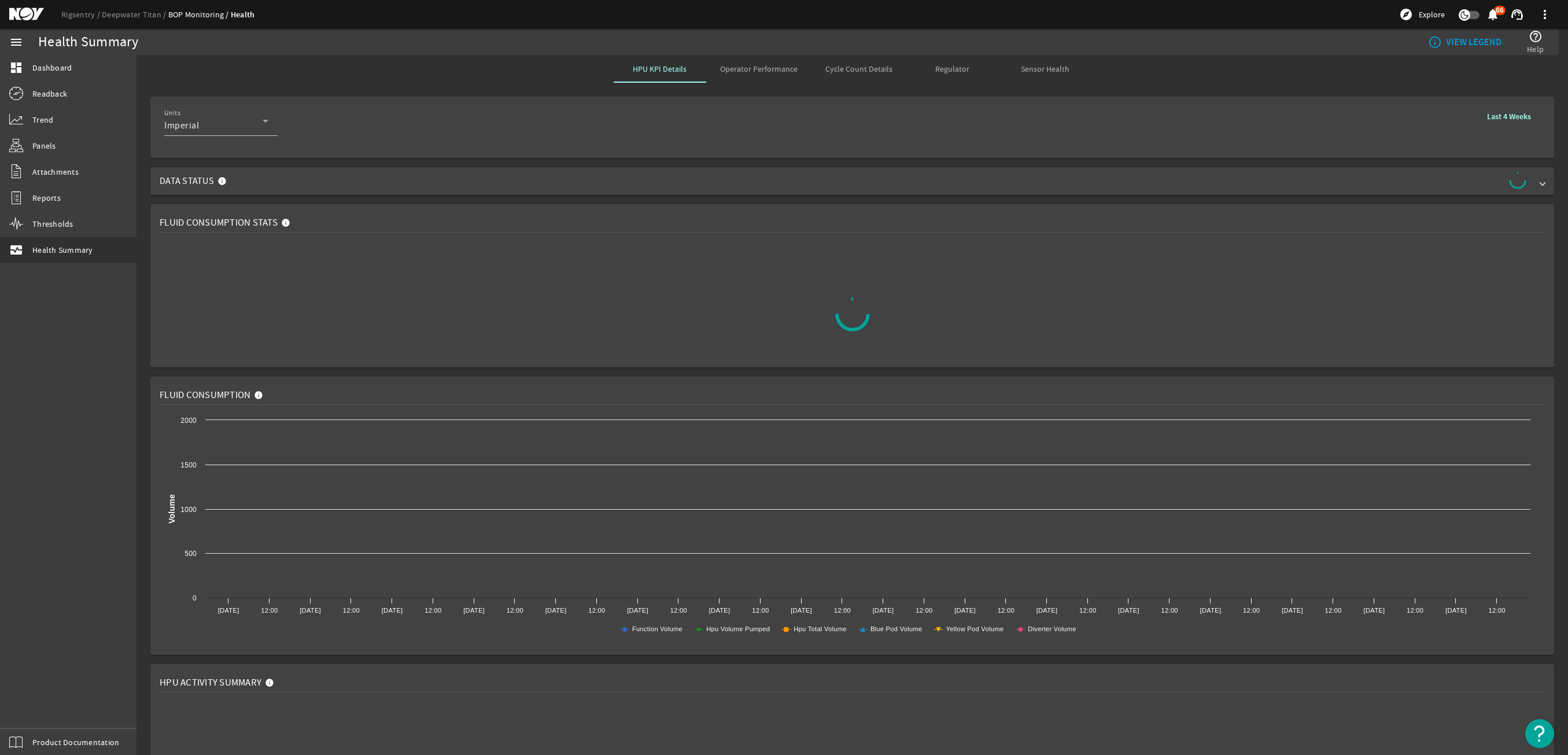
click at [917, 71] on div "Regulator" at bounding box center [953, 69] width 93 height 28
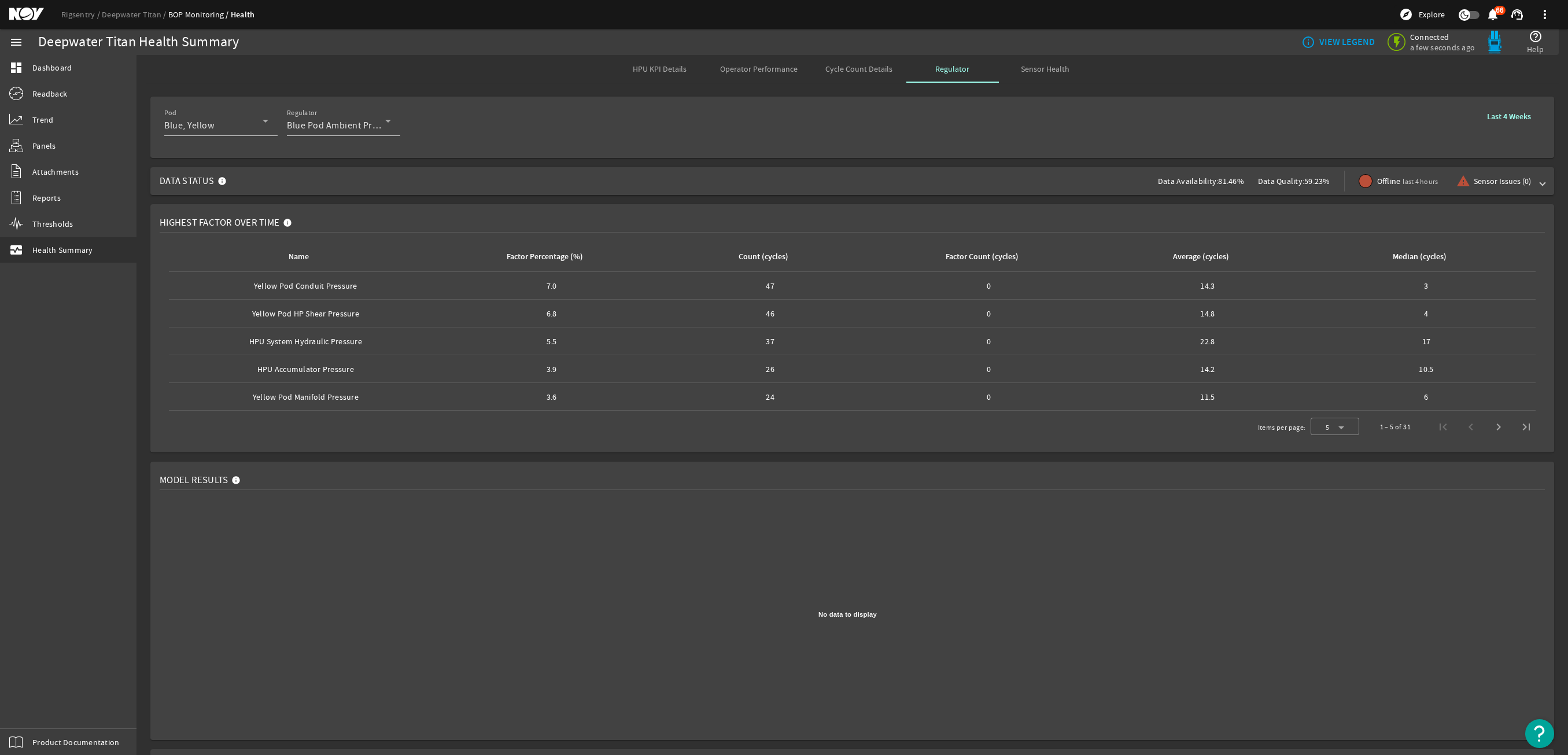
click at [587, 256] on div at bounding box center [590, 256] width 7 height 7
click at [1495, 114] on b "Last 4 Weeks" at bounding box center [1508, 116] width 44 height 11
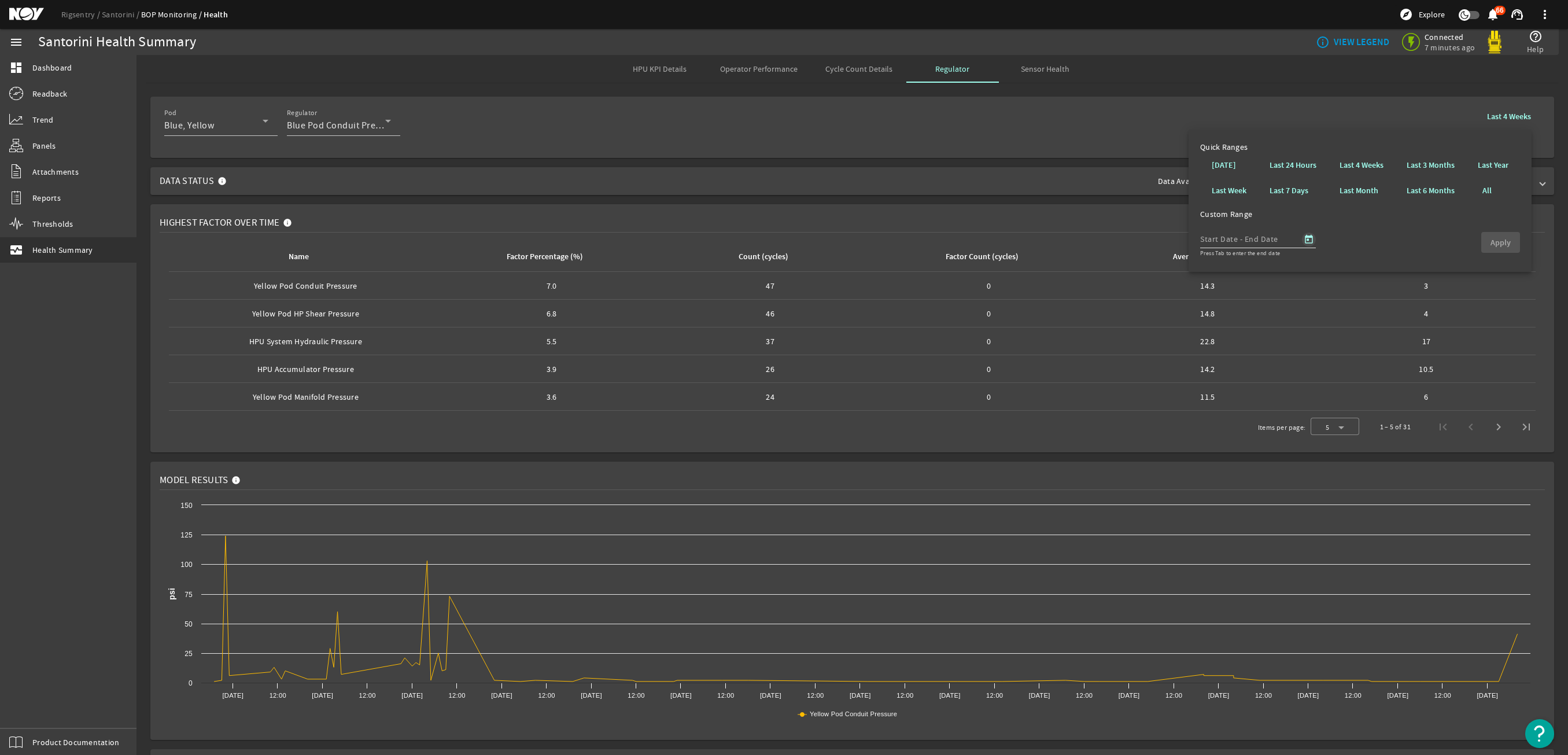
click at [1298, 234] on span "Open calendar" at bounding box center [1308, 239] width 28 height 28
click at [1219, 363] on span "7" at bounding box center [1215, 366] width 21 height 21
click at [1322, 277] on span "Previous month" at bounding box center [1332, 272] width 23 height 23
click at [1219, 365] on span "10" at bounding box center [1215, 366] width 21 height 21
type input "8/10/2025"
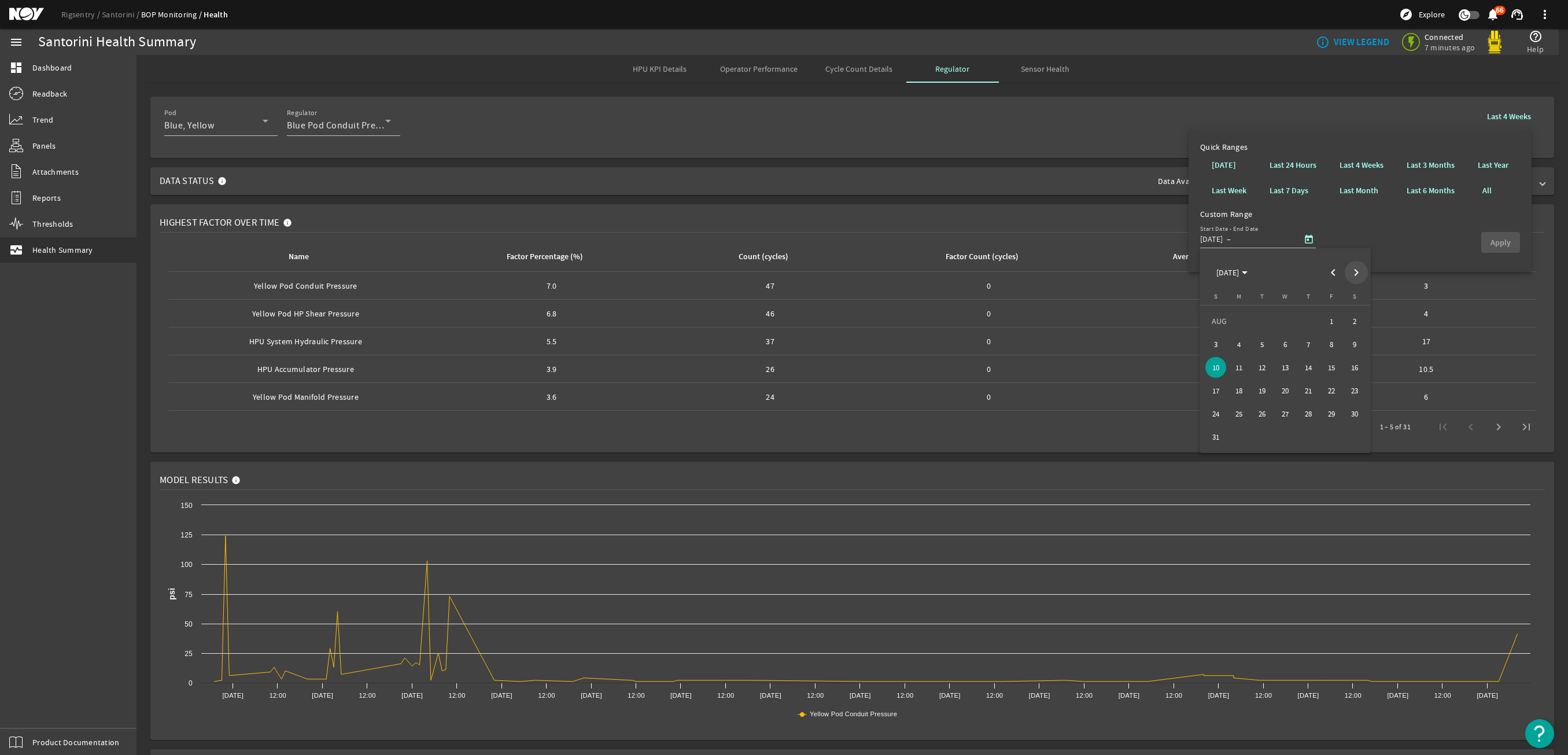
click at [1350, 264] on span "Next month" at bounding box center [1355, 272] width 23 height 23
click at [1217, 363] on span "7" at bounding box center [1215, 366] width 21 height 21
type input "9/7/2025"
click at [1496, 243] on b "Apply" at bounding box center [1500, 242] width 21 height 11
click at [1487, 427] on span "Next page" at bounding box center [1498, 426] width 28 height 28
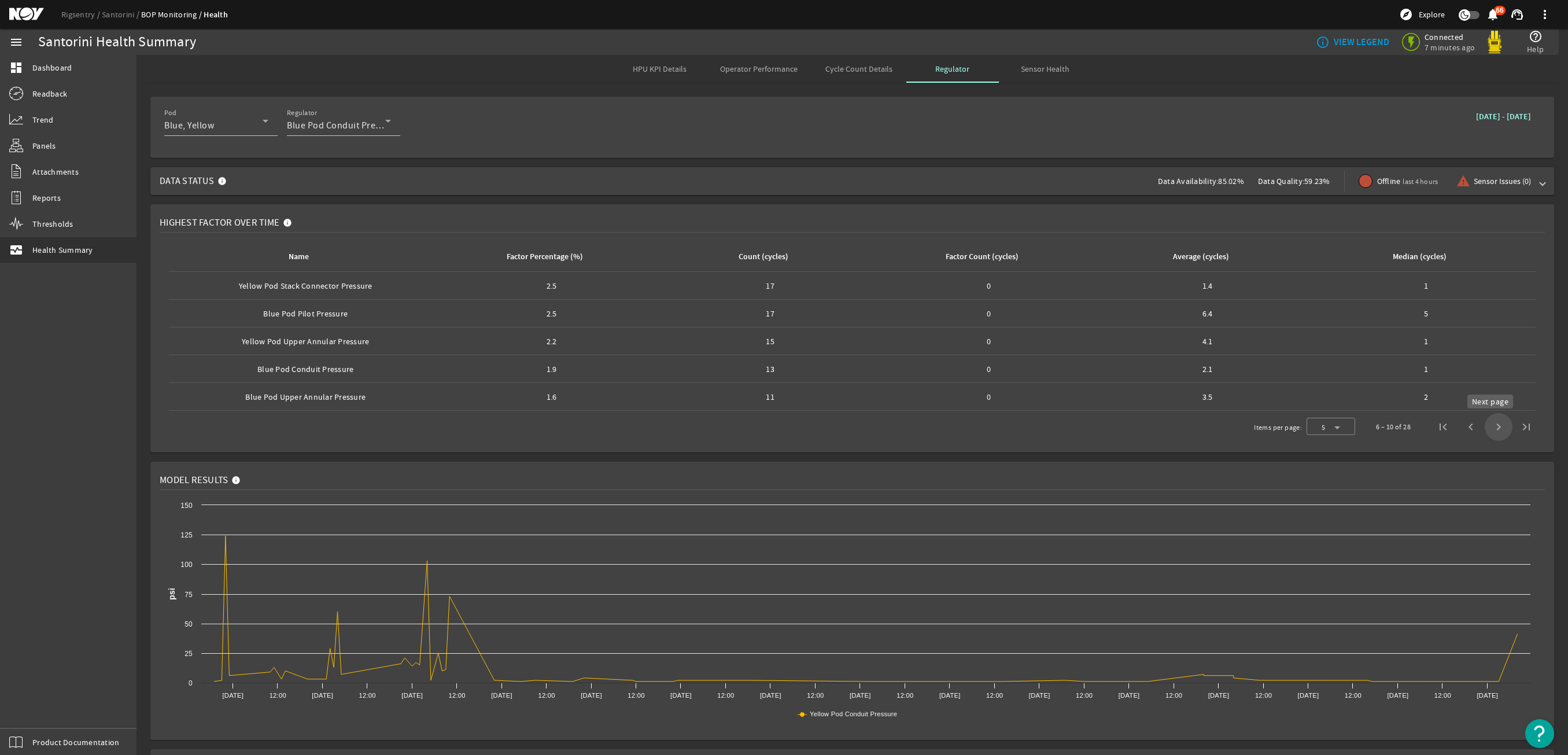
click at [1489, 425] on span "Next page" at bounding box center [1498, 426] width 28 height 28
click at [355, 138] on div at bounding box center [343, 142] width 113 height 13
click at [354, 132] on div "Blue Pod Conduit Pressure" at bounding box center [336, 125] width 98 height 14
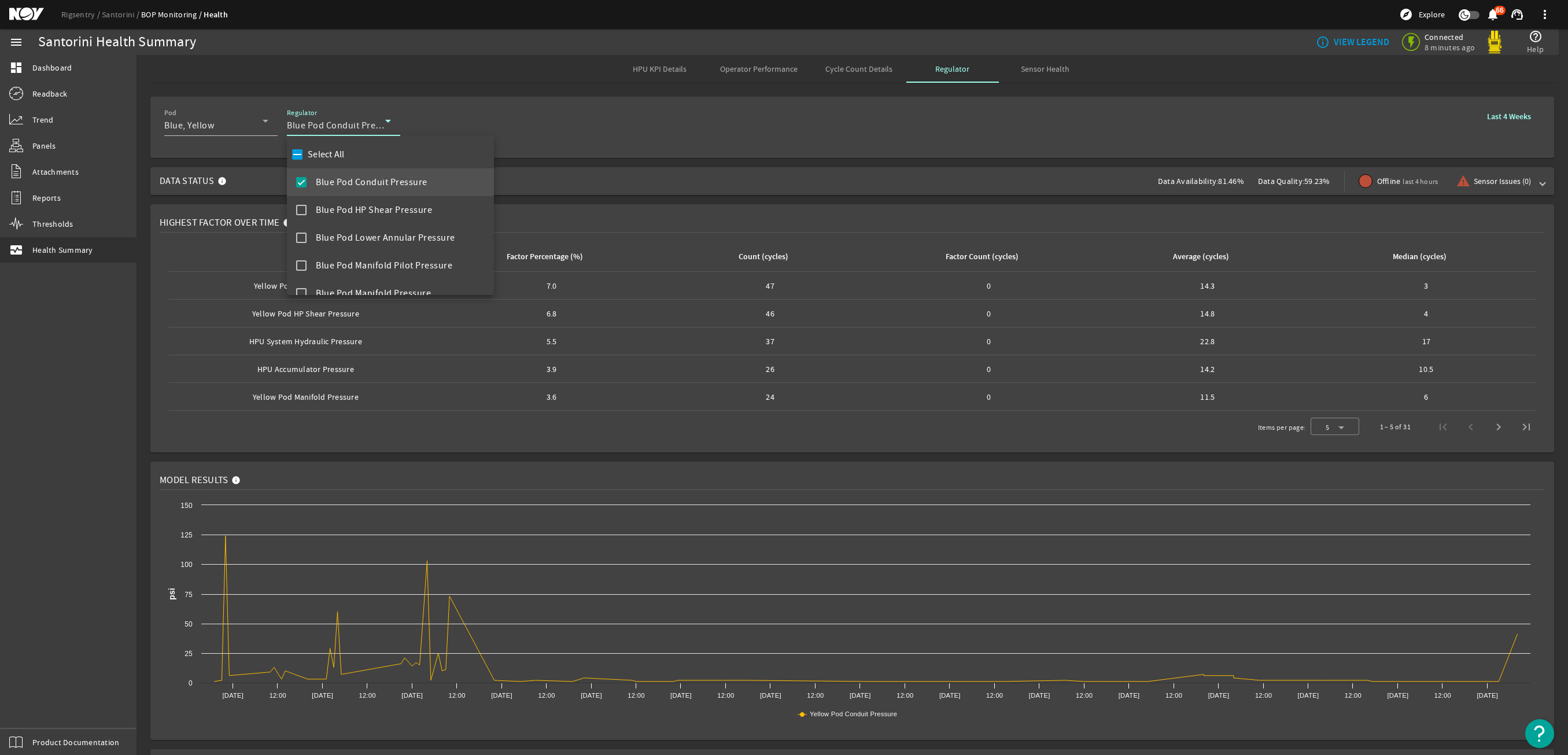
click at [318, 159] on label "Select All" at bounding box center [325, 155] width 39 height 12
click at [305, 159] on input "Select All" at bounding box center [297, 155] width 16 height 16
checkbox input "true"
click at [604, 100] on div at bounding box center [784, 377] width 1568 height 755
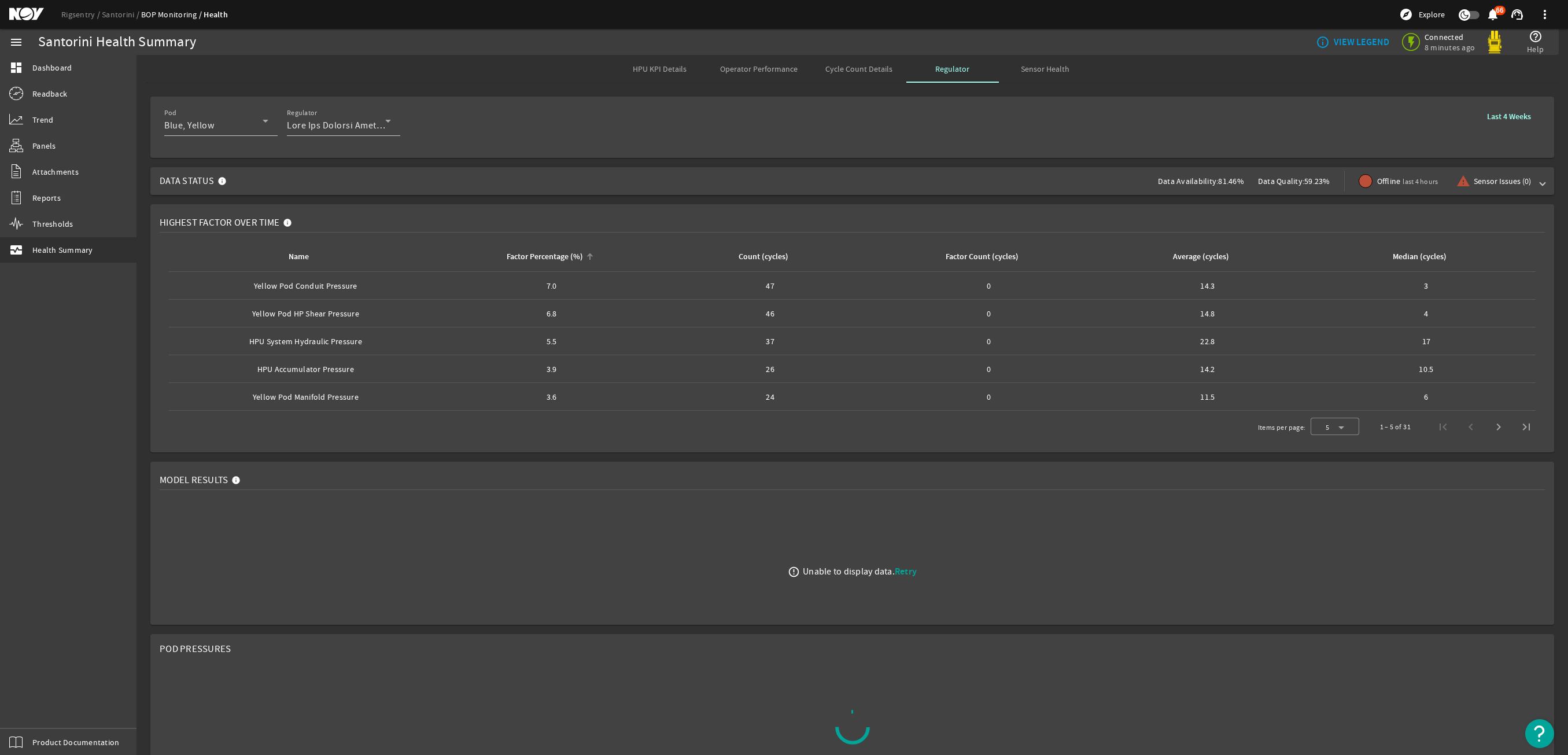
click at [565, 249] on th "Factor Percentage (%)" at bounding box center [551, 257] width 219 height 31
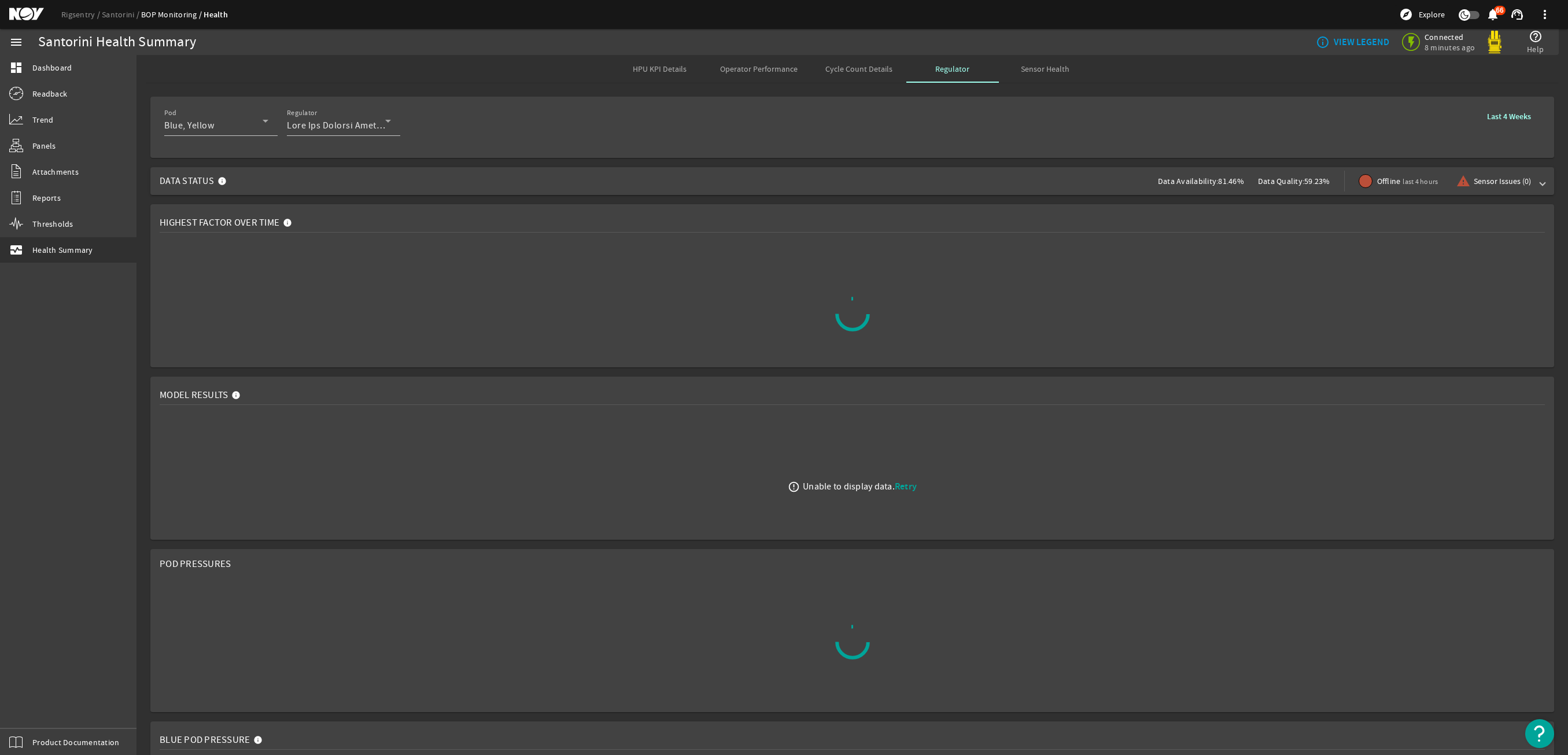
click at [560, 254] on div at bounding box center [851, 314] width 1385 height 145
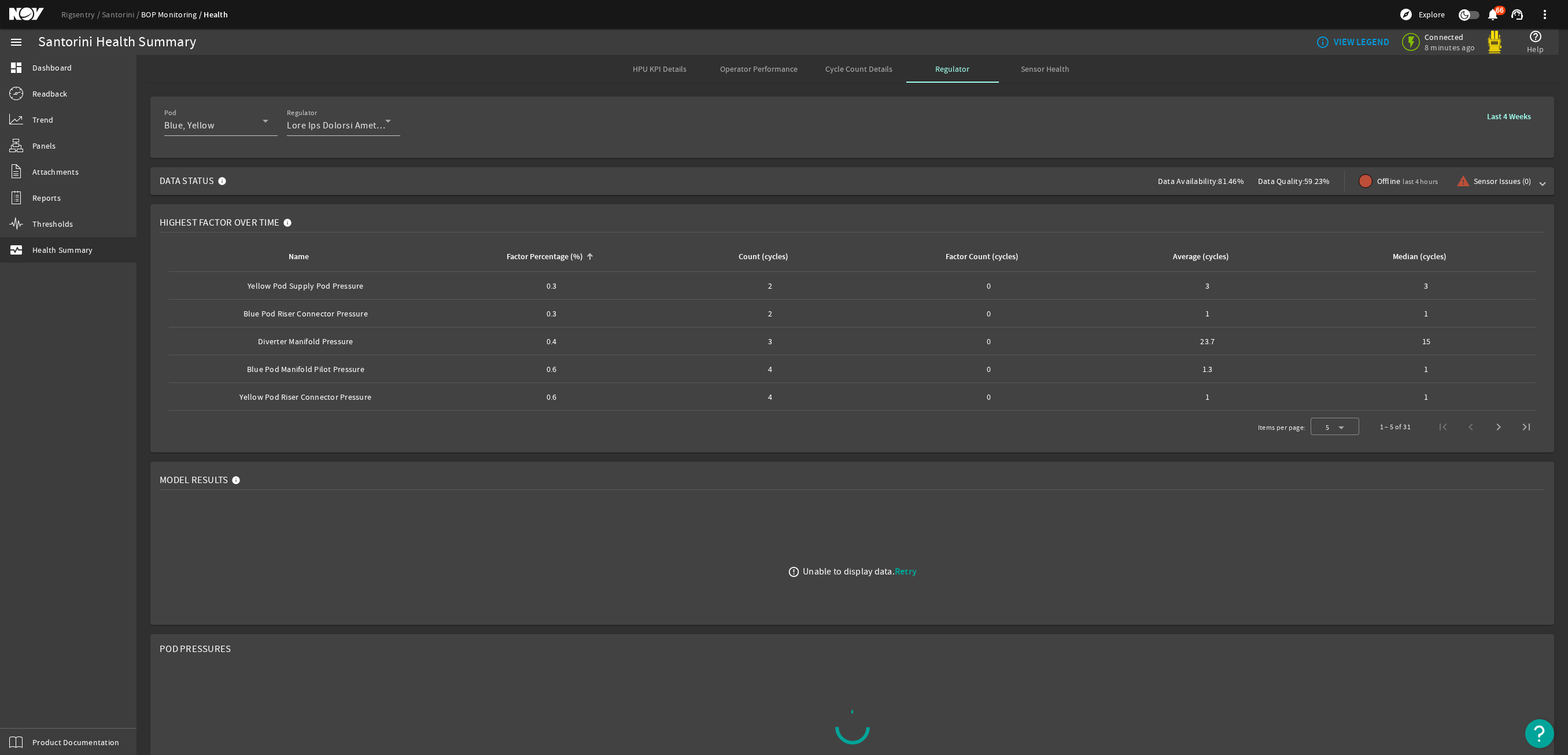
click at [560, 254] on div "Factor Percentage (%)" at bounding box center [545, 256] width 77 height 13
click at [536, 283] on div "Factor Percentage (%): 7.0" at bounding box center [551, 285] width 210 height 12
click at [279, 314] on div "Name: Yellow Pod HP Shear Pressure" at bounding box center [305, 314] width 264 height 12
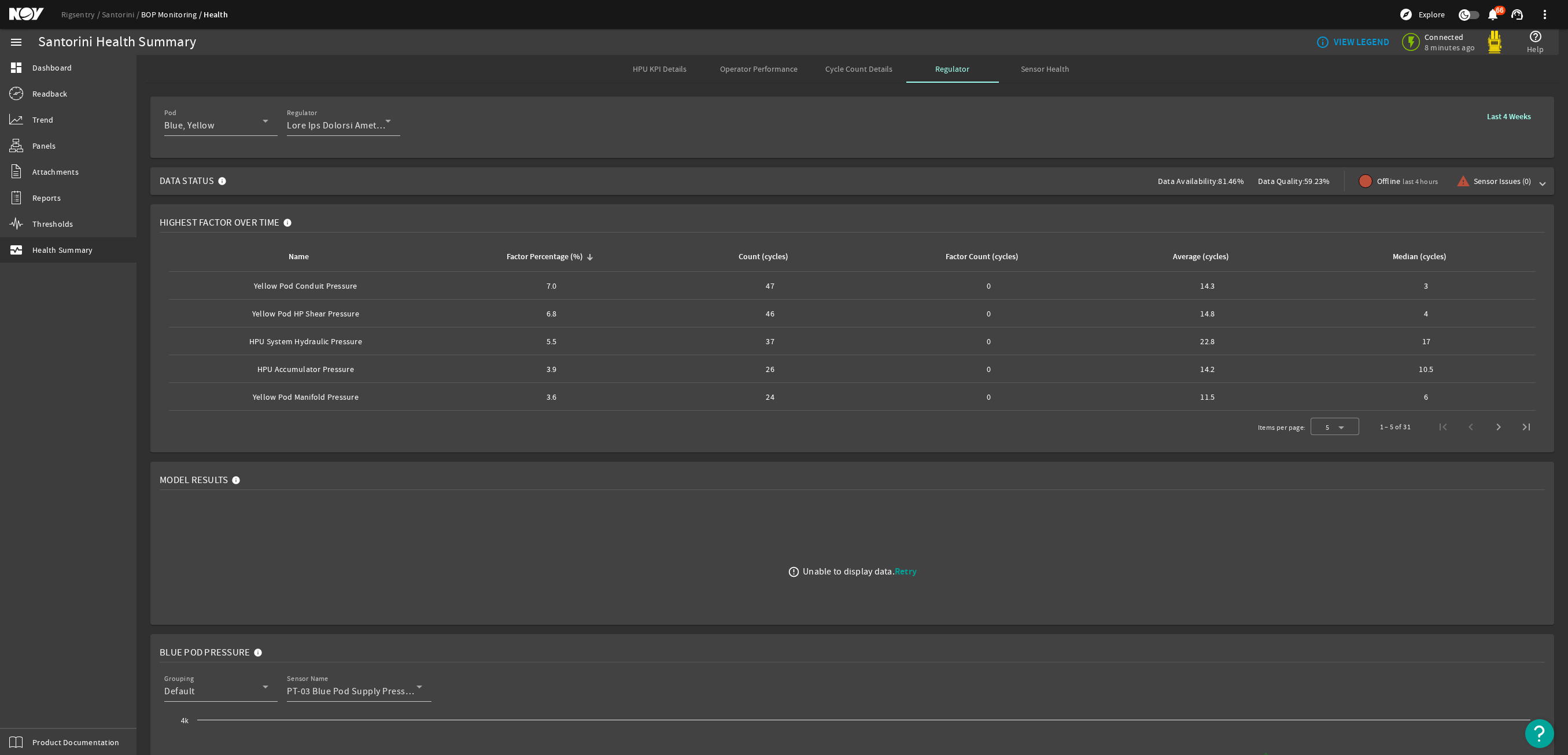
click at [279, 314] on div "Name: Yellow Pod HP Shear Pressure" at bounding box center [305, 314] width 264 height 12
click at [282, 293] on td "Name: Yellow Pod Conduit Pressure" at bounding box center [306, 285] width 274 height 28
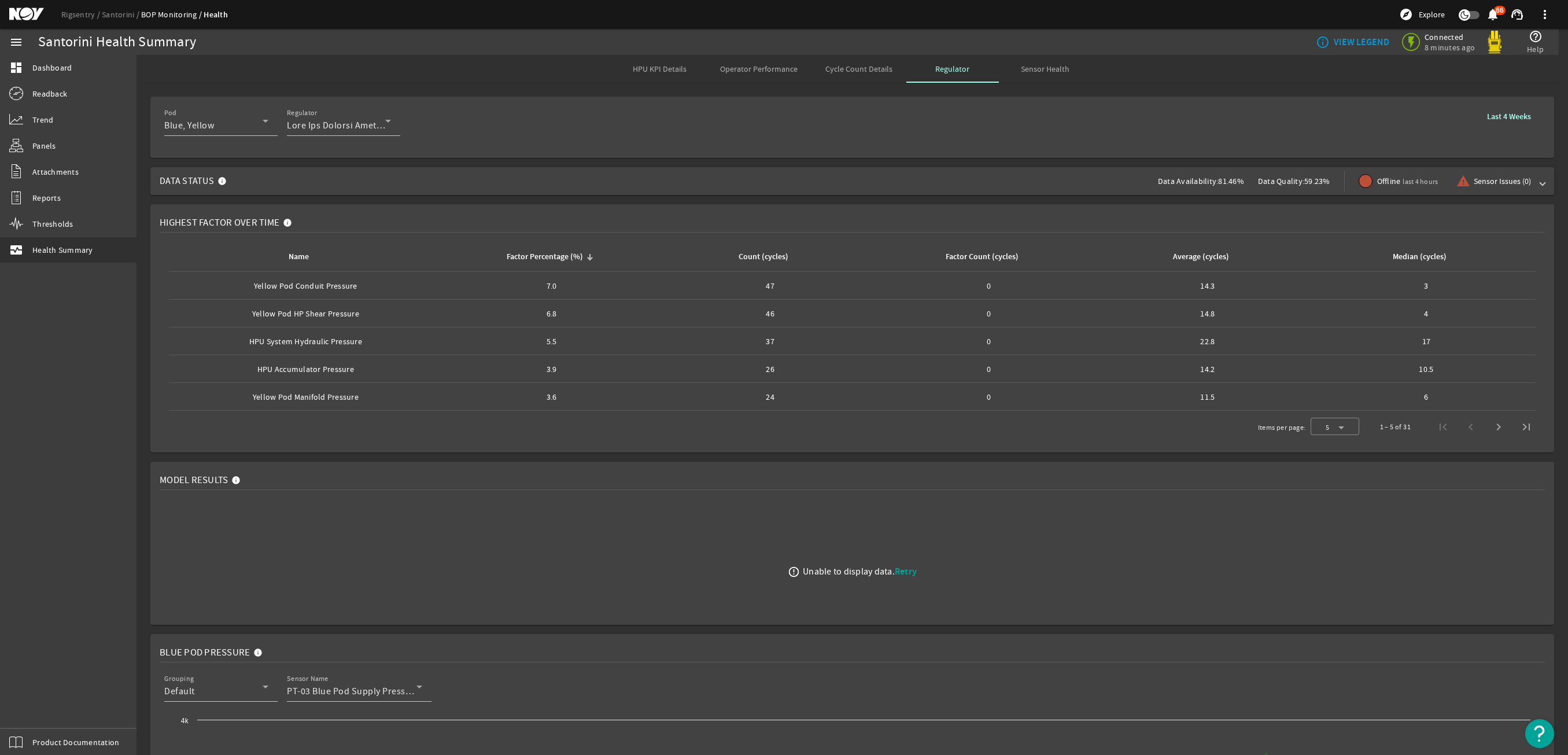
click at [408, 178] on span "Data Status Data Availability: 81.46% Data Quality: 59.23% Offline last 4 hours…" at bounding box center [849, 181] width 1380 height 28
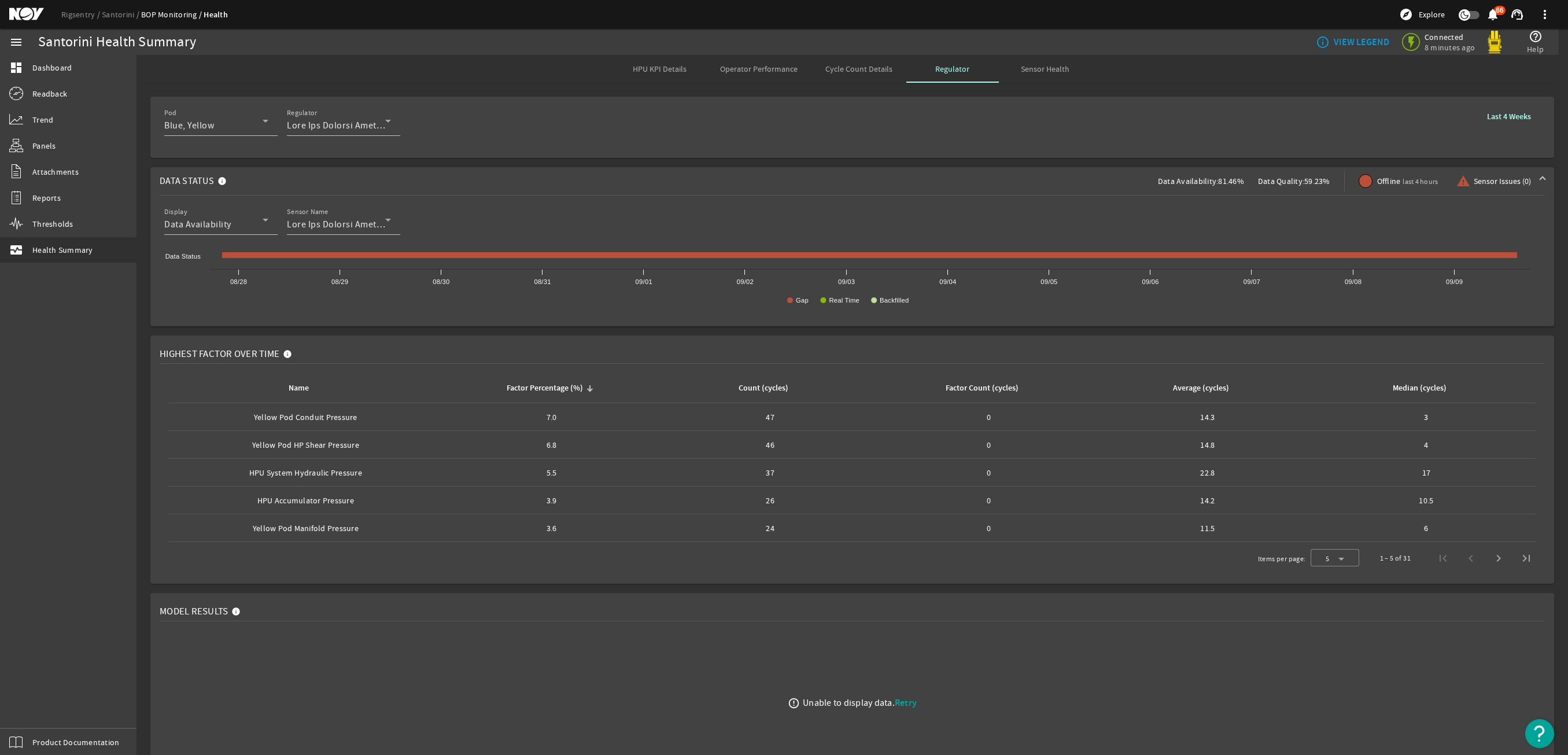
click at [408, 178] on span "Data Status Data Availability: 81.46% Data Quality: 59.23% Offline last 4 hours…" at bounding box center [849, 181] width 1380 height 28
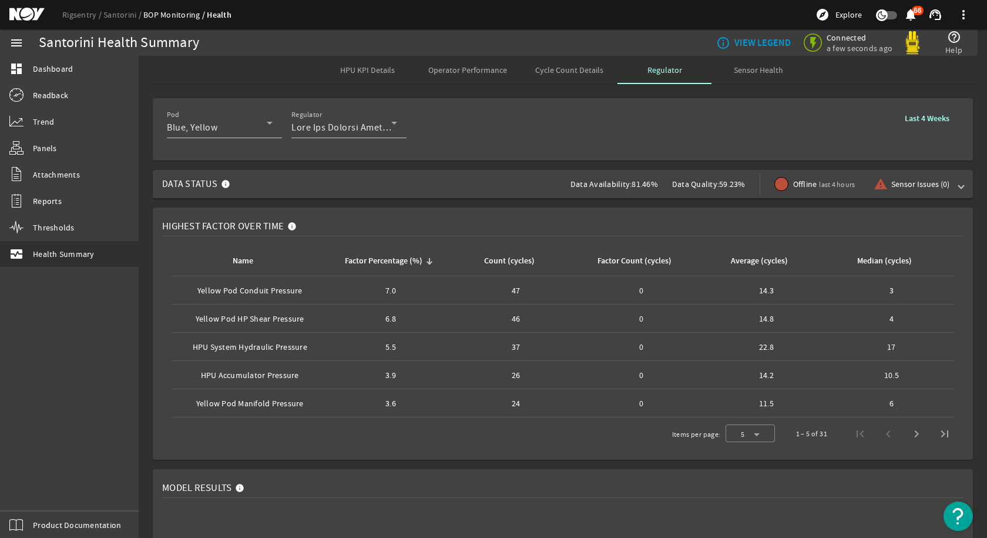
click at [928, 116] on b "Last 4 Weeks" at bounding box center [927, 118] width 45 height 11
